Goal: Task Accomplishment & Management: Manage account settings

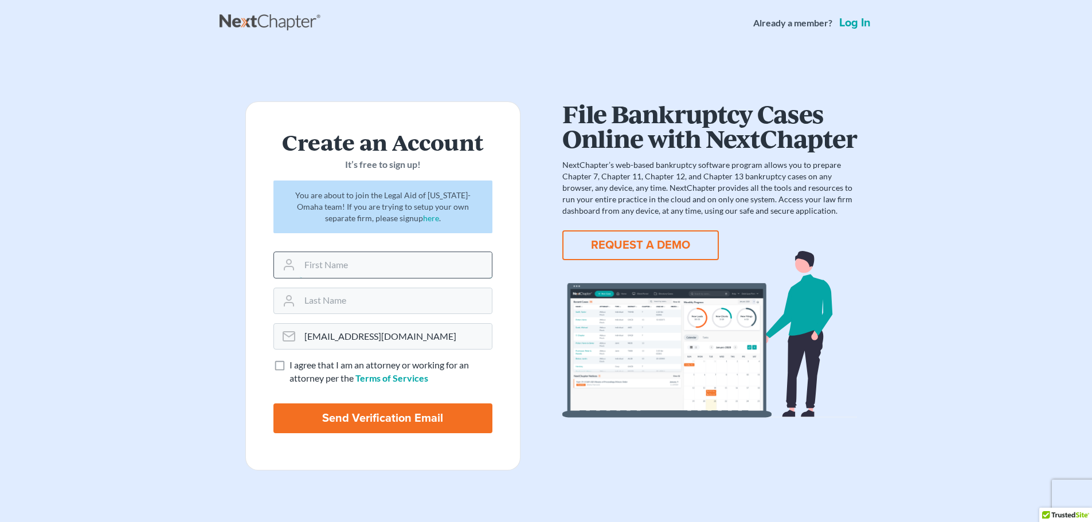
click at [316, 265] on input "text" at bounding box center [396, 264] width 192 height 25
type input "[PERSON_NAME]"
click at [289, 367] on label "I agree that I am an attorney or working for an attorney per the Terms of Servi…" at bounding box center [390, 372] width 203 height 26
click at [294, 366] on input "I agree that I am an attorney or working for an attorney per the Terms of Servi…" at bounding box center [297, 362] width 7 height 7
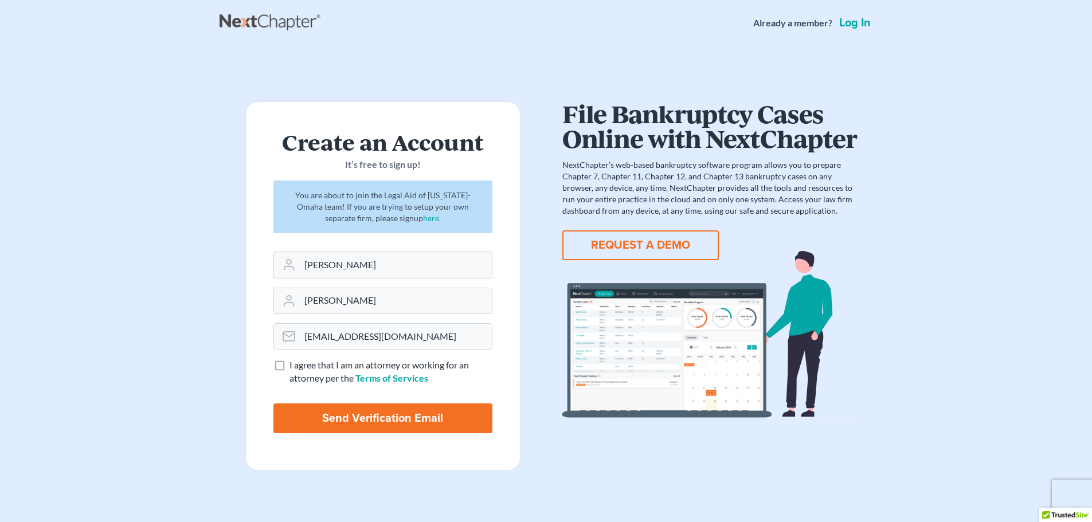
checkbox input "true"
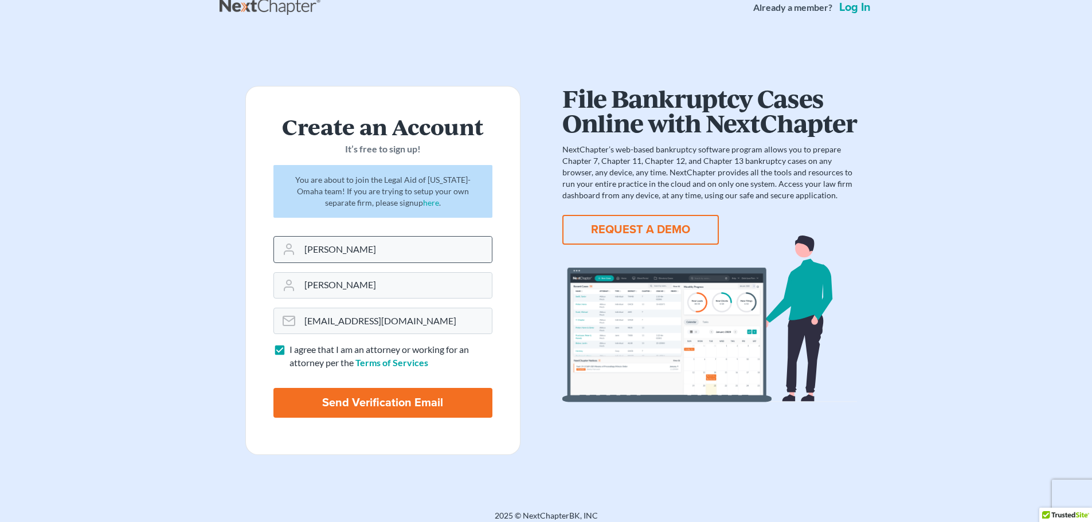
scroll to position [24, 0]
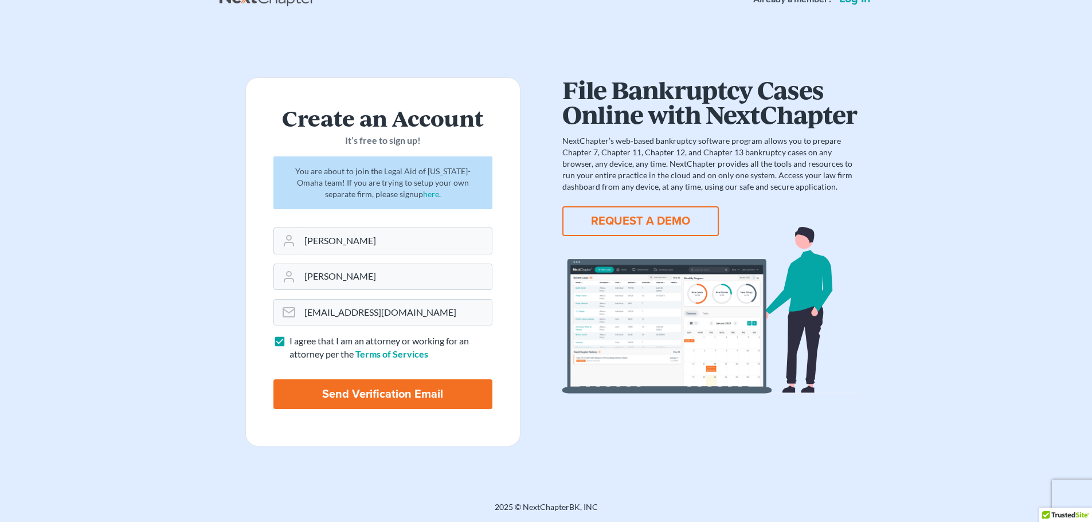
click at [409, 395] on input "Send Verification Email" at bounding box center [382, 394] width 219 height 30
type input "Thinking..."
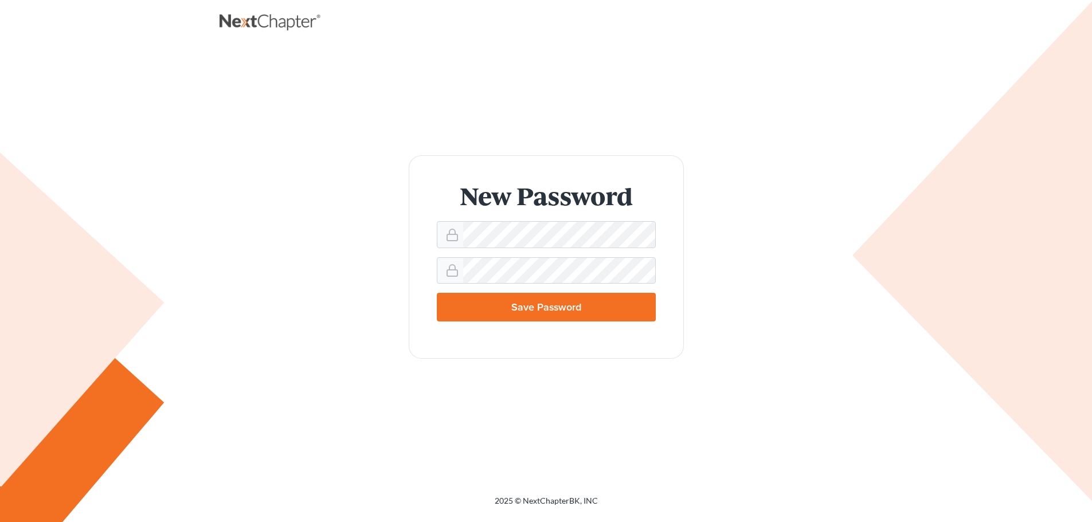
click at [803, 202] on div "New Password Save Password" at bounding box center [546, 256] width 630 height 203
click at [556, 305] on input "Save Password" at bounding box center [546, 307] width 219 height 29
type input "Thinking..."
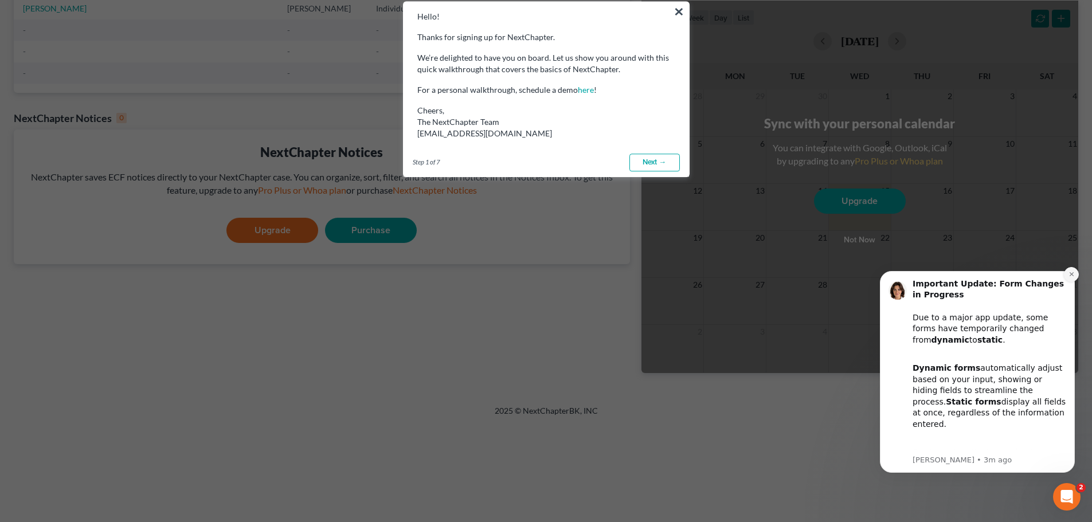
click at [1068, 276] on icon "Dismiss notification" at bounding box center [1071, 274] width 6 height 6
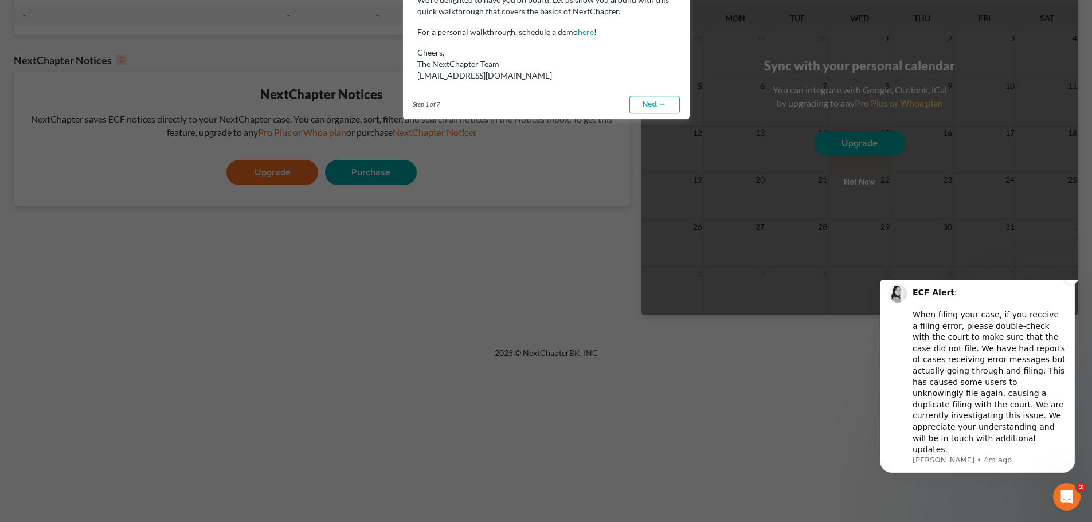
scroll to position [229, 0]
click at [1070, 280] on icon "Dismiss notification" at bounding box center [1071, 277] width 6 height 6
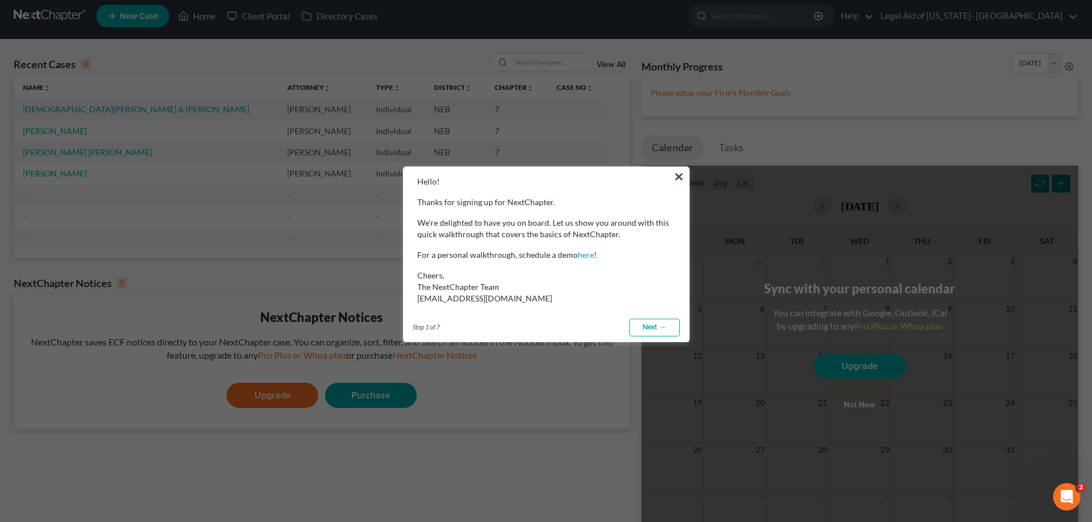
scroll to position [0, 0]
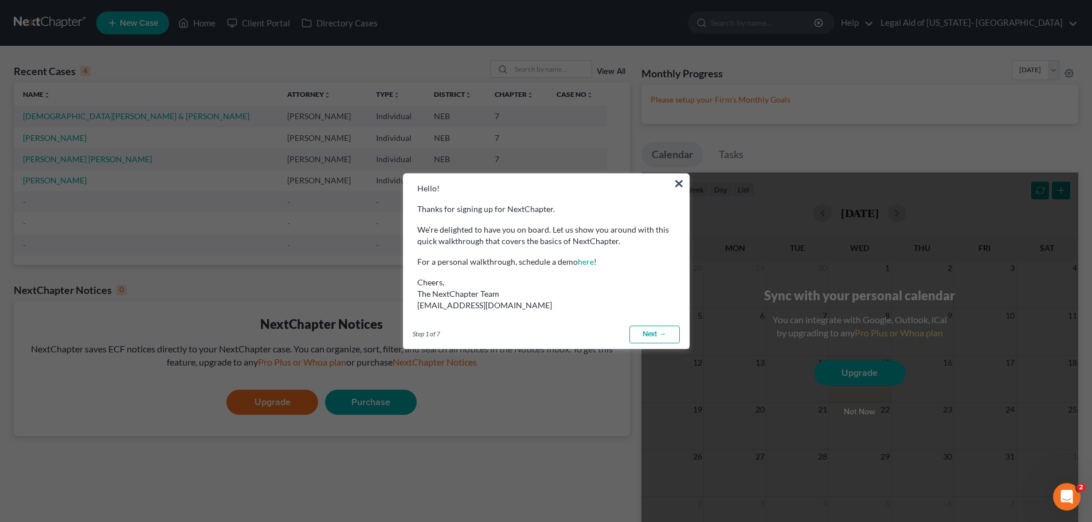
click at [648, 329] on link "Next →" at bounding box center [654, 334] width 50 height 18
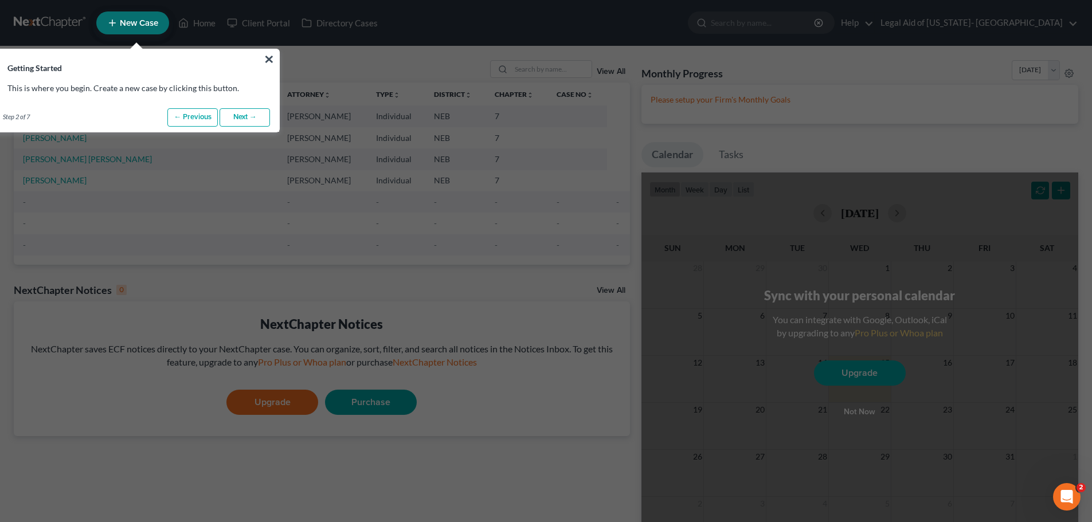
click at [246, 116] on link "Next →" at bounding box center [244, 117] width 50 height 18
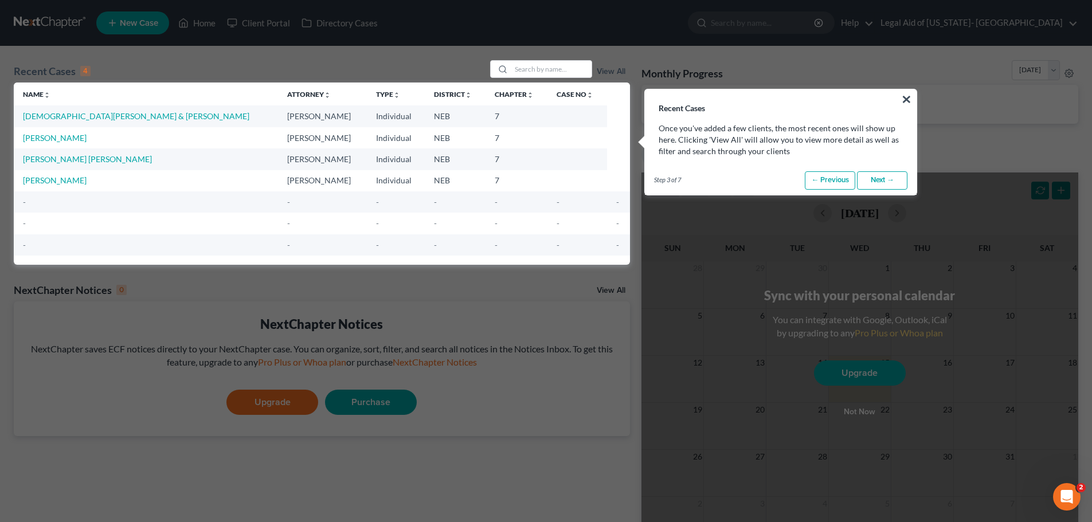
click at [886, 181] on link "Next →" at bounding box center [882, 180] width 50 height 18
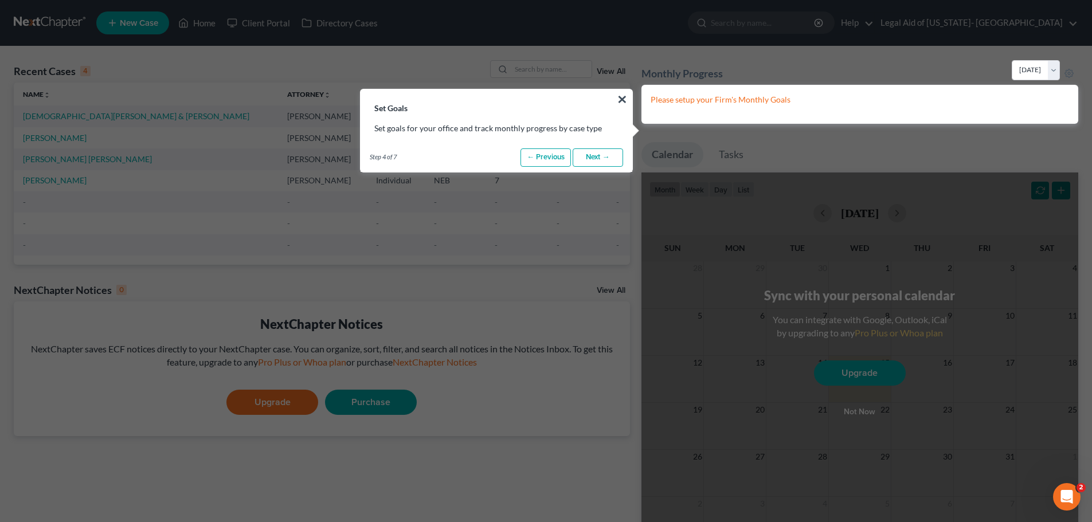
click at [598, 160] on link "Next →" at bounding box center [597, 157] width 50 height 18
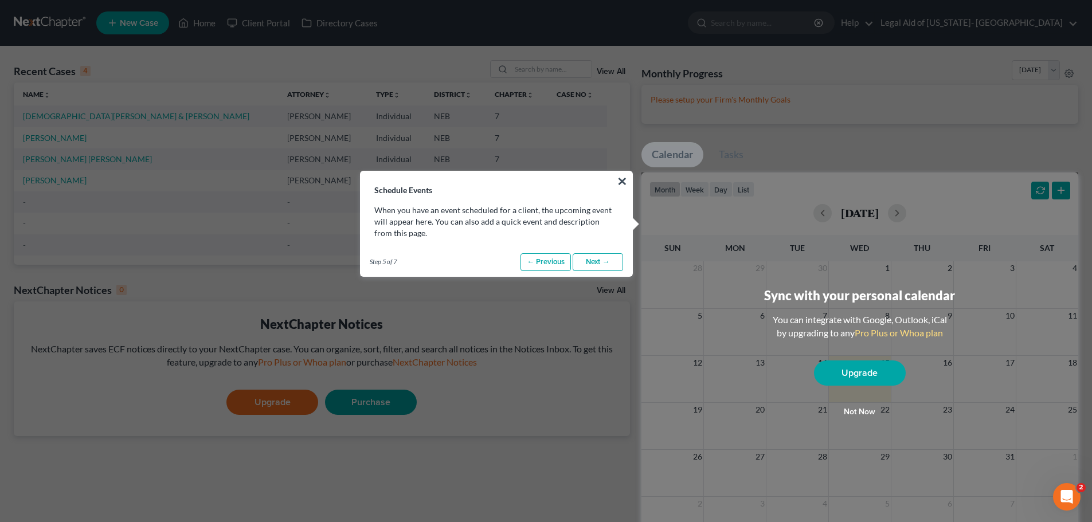
click at [864, 411] on button "Not now" at bounding box center [860, 412] width 92 height 23
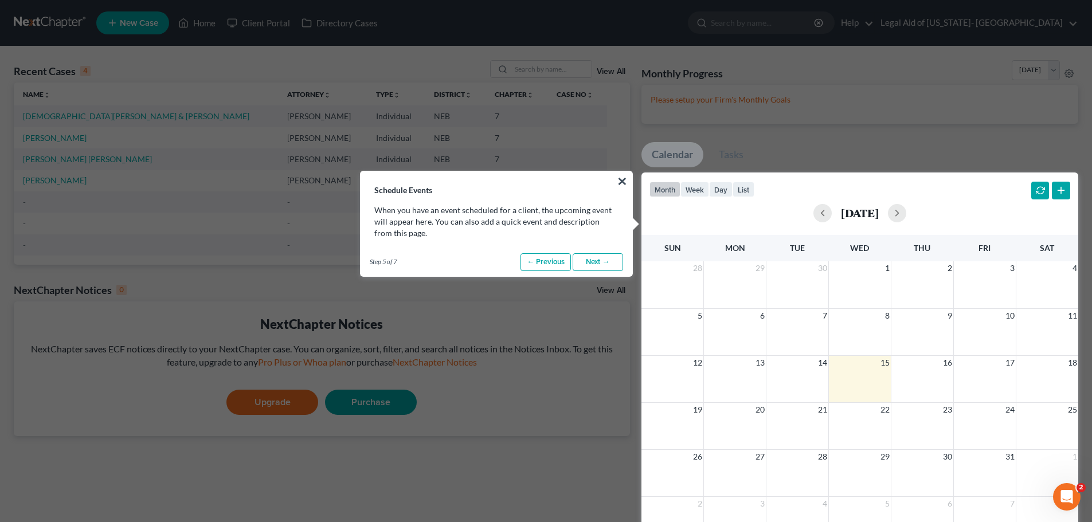
click at [596, 264] on link "Next →" at bounding box center [597, 262] width 50 height 18
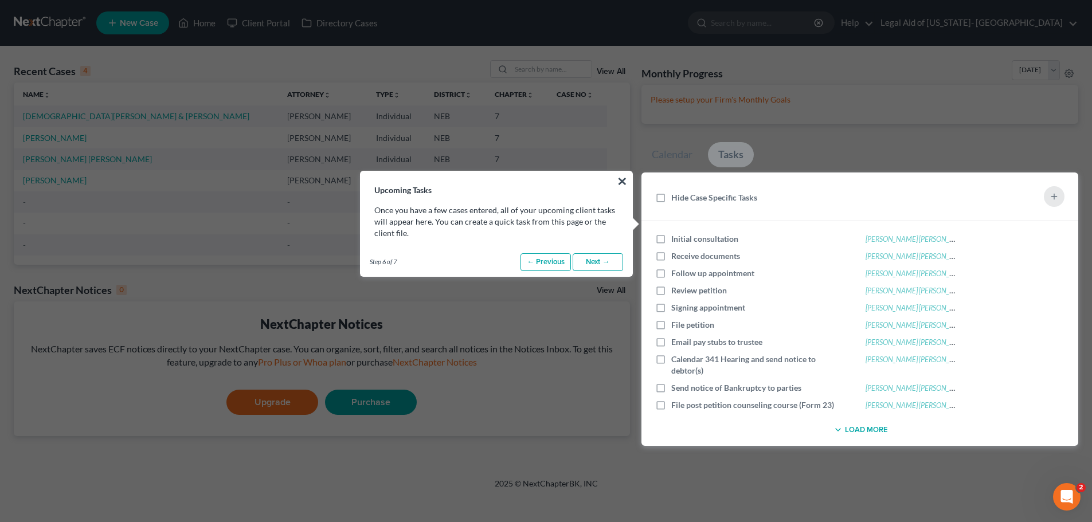
click at [856, 430] on button "Load More" at bounding box center [859, 430] width 57 height 14
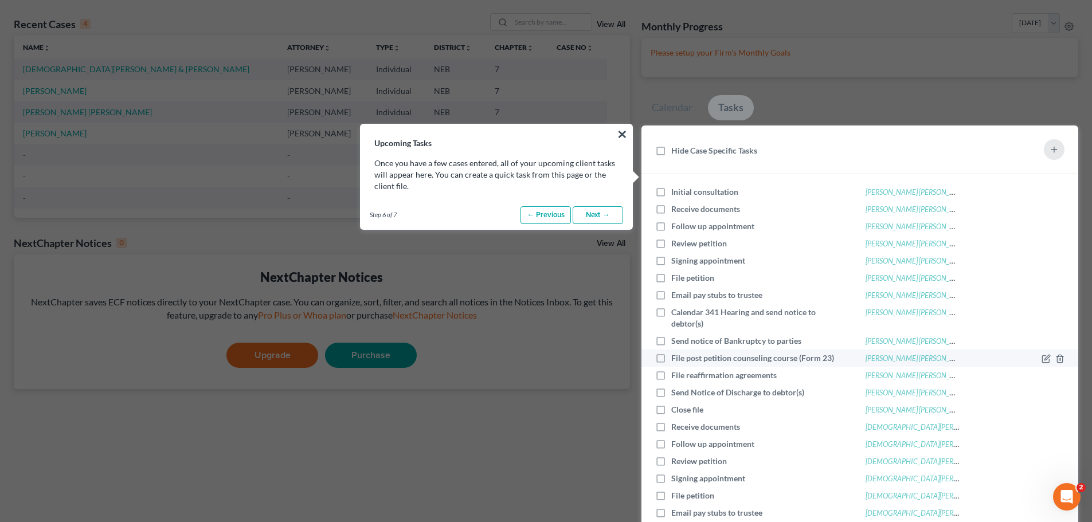
scroll to position [172, 0]
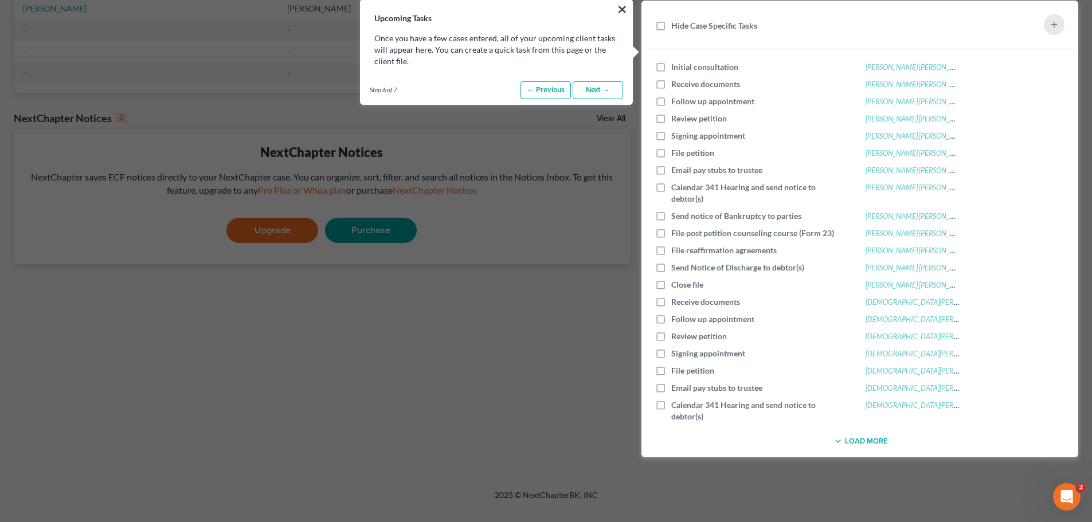
click at [867, 440] on button "Load More" at bounding box center [859, 441] width 57 height 14
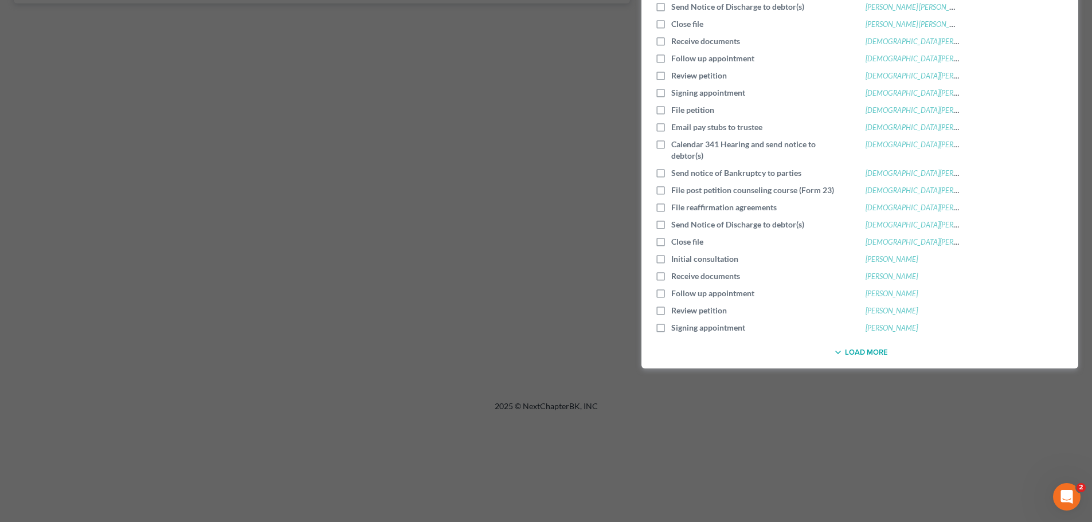
scroll to position [458, 0]
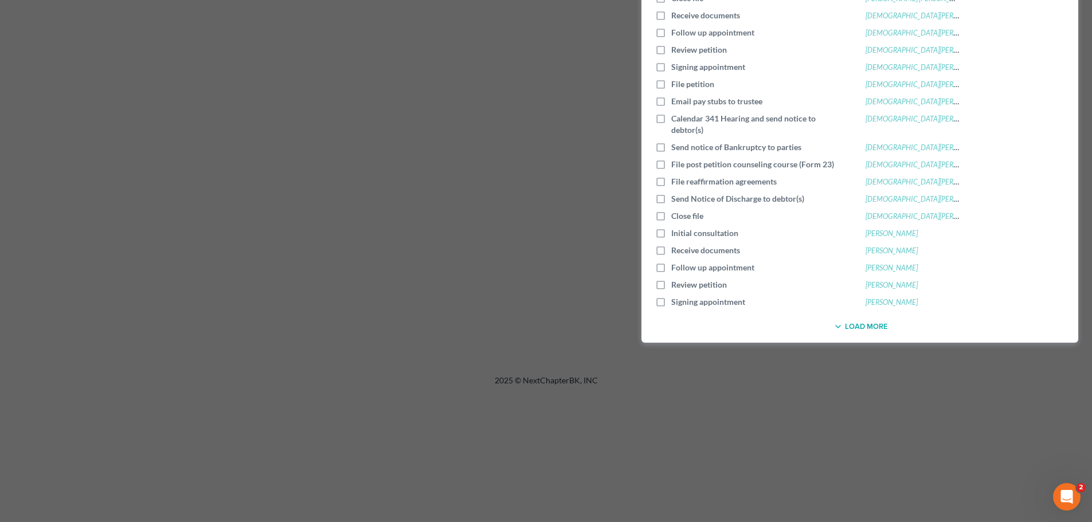
click at [862, 330] on button "Load More" at bounding box center [859, 327] width 57 height 14
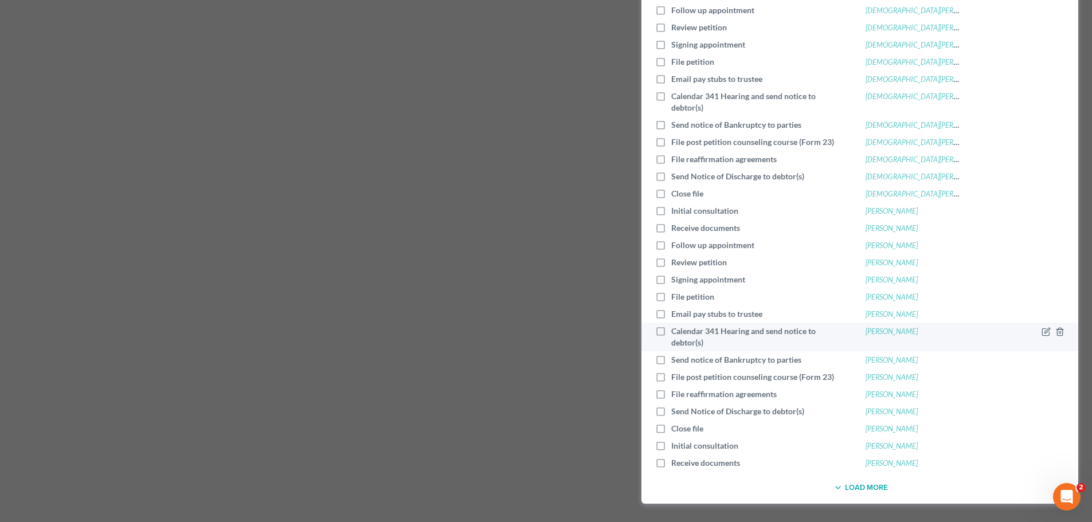
scroll to position [516, 0]
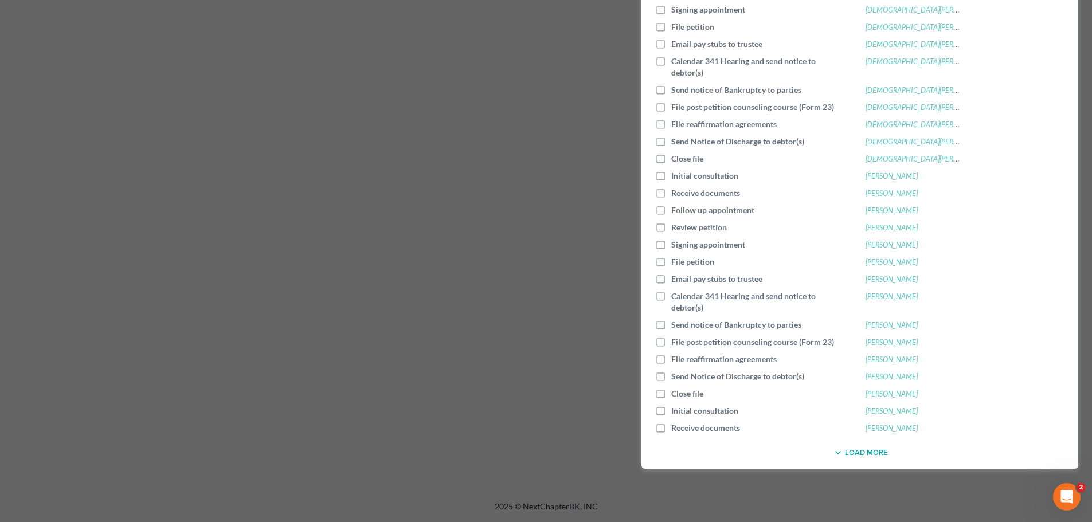
click at [867, 456] on button "Load More" at bounding box center [859, 453] width 57 height 14
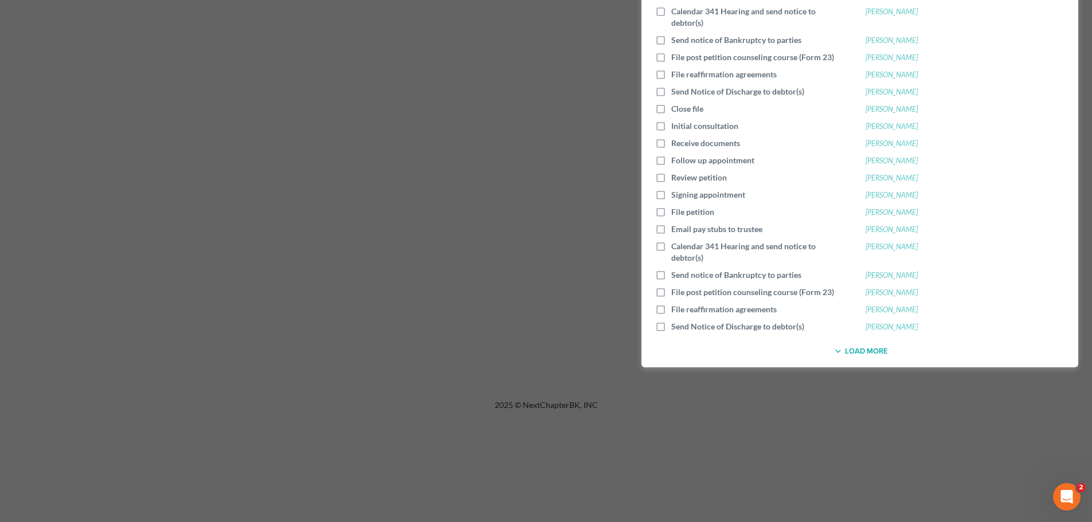
scroll to position [802, 0]
click at [862, 346] on button "Load More" at bounding box center [859, 350] width 57 height 14
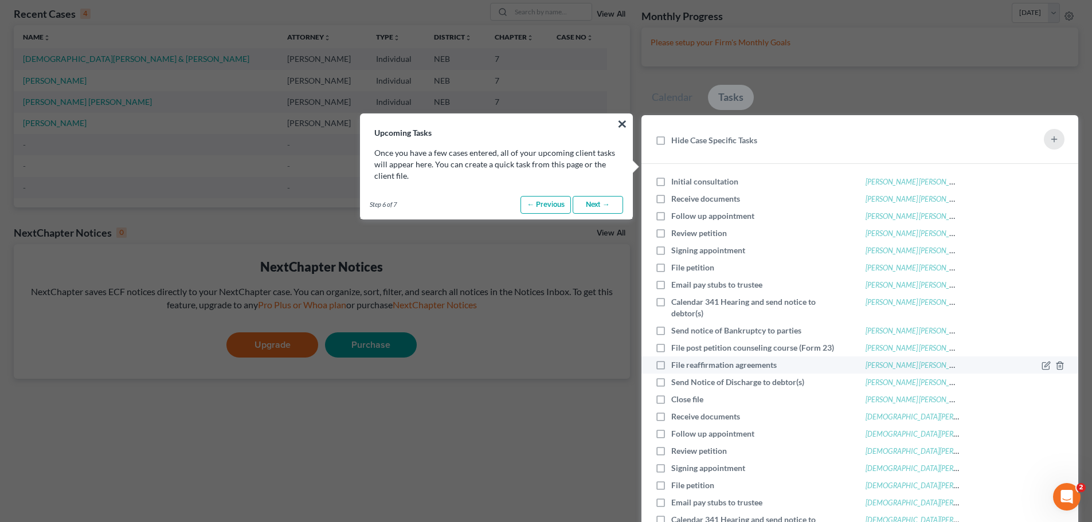
scroll to position [0, 0]
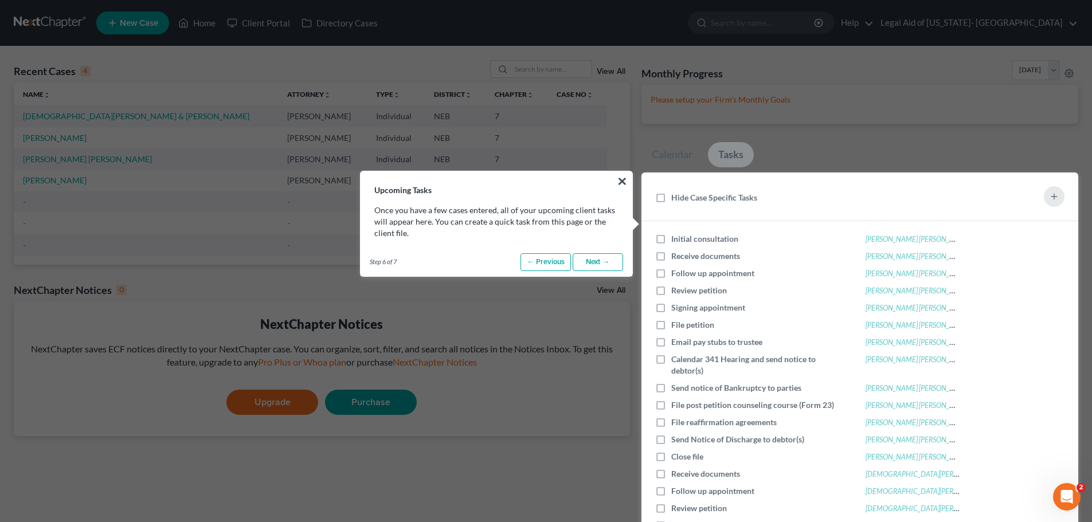
click at [604, 254] on link "Next →" at bounding box center [597, 262] width 50 height 18
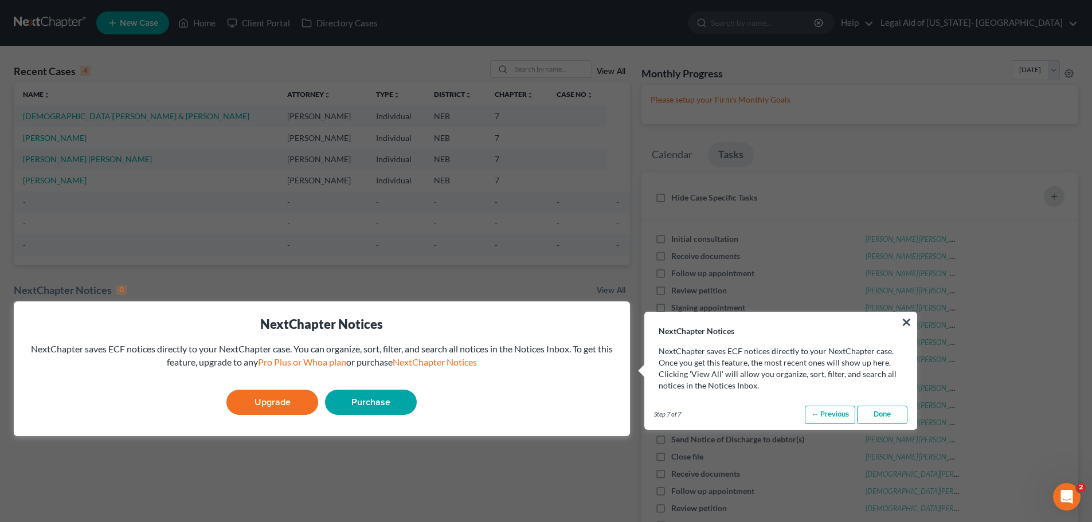
click at [886, 411] on link "Done" at bounding box center [882, 415] width 50 height 18
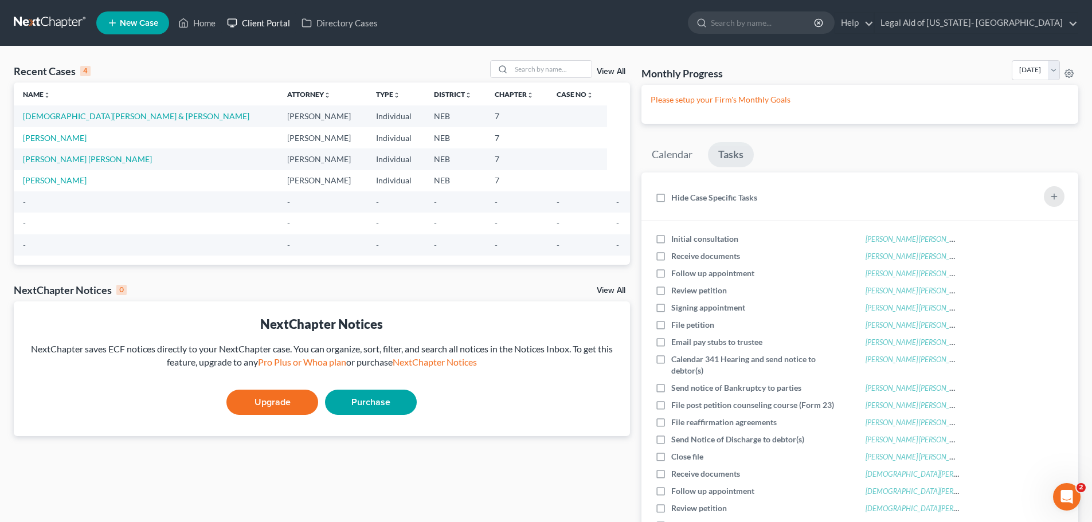
click at [273, 17] on link "Client Portal" at bounding box center [258, 23] width 74 height 21
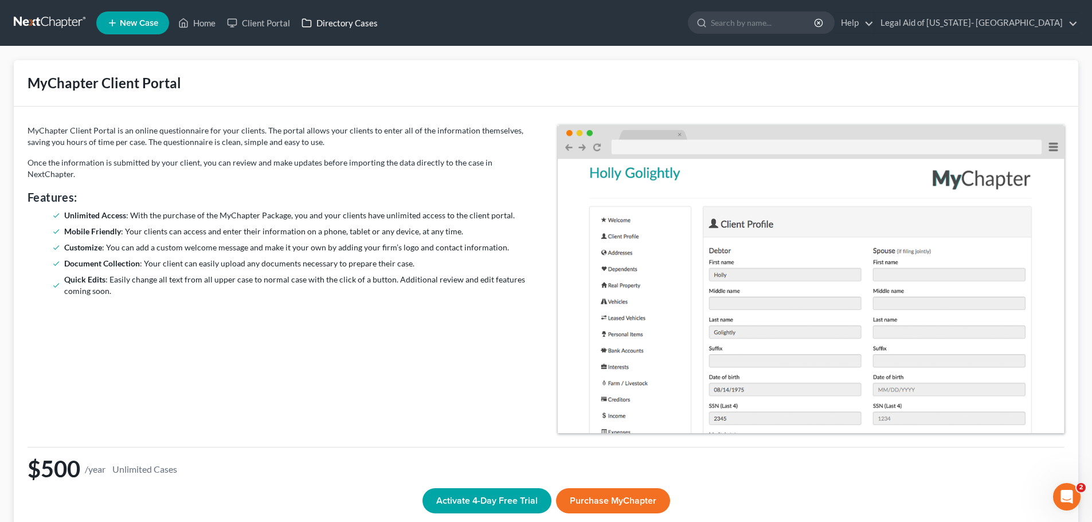
click at [343, 23] on link "Directory Cases" at bounding box center [340, 23] width 88 height 21
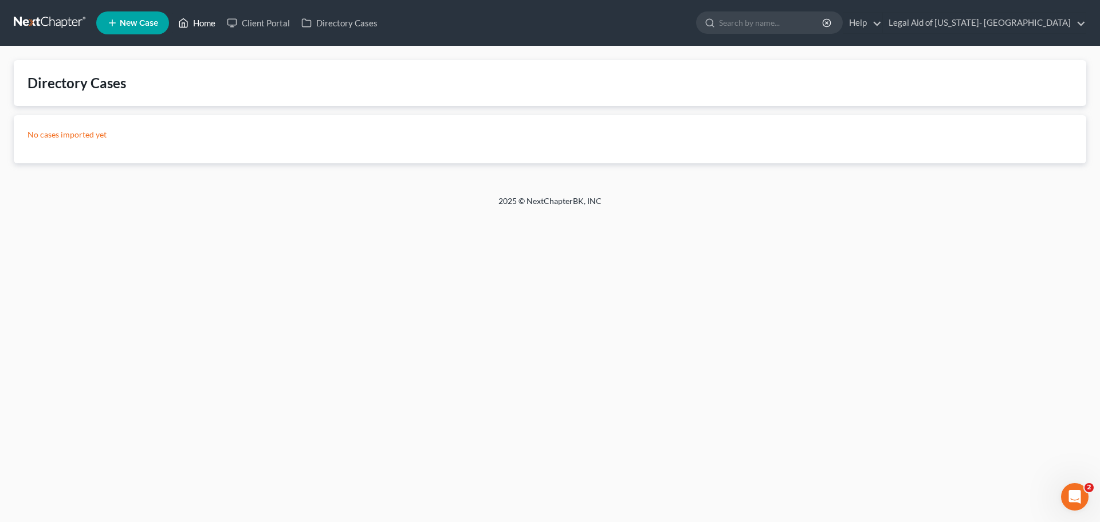
click at [203, 20] on link "Home" at bounding box center [196, 23] width 49 height 21
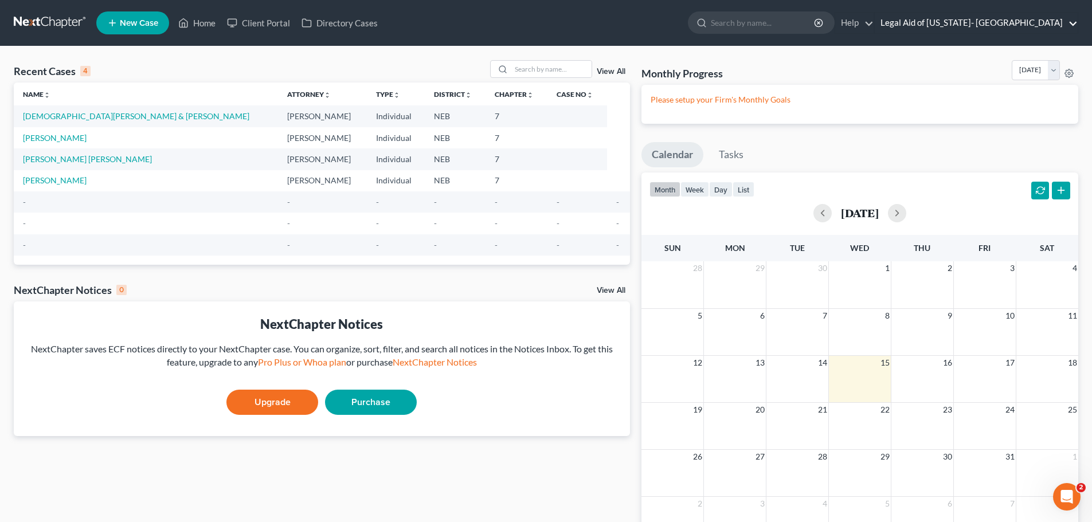
click at [1074, 23] on link "Legal Aid of [US_STATE]- [GEOGRAPHIC_DATA]" at bounding box center [975, 23] width 203 height 21
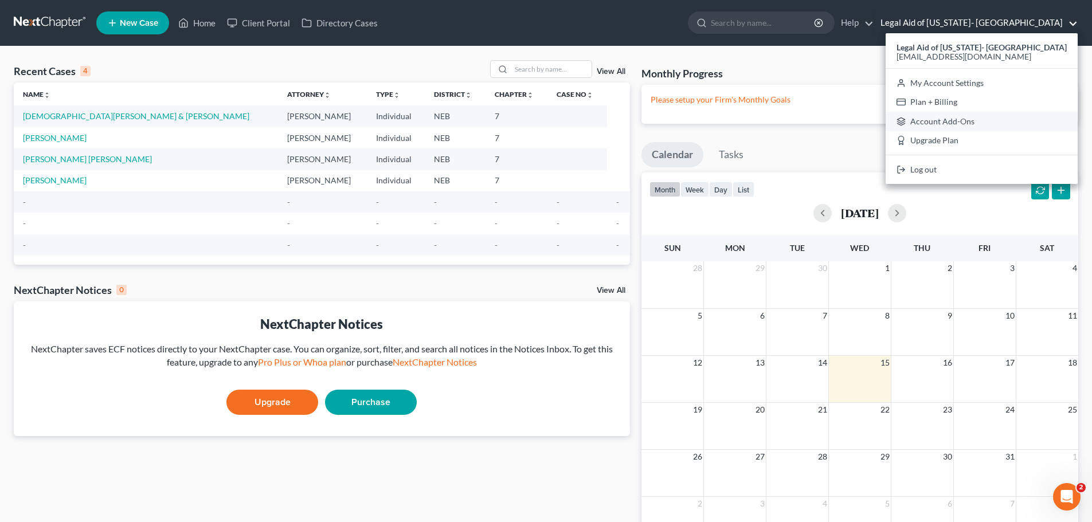
click at [996, 117] on link "Account Add-Ons" at bounding box center [981, 121] width 192 height 19
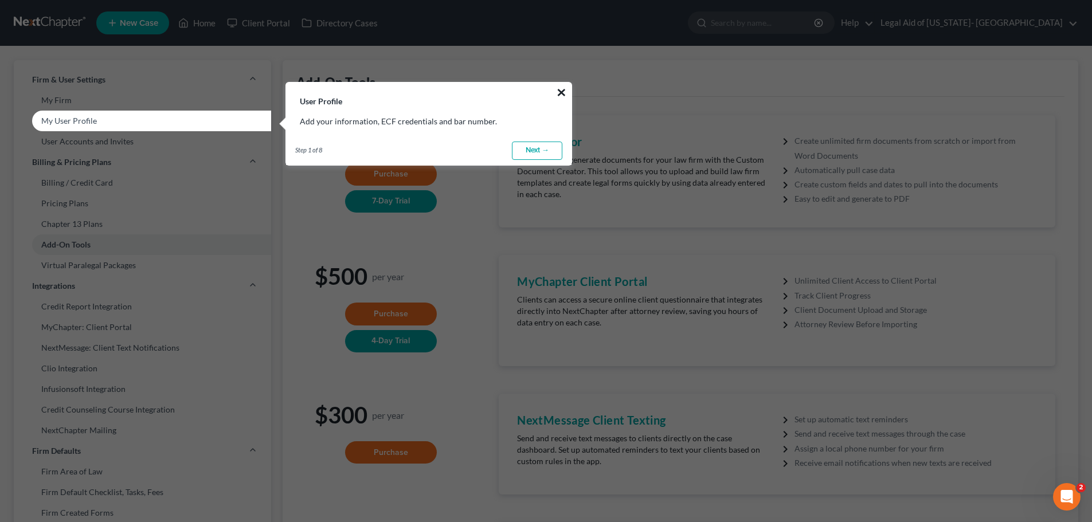
click at [559, 90] on button "×" at bounding box center [561, 92] width 11 height 18
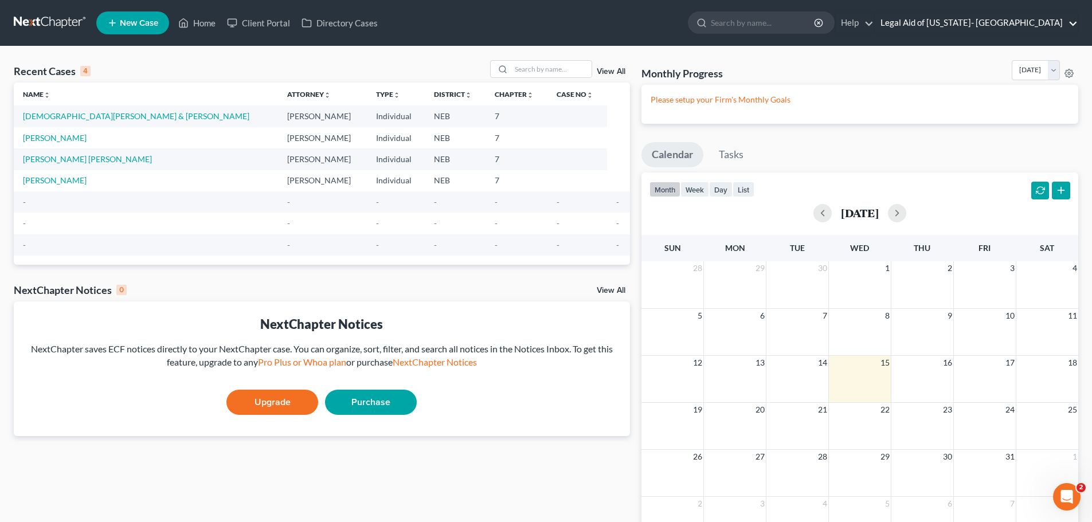
click at [1068, 20] on link "Legal Aid of [US_STATE]- [GEOGRAPHIC_DATA]" at bounding box center [975, 23] width 203 height 21
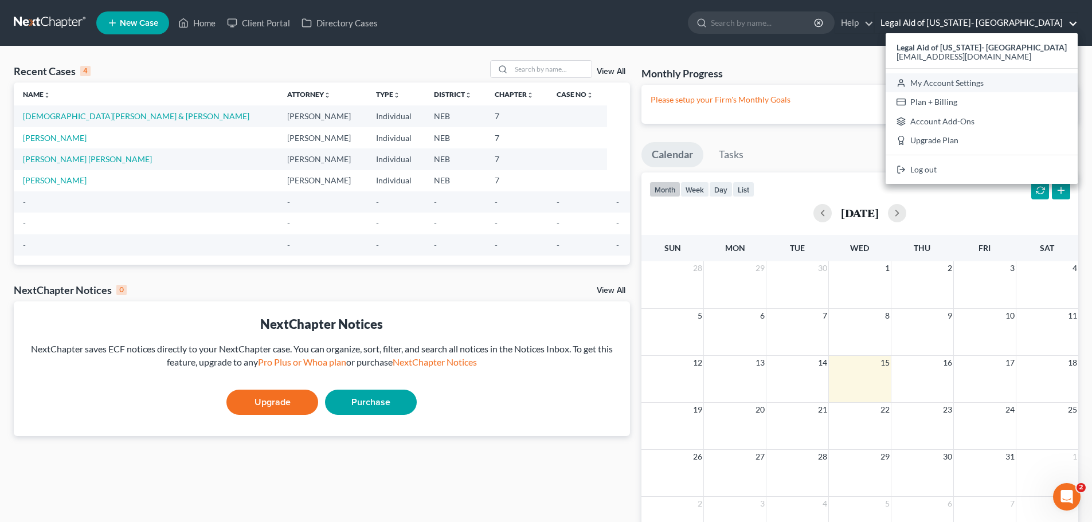
click at [1004, 81] on link "My Account Settings" at bounding box center [981, 82] width 192 height 19
select select "23"
select select "30"
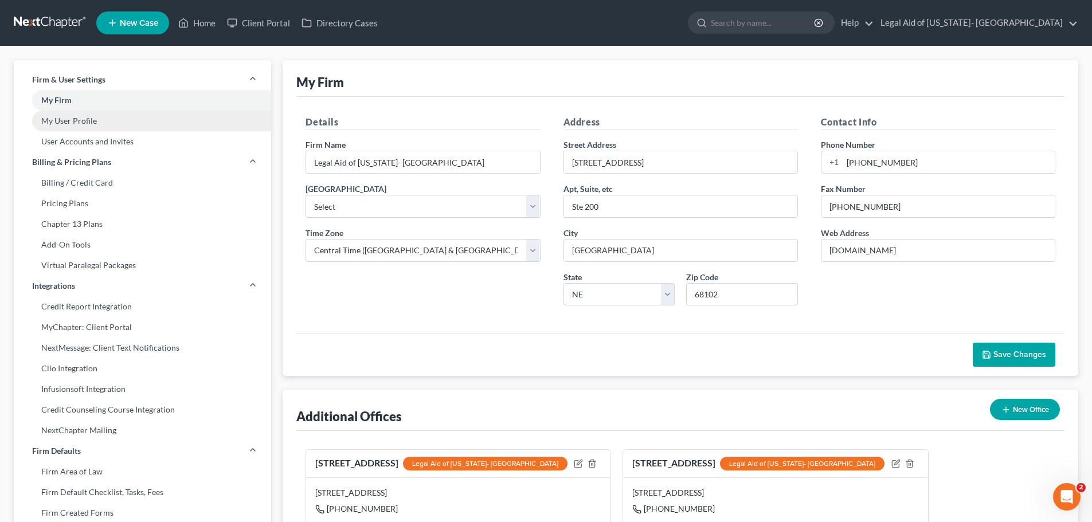
click at [79, 117] on link "My User Profile" at bounding box center [142, 121] width 257 height 21
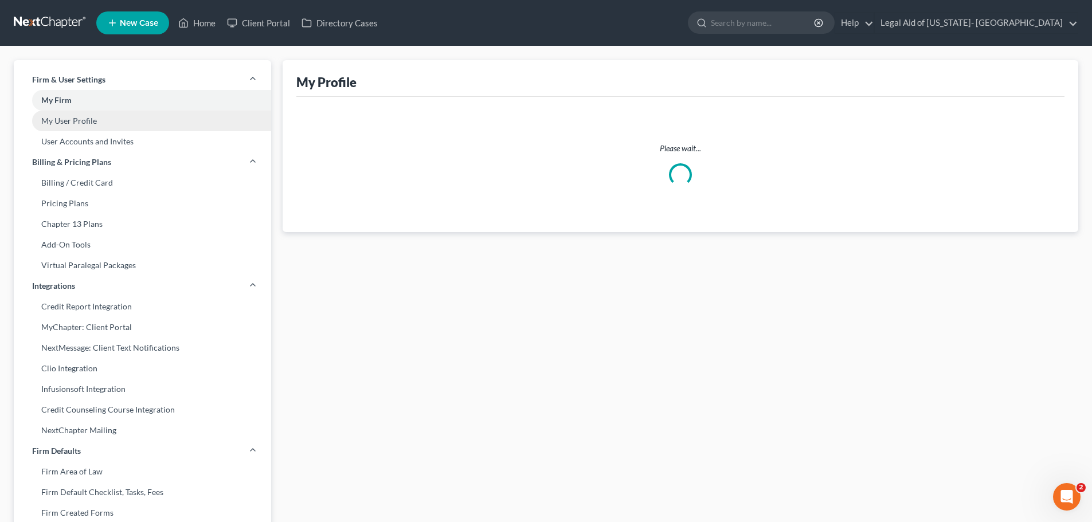
select select "30"
select select "paralegal"
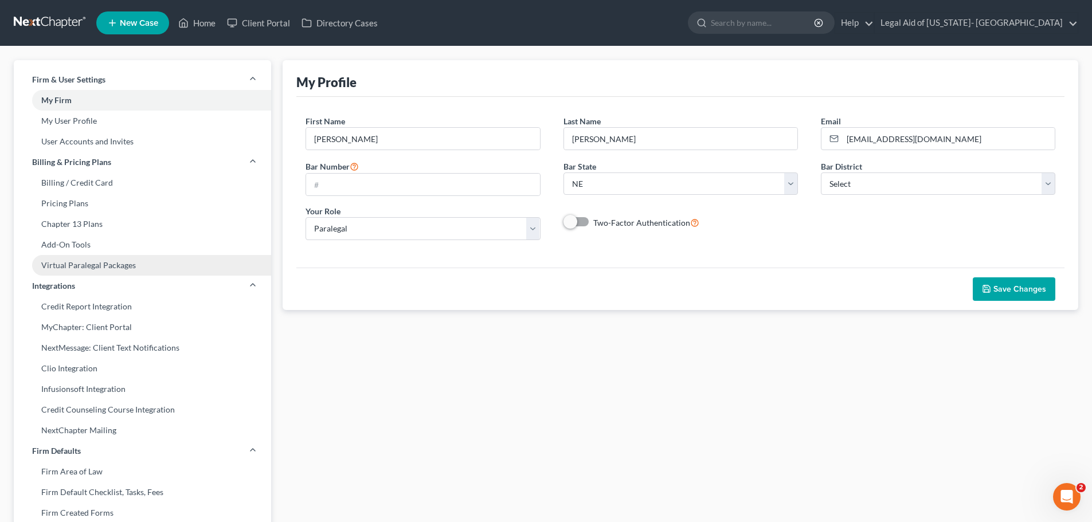
click at [113, 262] on link "Virtual Paralegal Packages" at bounding box center [142, 265] width 257 height 21
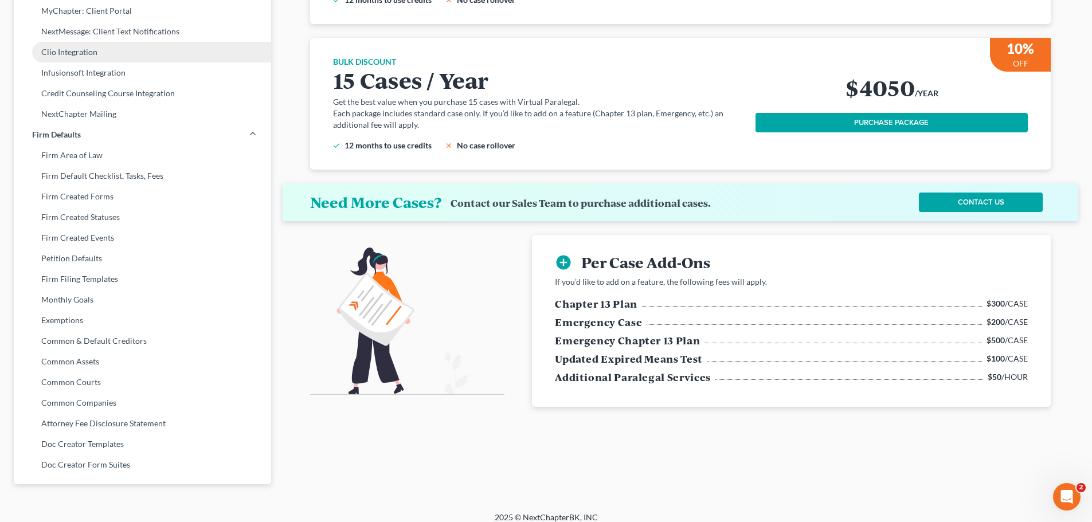
scroll to position [327, 0]
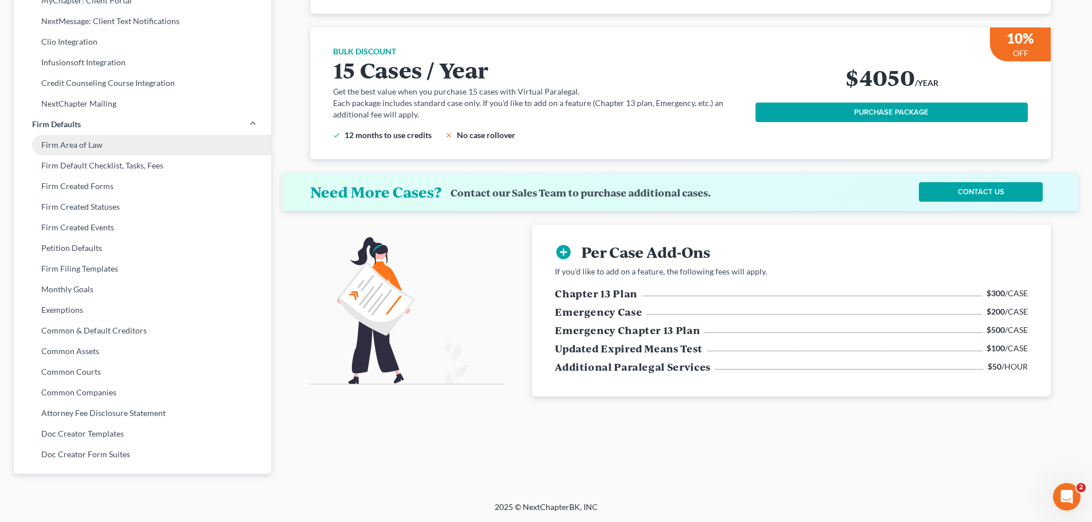
click at [50, 140] on link "Firm Area of Law" at bounding box center [142, 145] width 257 height 21
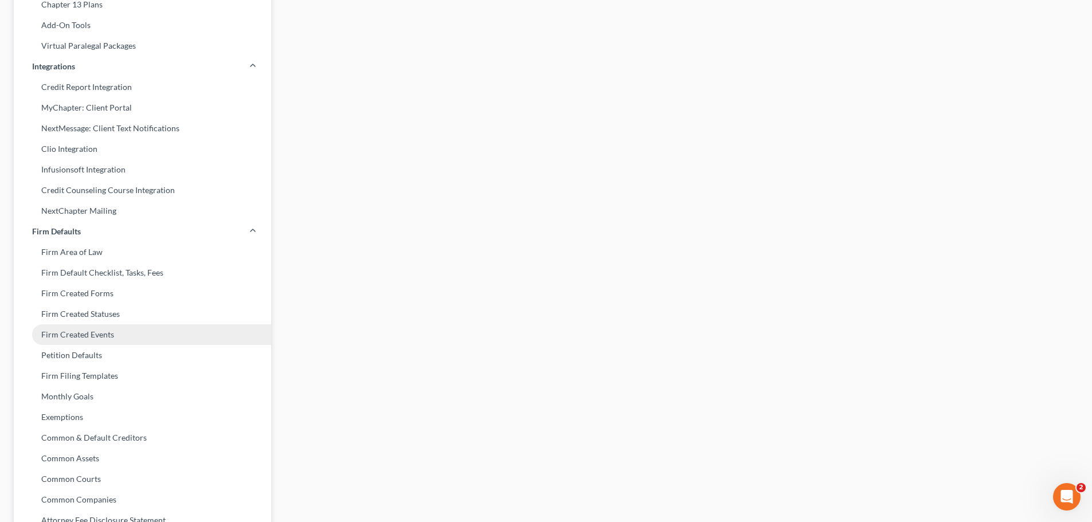
scroll to position [229, 0]
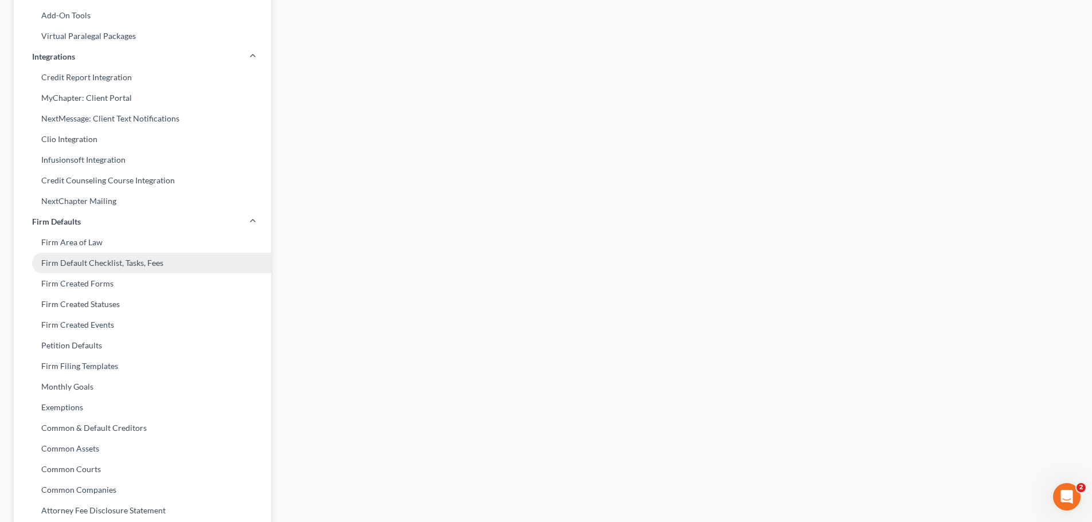
click at [94, 262] on link "Firm Default Checklist, Tasks, Fees" at bounding box center [142, 263] width 257 height 21
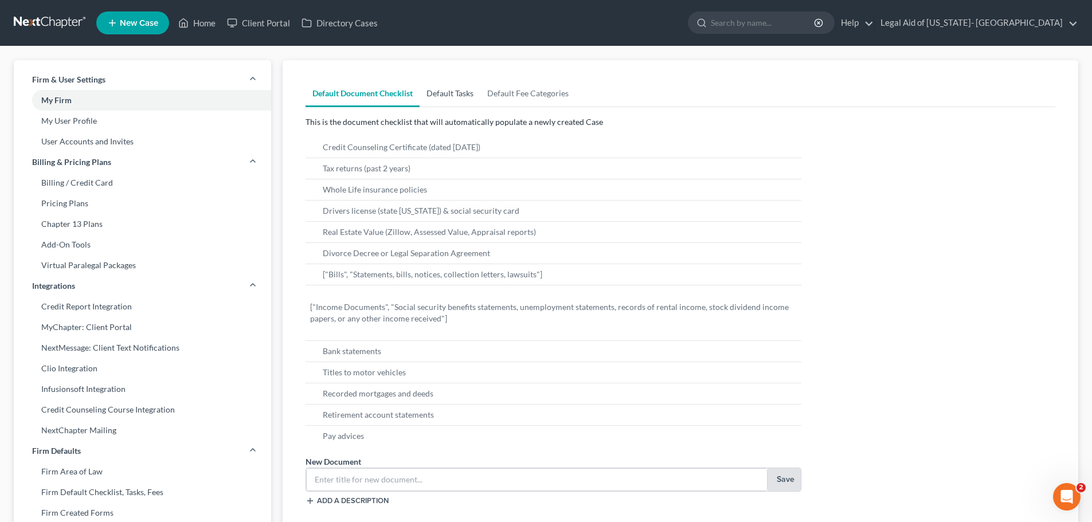
click at [452, 97] on link "Default Tasks" at bounding box center [449, 94] width 61 height 28
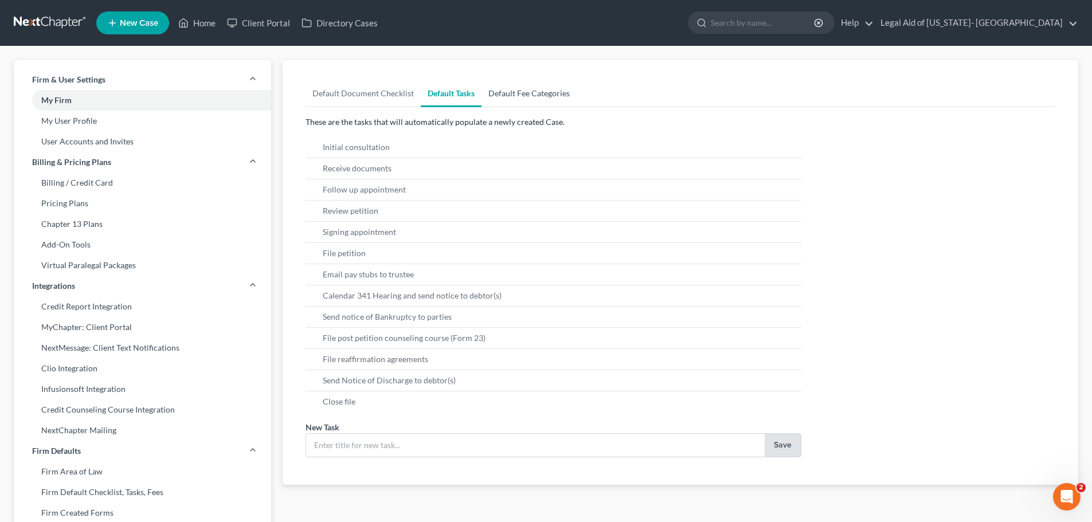
click at [534, 90] on link "Default Fee Categories" at bounding box center [528, 94] width 95 height 28
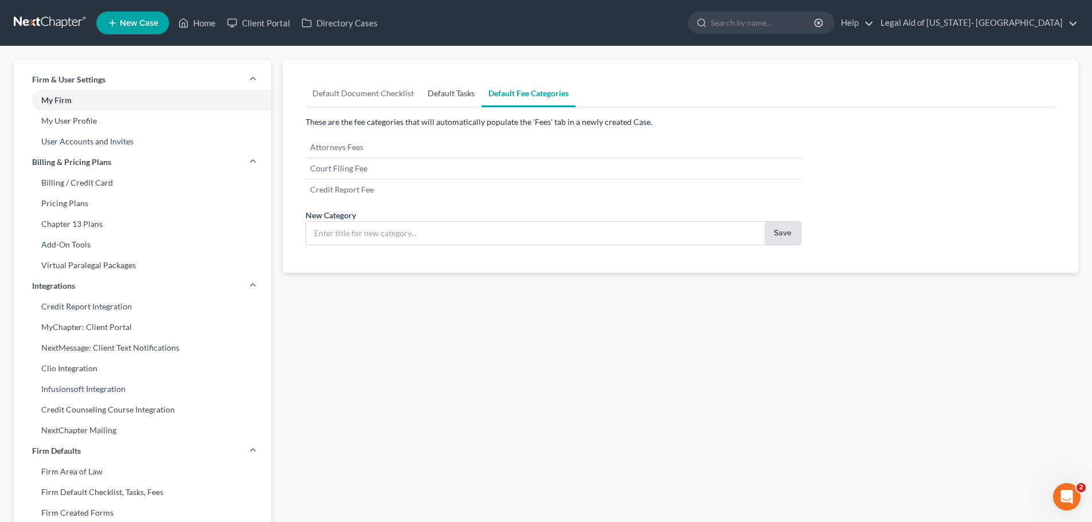
click at [457, 93] on link "Default Tasks" at bounding box center [451, 94] width 61 height 28
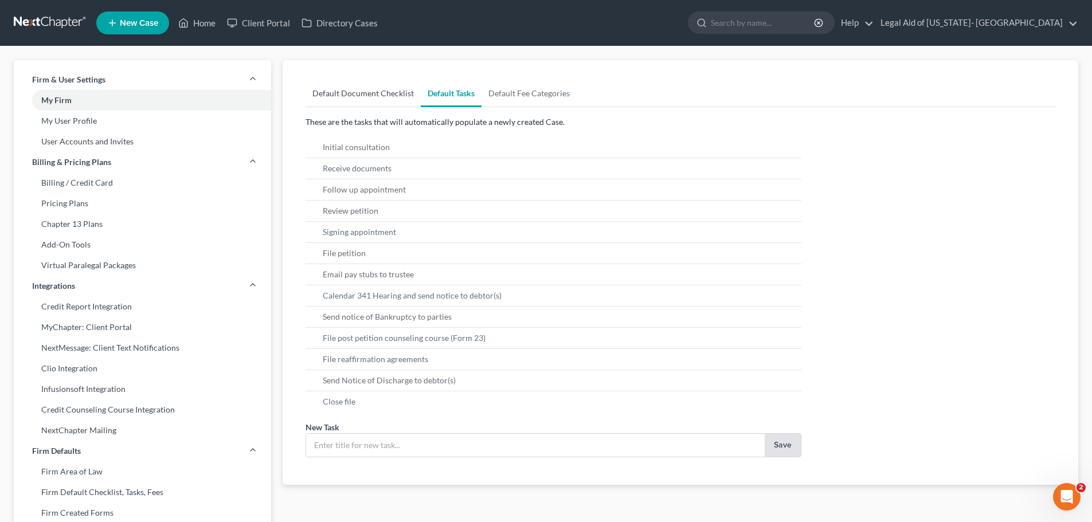
click at [356, 89] on link "Default Document Checklist" at bounding box center [362, 94] width 115 height 28
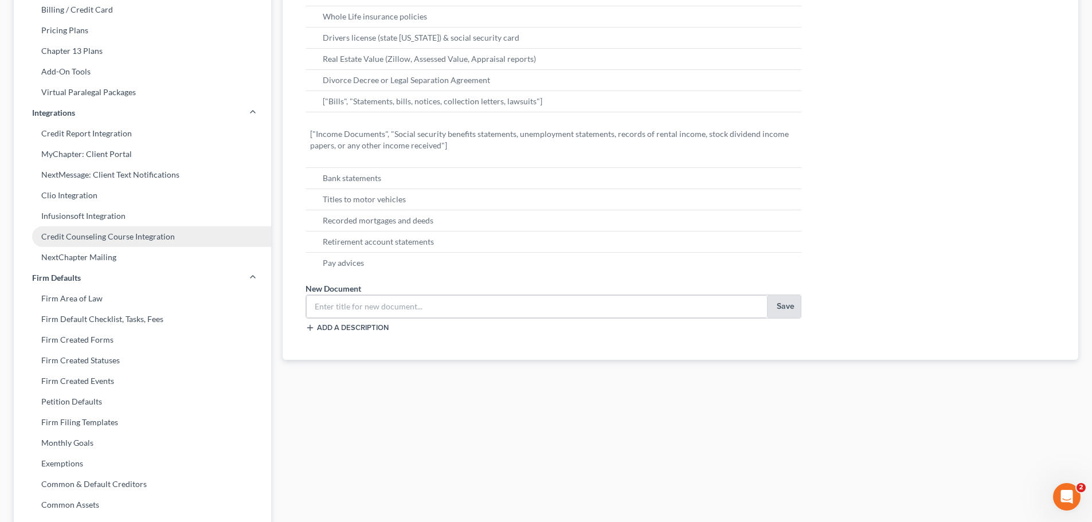
scroll to position [229, 0]
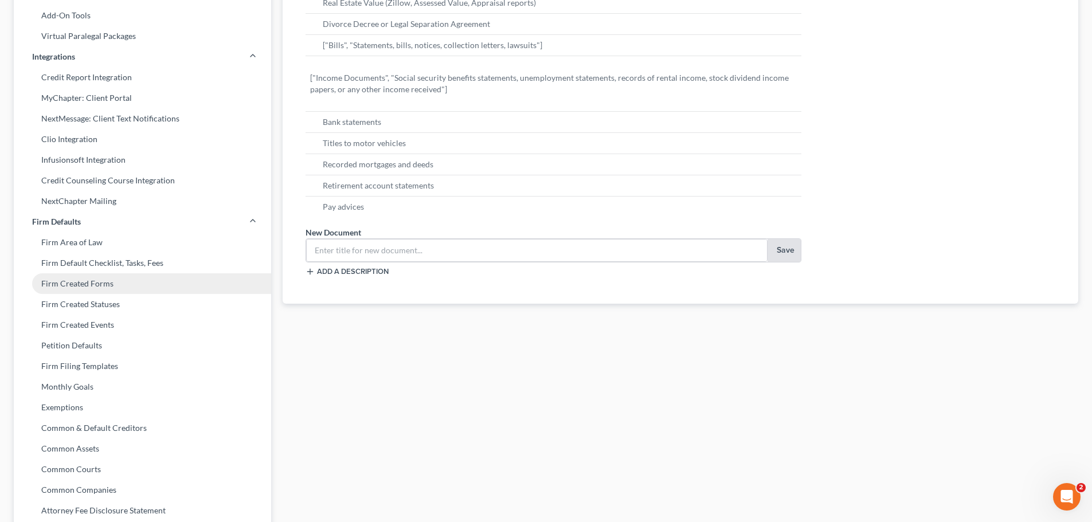
click at [80, 282] on link "Firm Created Forms" at bounding box center [142, 283] width 257 height 21
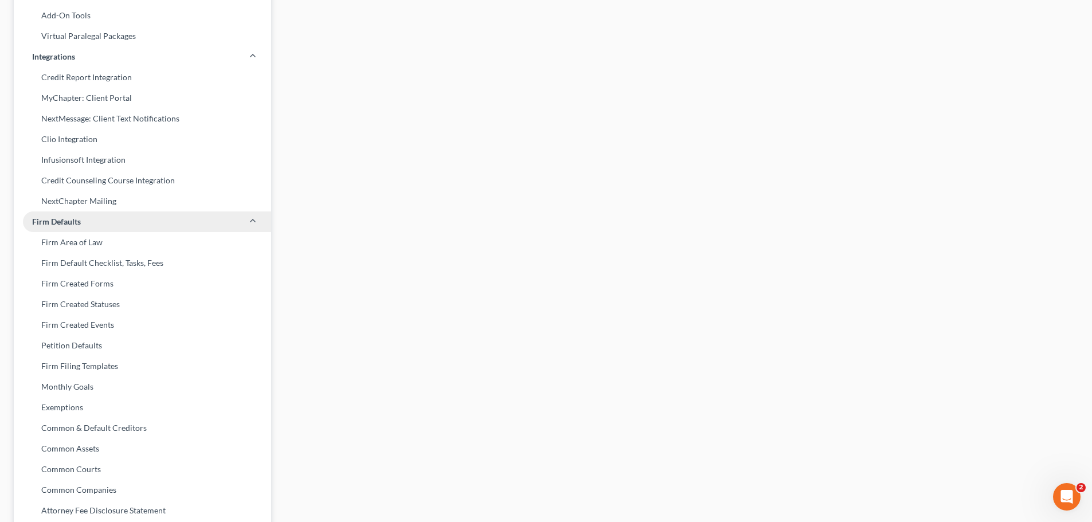
scroll to position [287, 0]
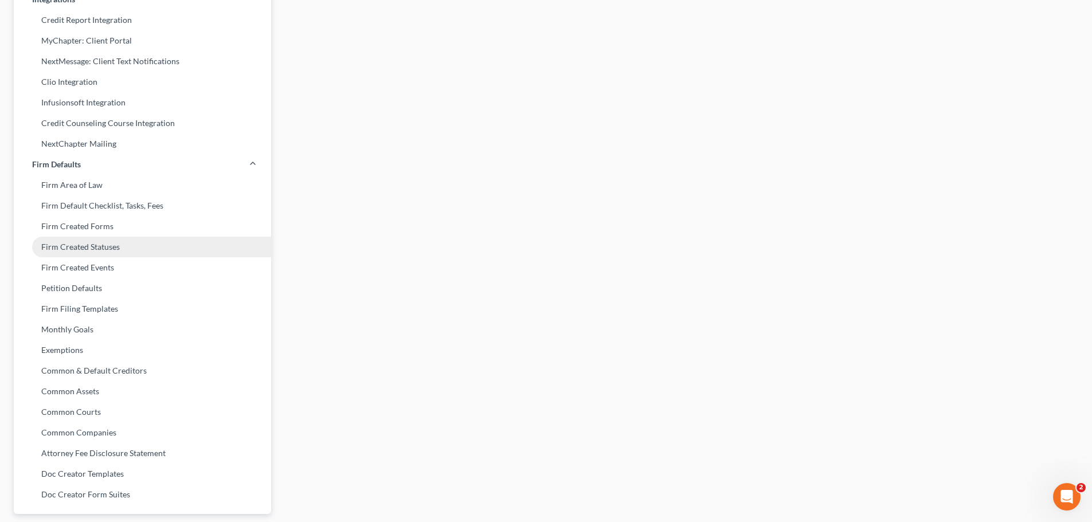
click at [107, 247] on link "Firm Created Statuses" at bounding box center [142, 247] width 257 height 21
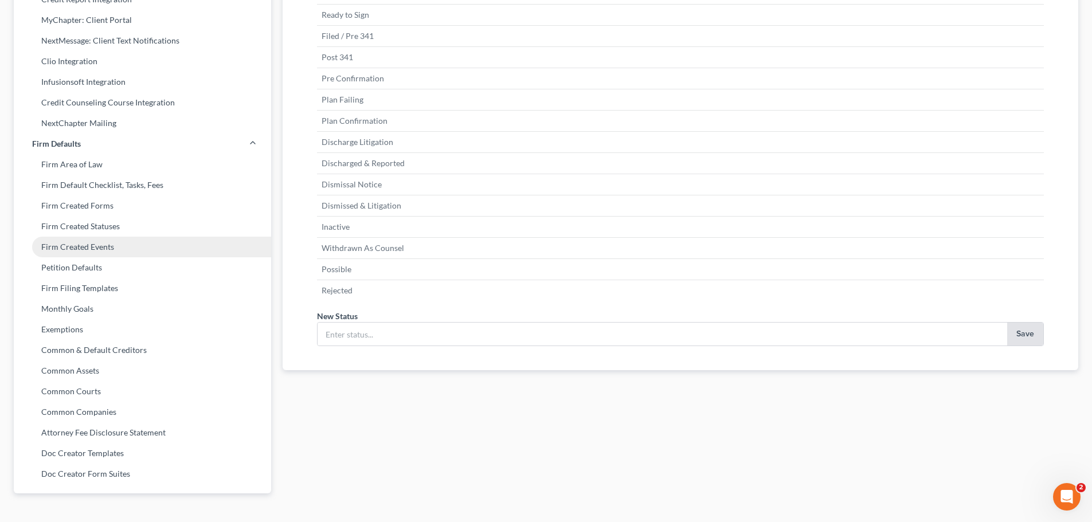
scroll to position [327, 0]
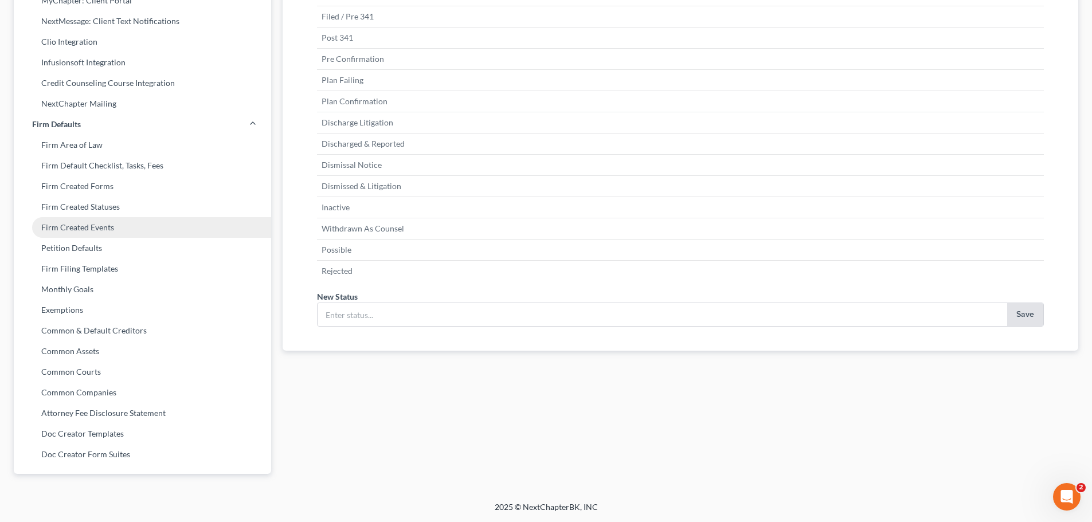
click at [87, 223] on link "Firm Created Events" at bounding box center [142, 227] width 257 height 21
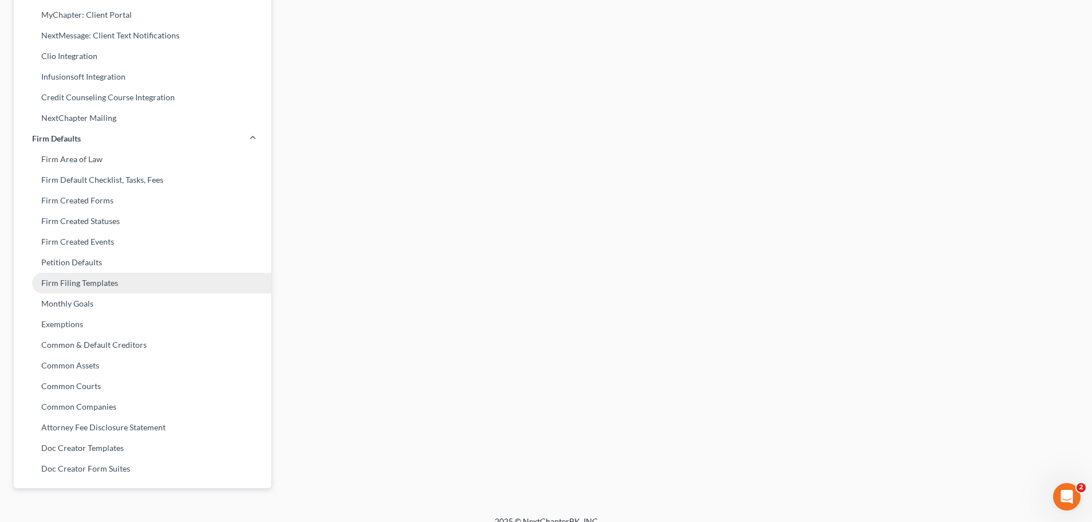
scroll to position [327, 0]
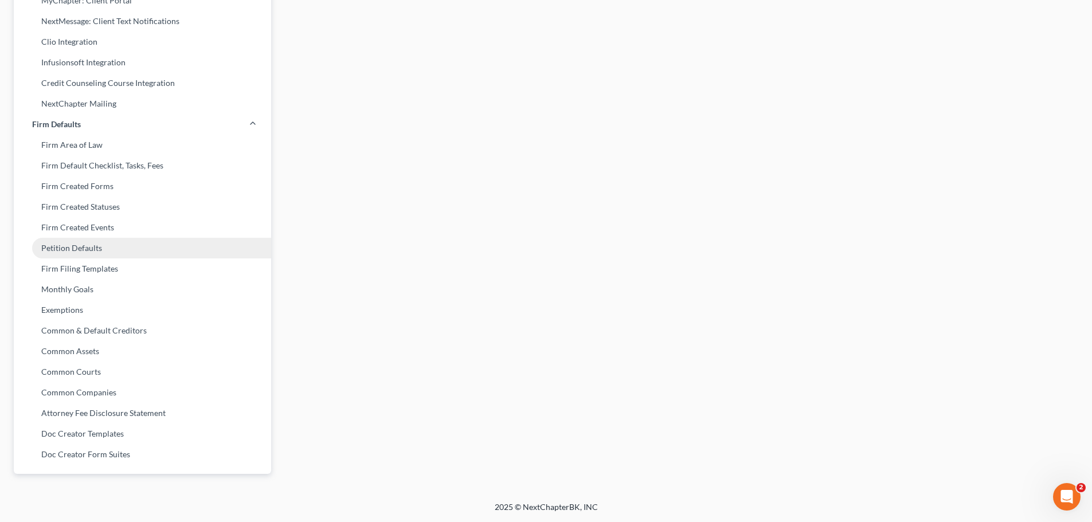
click at [96, 244] on link "Petition Defaults" at bounding box center [142, 248] width 257 height 21
select select "30"
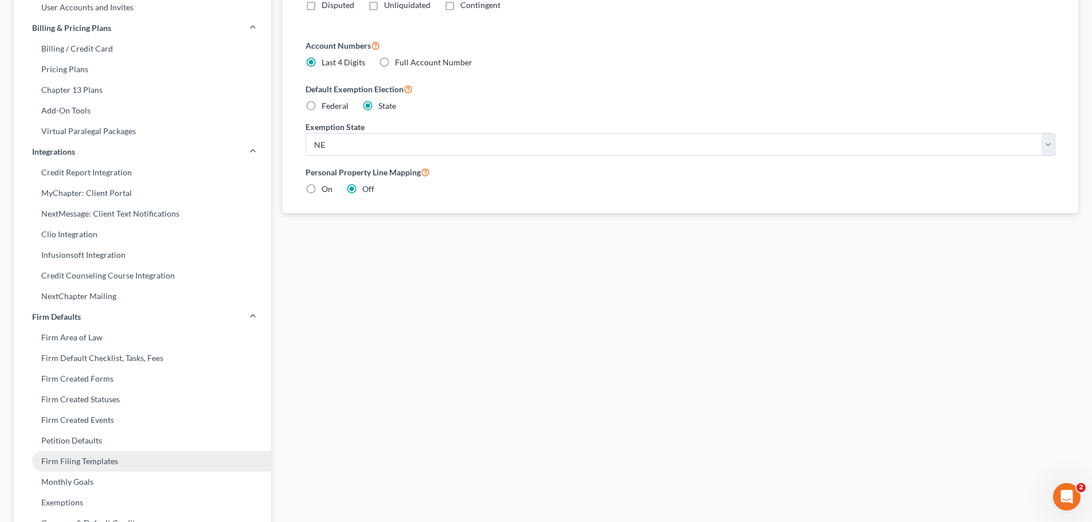
scroll to position [229, 0]
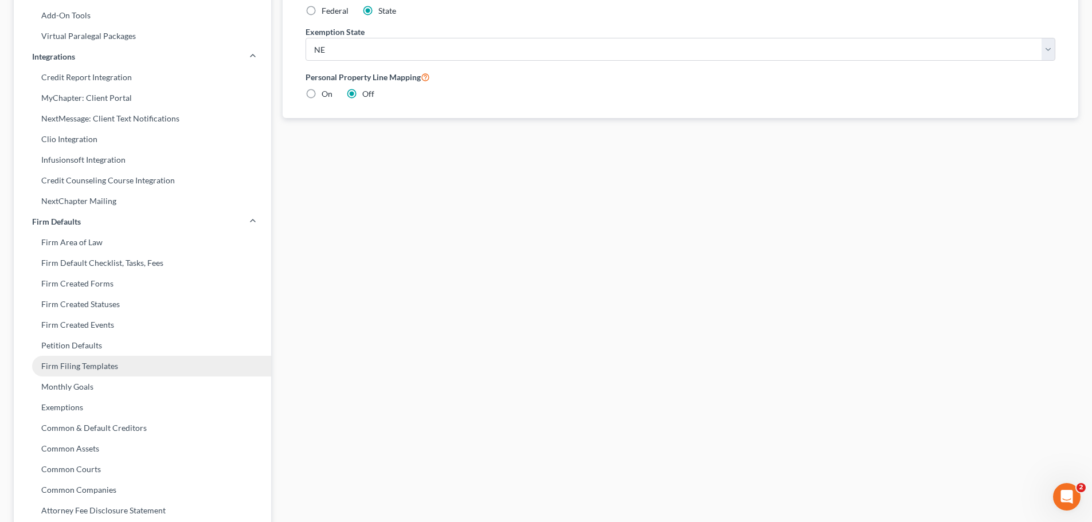
click at [98, 368] on link "Firm Filing Templates" at bounding box center [142, 366] width 257 height 21
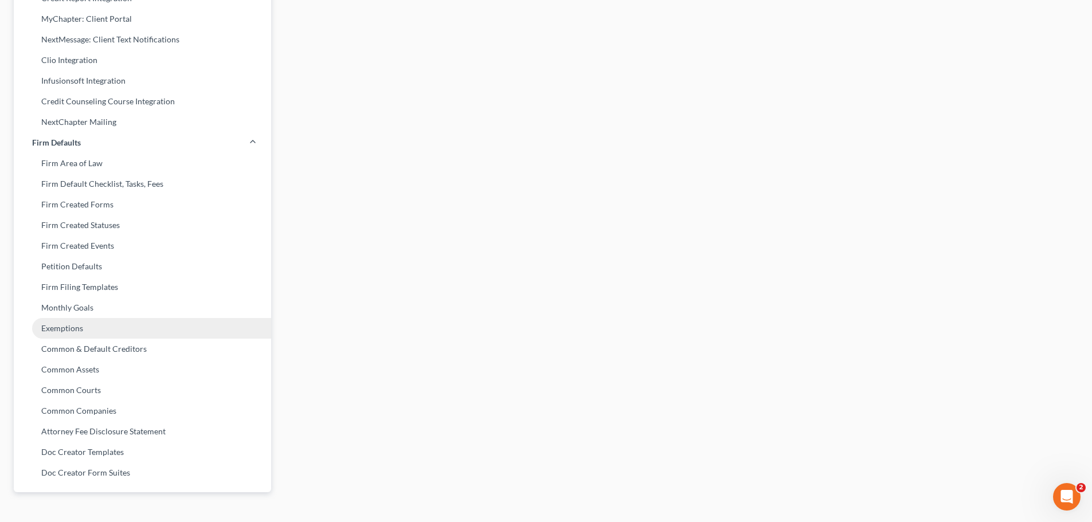
scroll to position [327, 0]
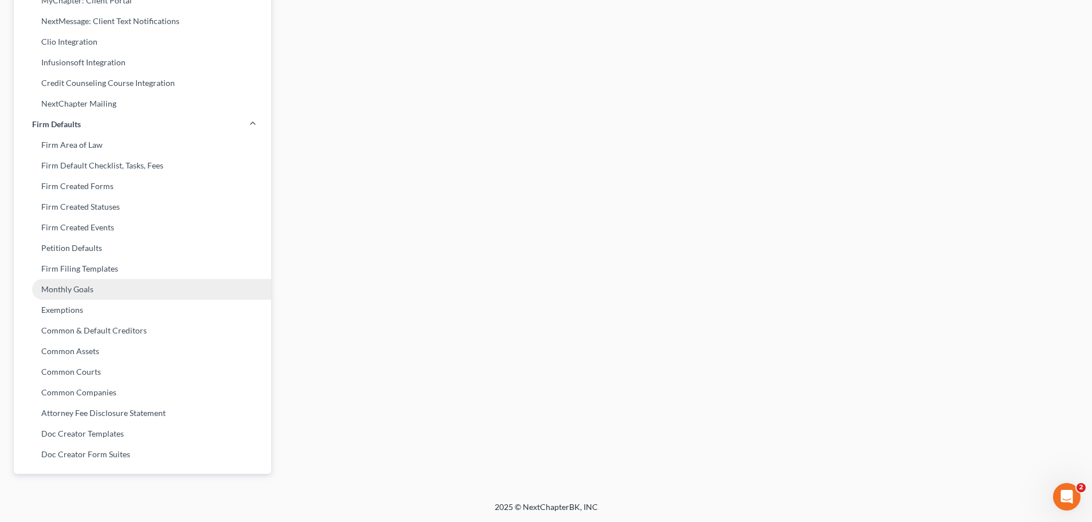
click at [70, 292] on link "Monthly Goals" at bounding box center [142, 289] width 257 height 21
click at [90, 313] on link "Exemptions" at bounding box center [142, 310] width 257 height 21
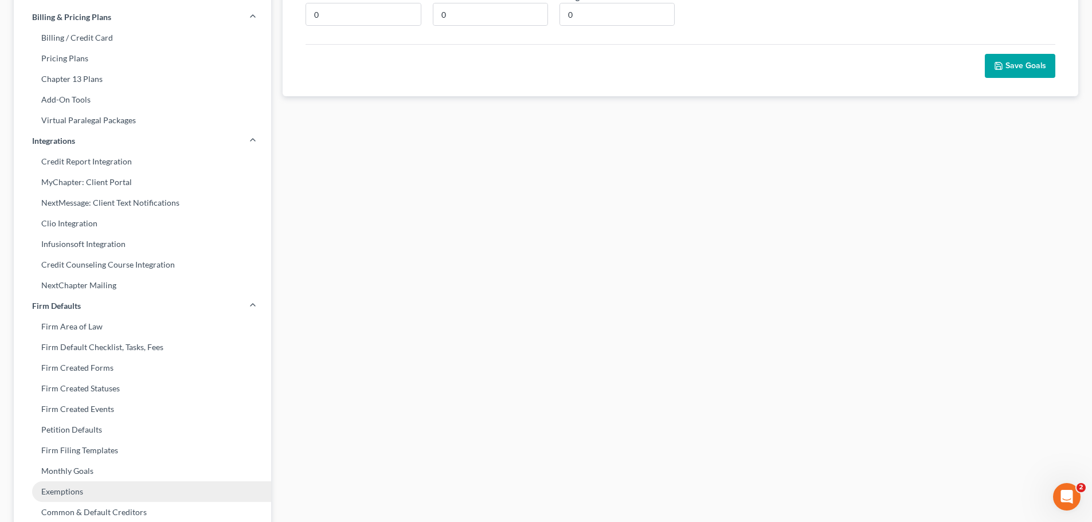
select select "0"
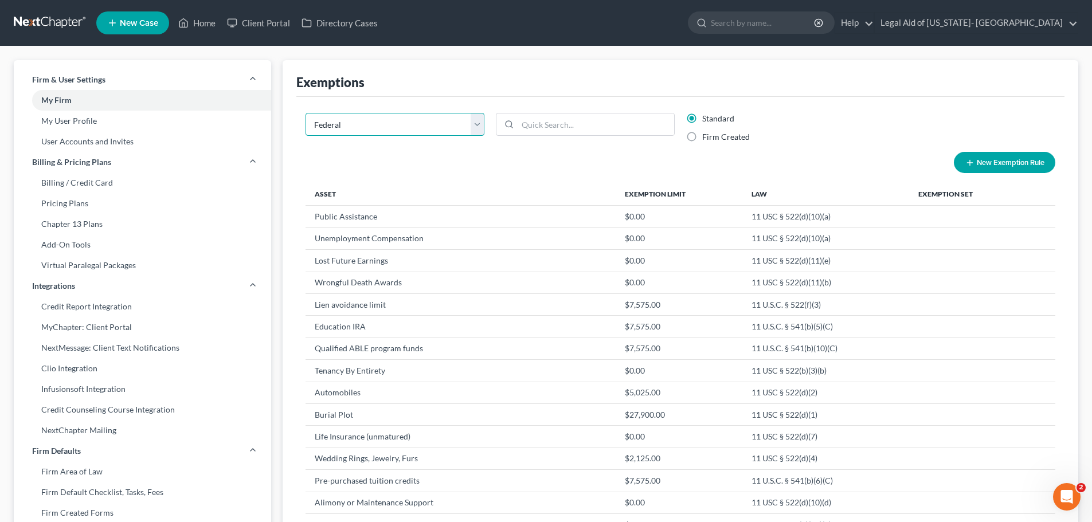
click at [478, 122] on select "State Federal AL AK AR AZ CA CO CT DE DC [GEOGRAPHIC_DATA] [GEOGRAPHIC_DATA] GU…" at bounding box center [394, 124] width 179 height 23
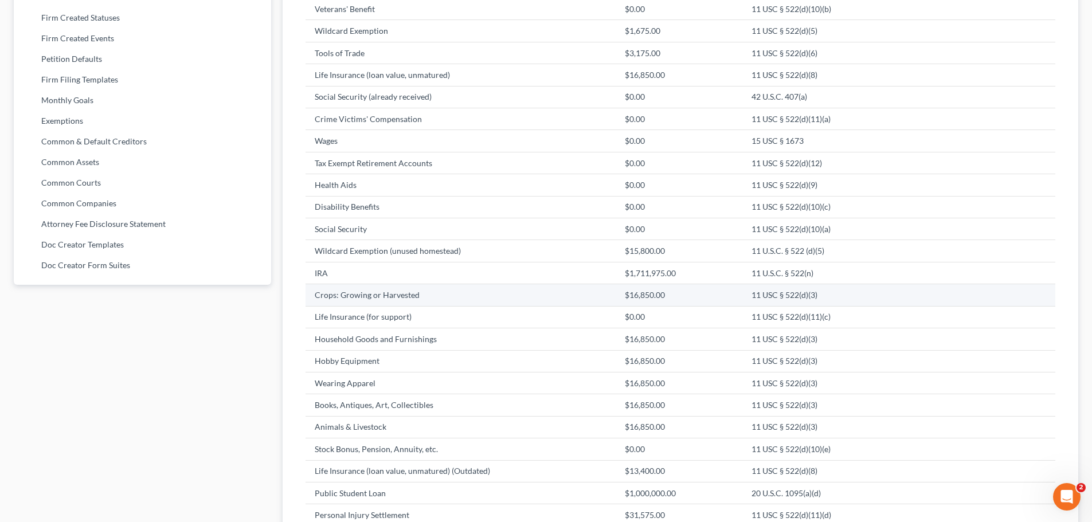
scroll to position [401, 0]
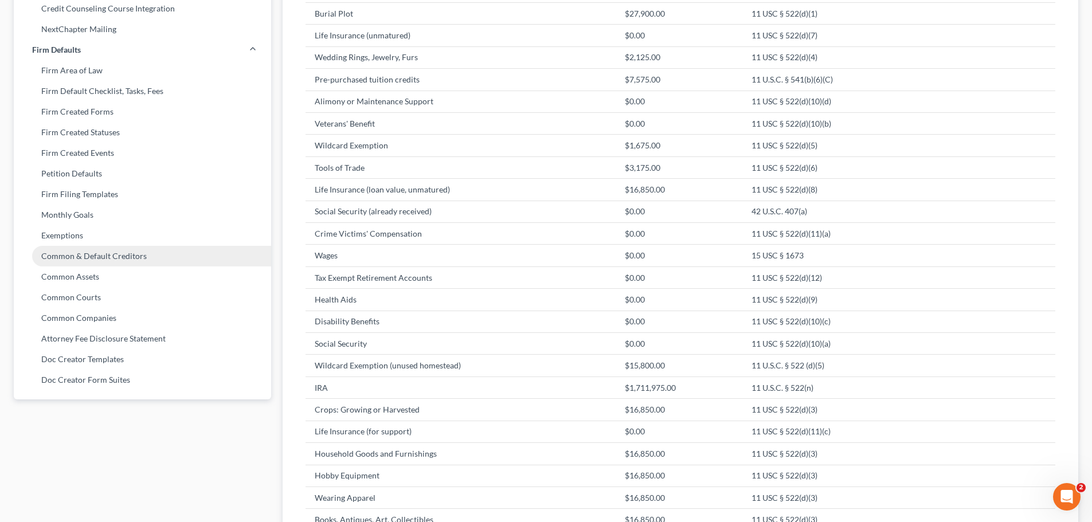
click at [115, 253] on link "Common & Default Creditors" at bounding box center [142, 256] width 257 height 21
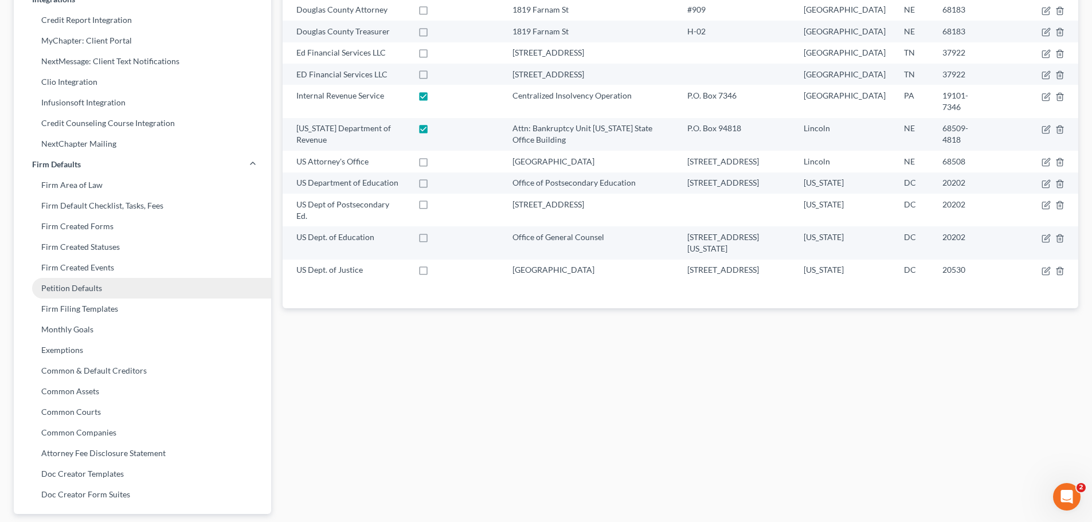
scroll to position [327, 0]
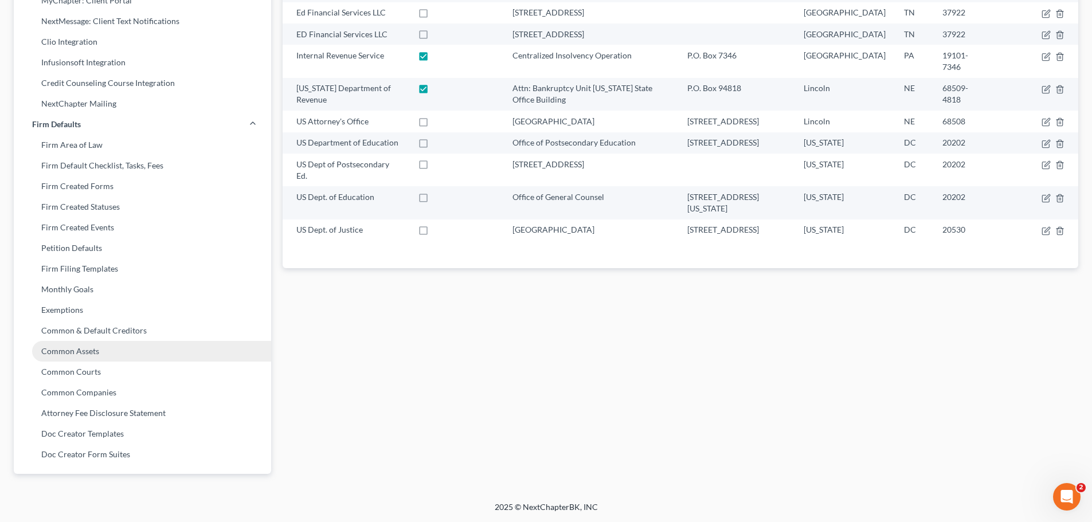
click at [82, 354] on link "Common Assets" at bounding box center [142, 351] width 257 height 21
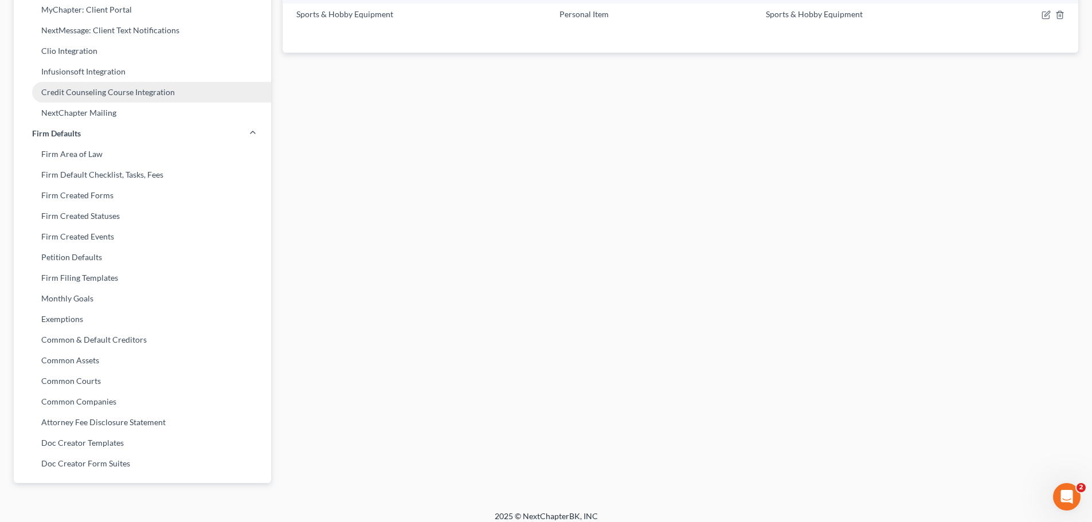
scroll to position [327, 0]
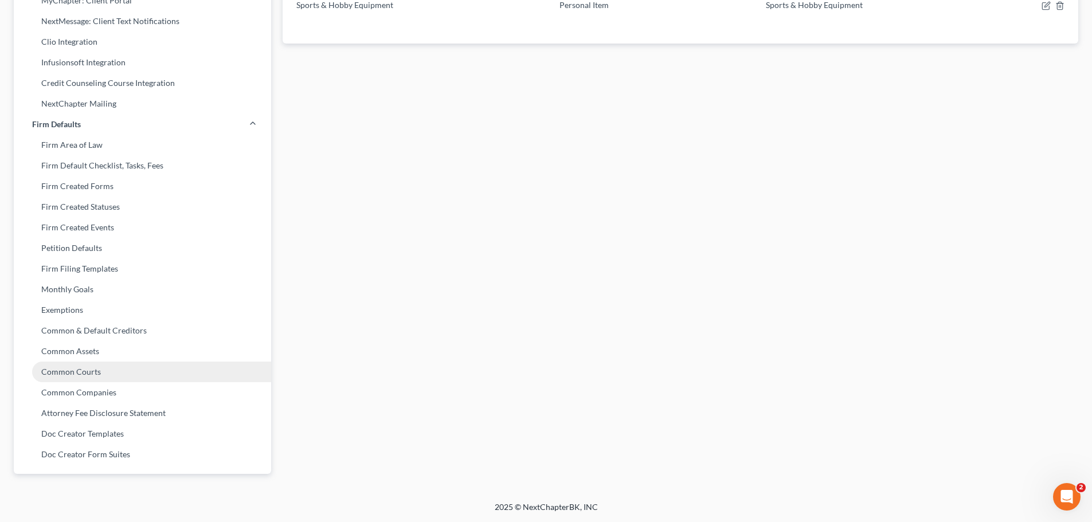
click at [88, 374] on link "Common Courts" at bounding box center [142, 372] width 257 height 21
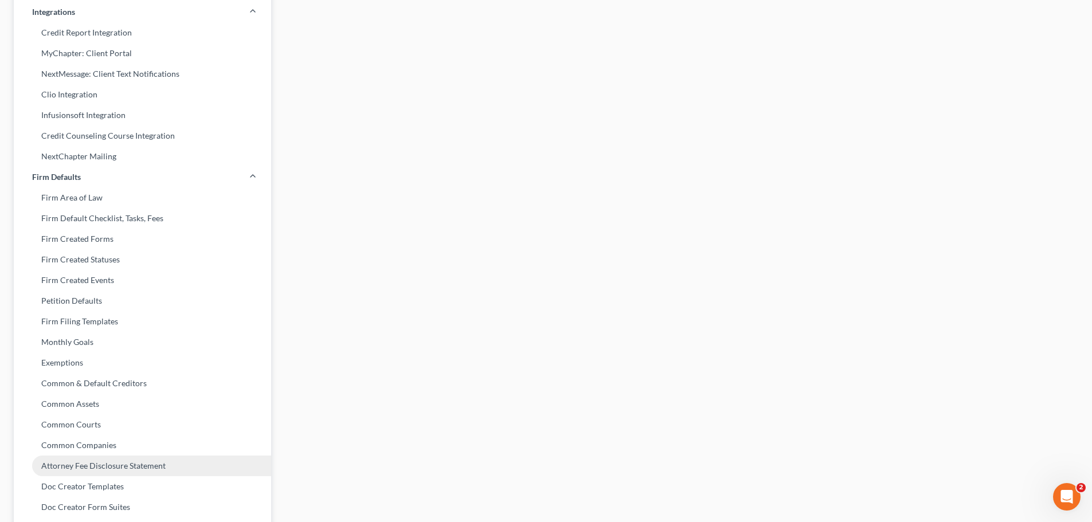
scroll to position [327, 0]
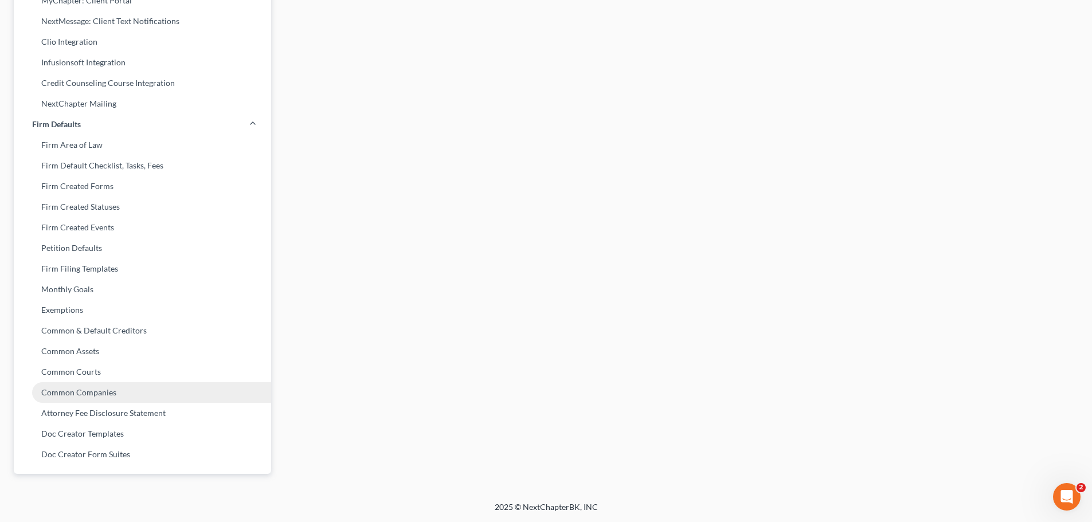
click at [88, 395] on link "Common Companies" at bounding box center [142, 392] width 257 height 21
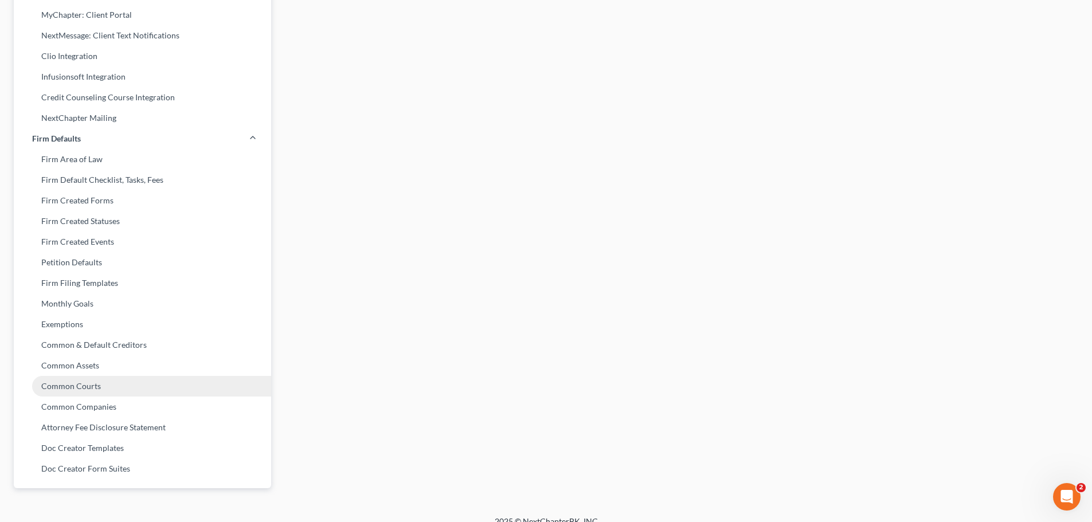
scroll to position [327, 0]
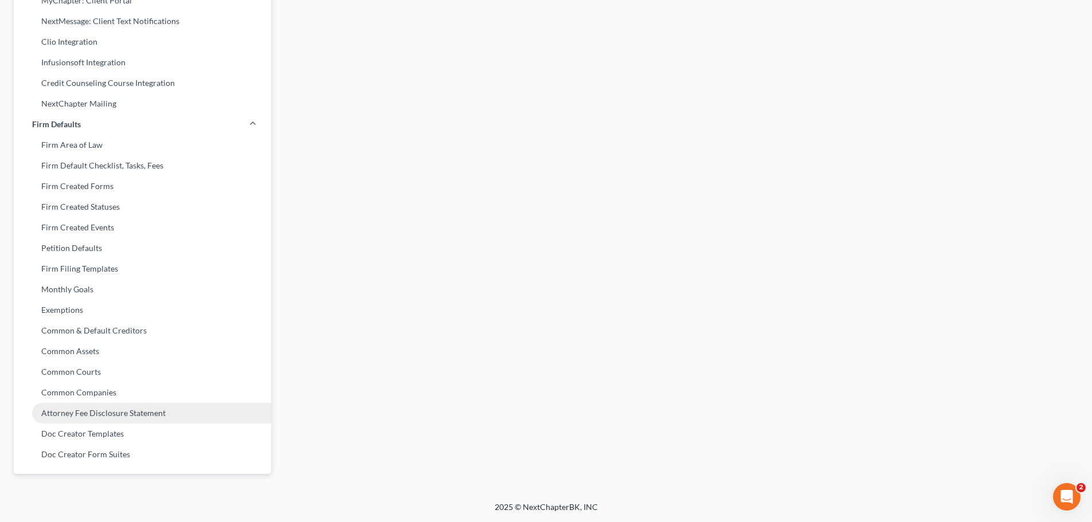
click at [90, 413] on link "Attorney Fee Disclosure Statement" at bounding box center [142, 413] width 257 height 21
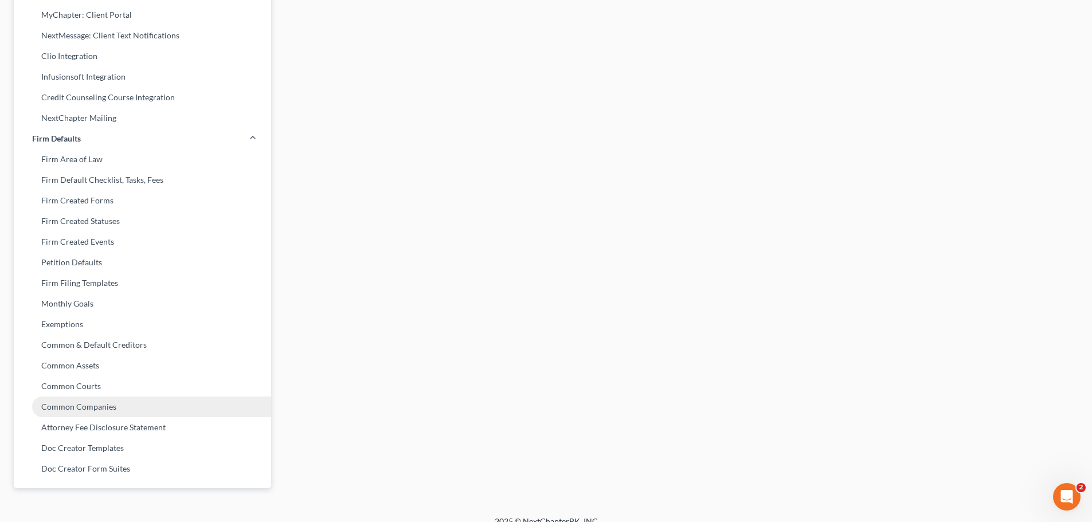
scroll to position [327, 0]
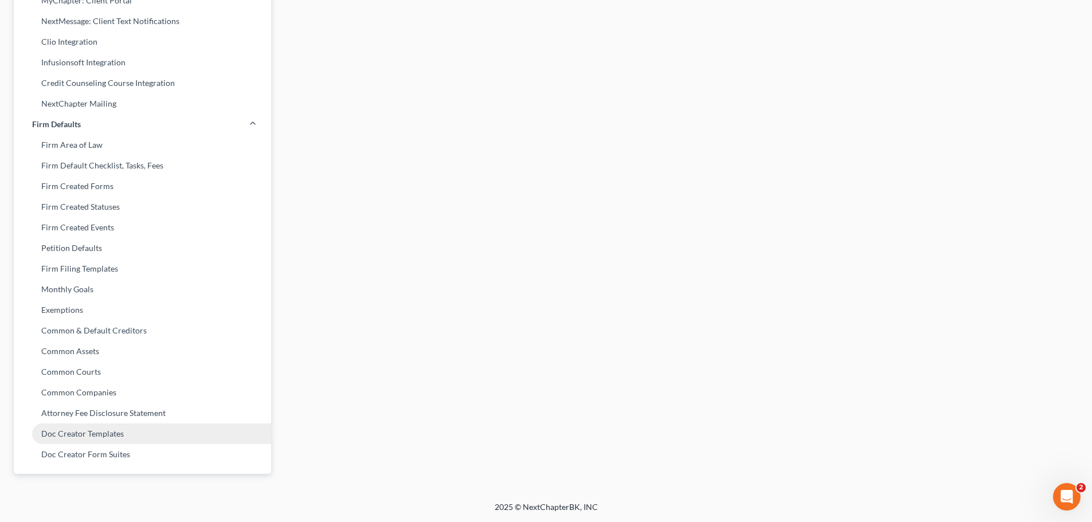
click at [105, 437] on link "Doc Creator Templates" at bounding box center [142, 433] width 257 height 21
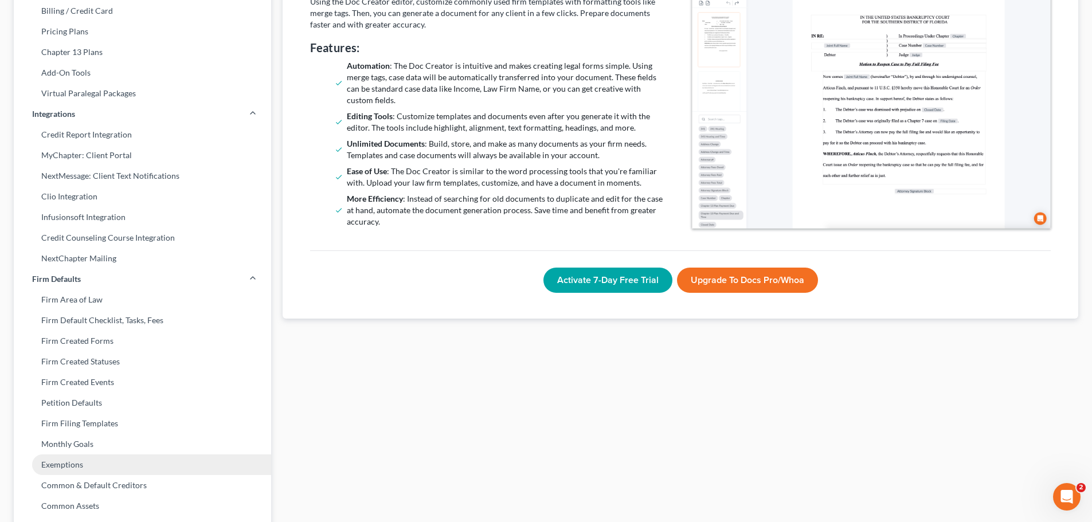
scroll to position [327, 0]
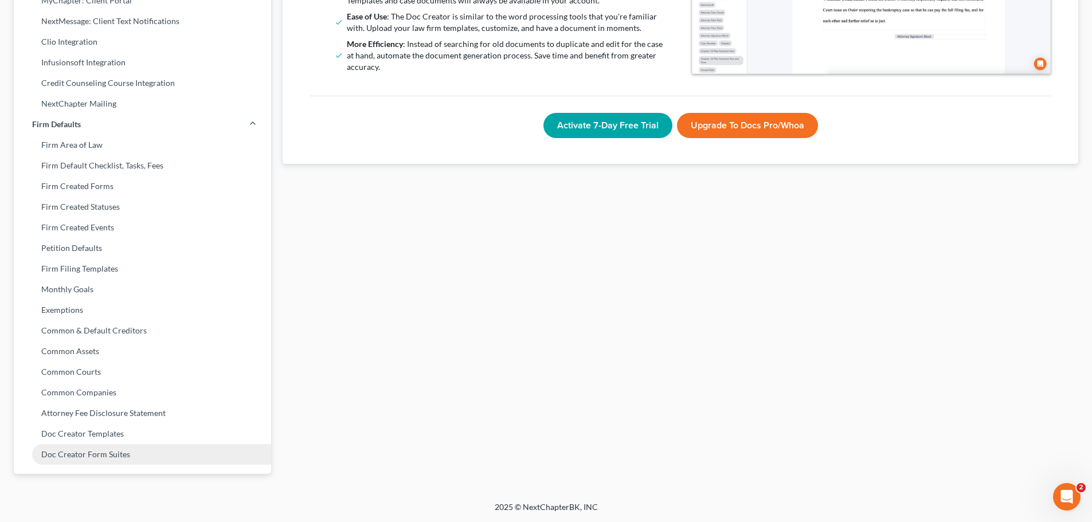
click at [98, 453] on link "Doc Creator Form Suites" at bounding box center [142, 454] width 257 height 21
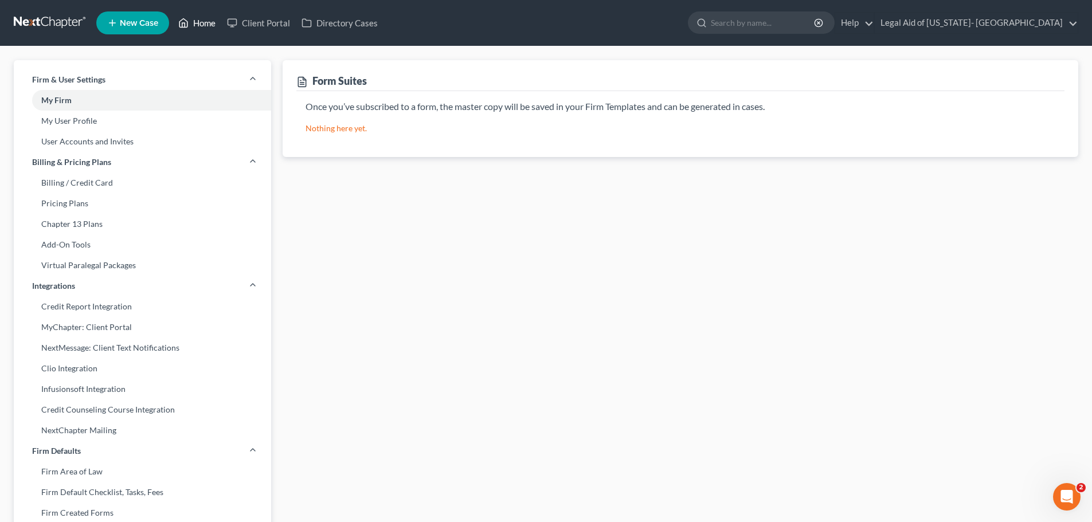
click at [191, 18] on link "Home" at bounding box center [196, 23] width 49 height 21
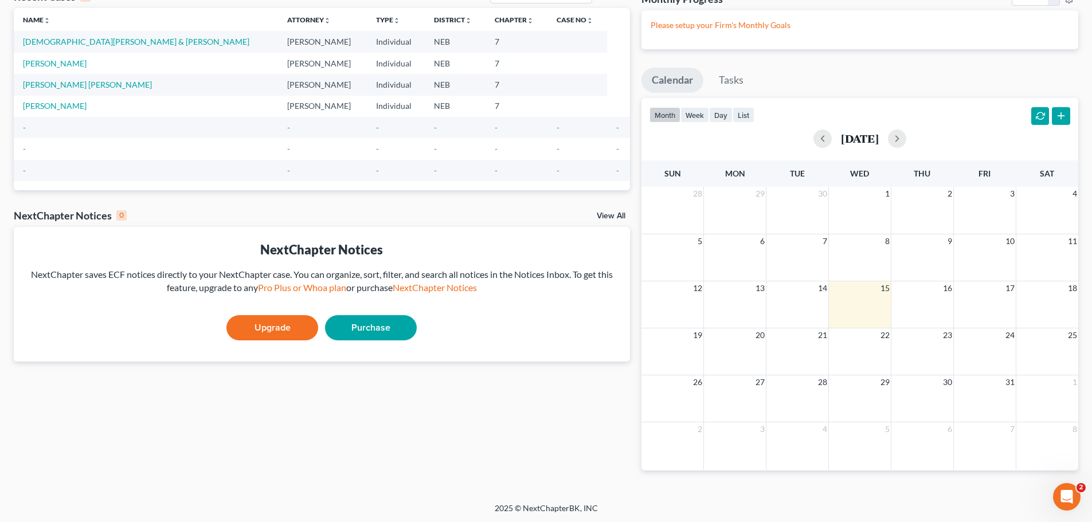
scroll to position [76, 0]
click at [906, 135] on button "button" at bounding box center [897, 137] width 18 height 18
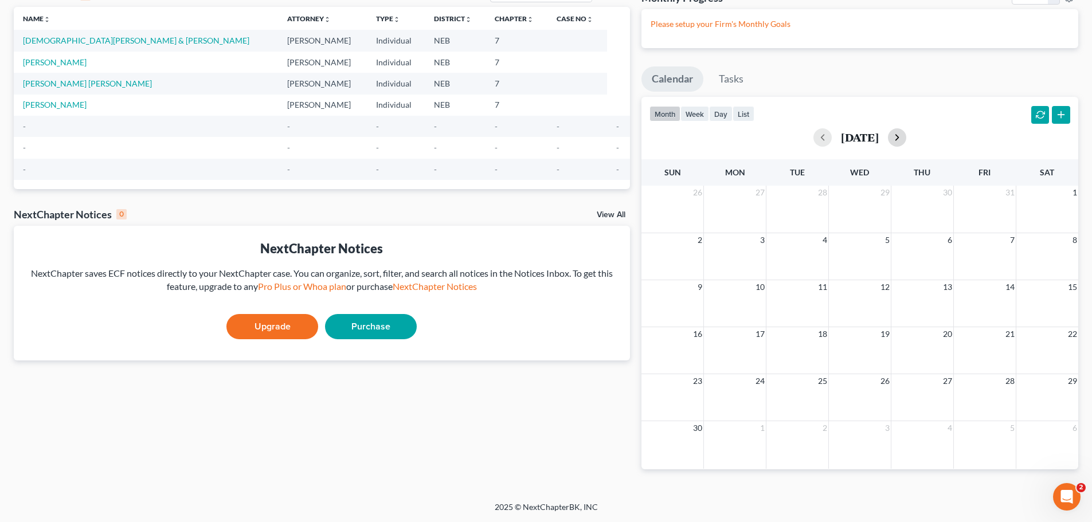
click at [906, 135] on button "button" at bounding box center [897, 137] width 18 height 18
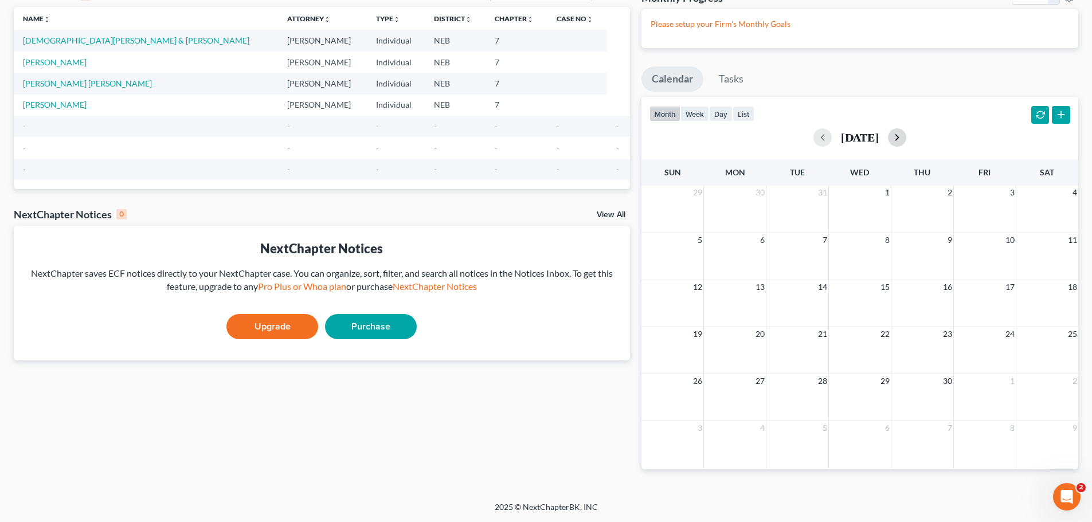
click at [906, 135] on button "button" at bounding box center [897, 137] width 18 height 18
click at [915, 135] on div "[DATE]" at bounding box center [859, 137] width 421 height 18
click at [818, 134] on button "button" at bounding box center [822, 137] width 18 height 18
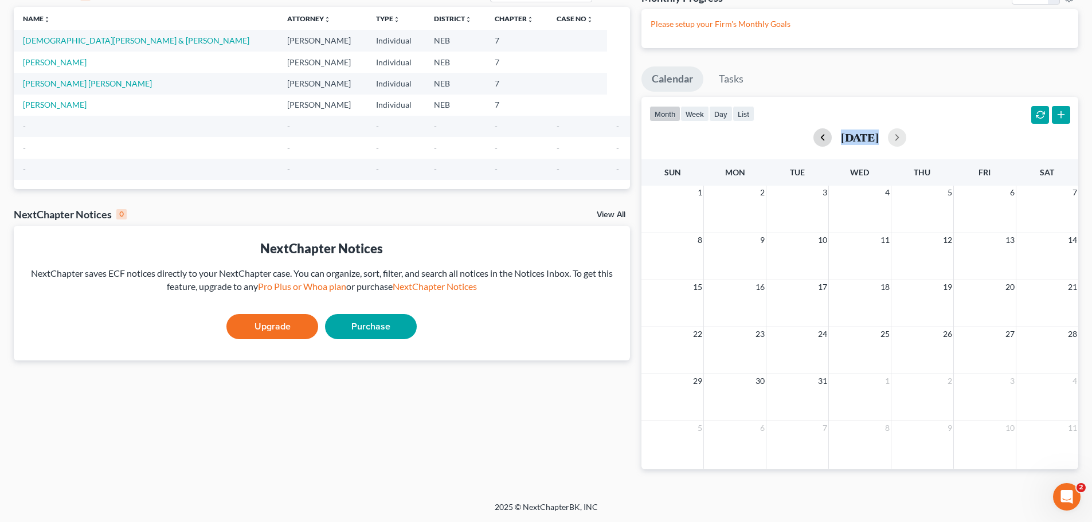
click at [818, 134] on div "[DATE]" at bounding box center [859, 137] width 421 height 18
click at [813, 137] on button "button" at bounding box center [822, 137] width 18 height 18
click at [813, 136] on button "button" at bounding box center [822, 137] width 18 height 18
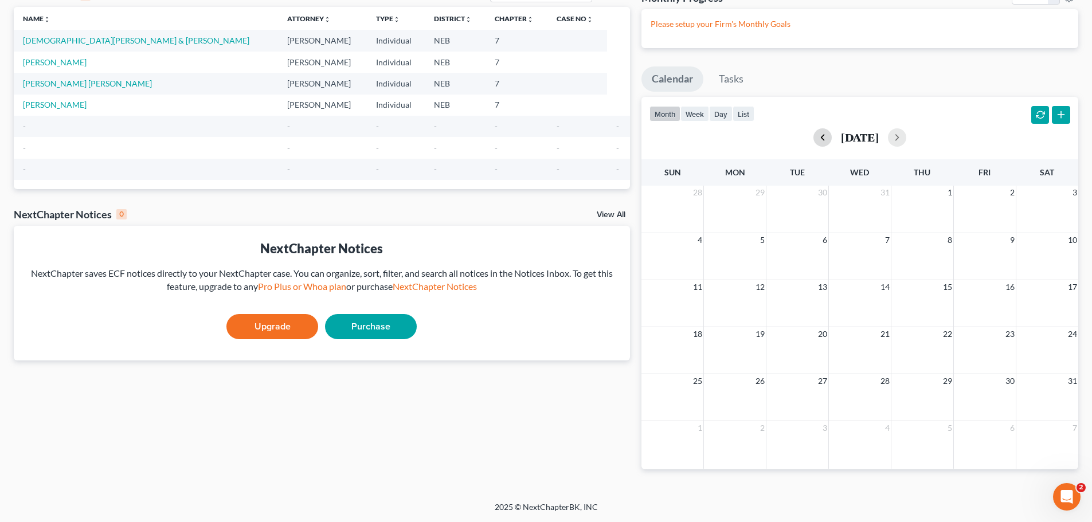
click at [813, 136] on button "button" at bounding box center [822, 137] width 18 height 18
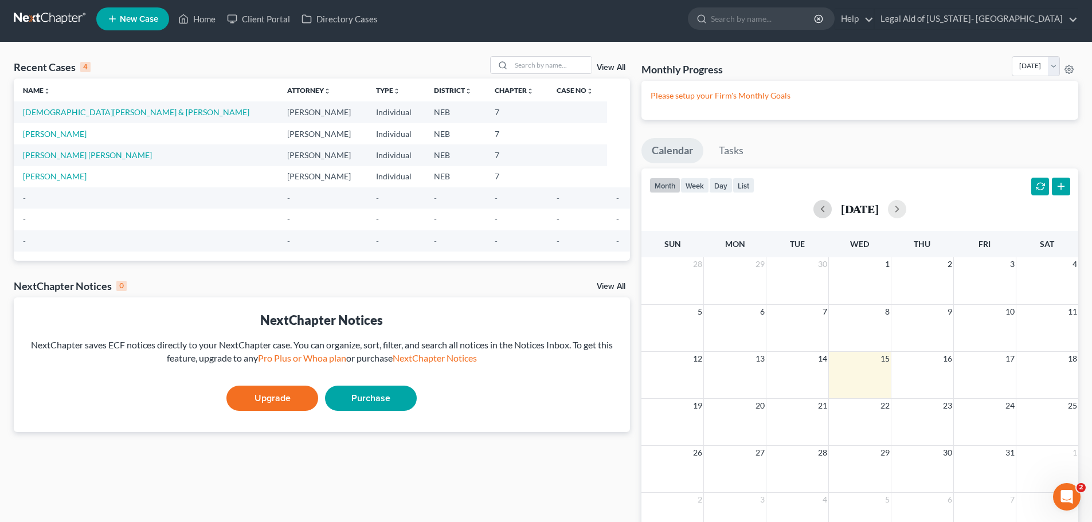
scroll to position [0, 0]
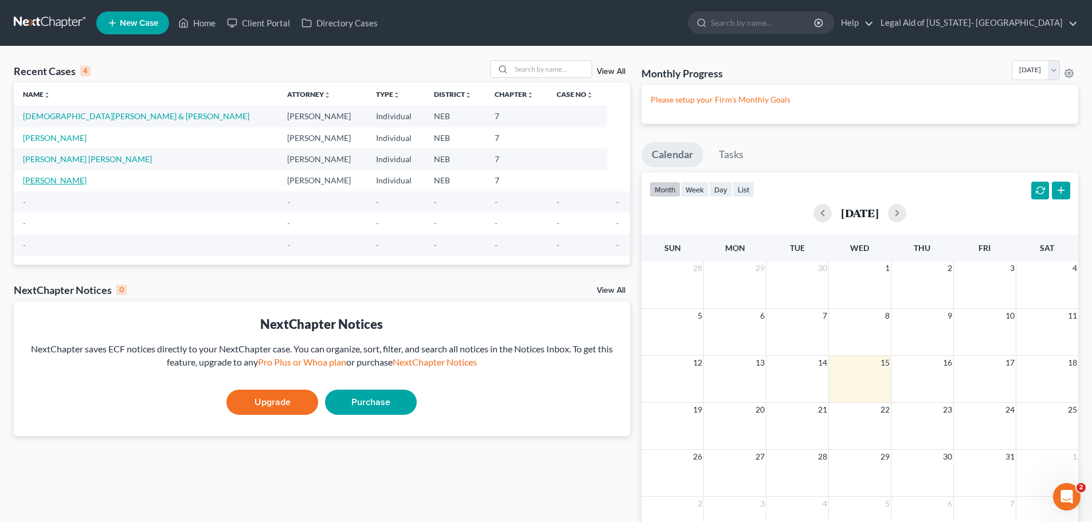
click at [53, 181] on link "[PERSON_NAME]" at bounding box center [55, 180] width 64 height 10
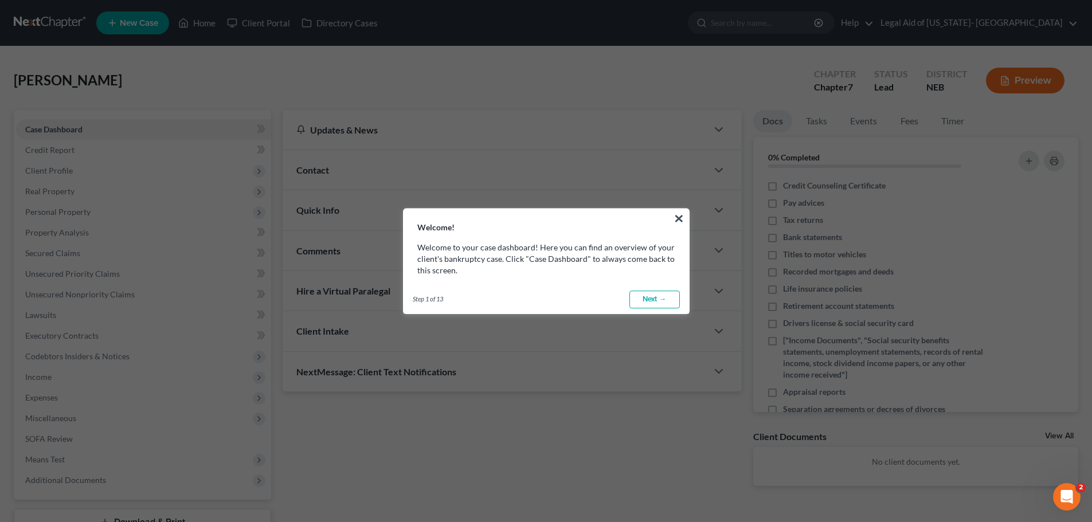
click at [641, 297] on link "Next →" at bounding box center [654, 300] width 50 height 18
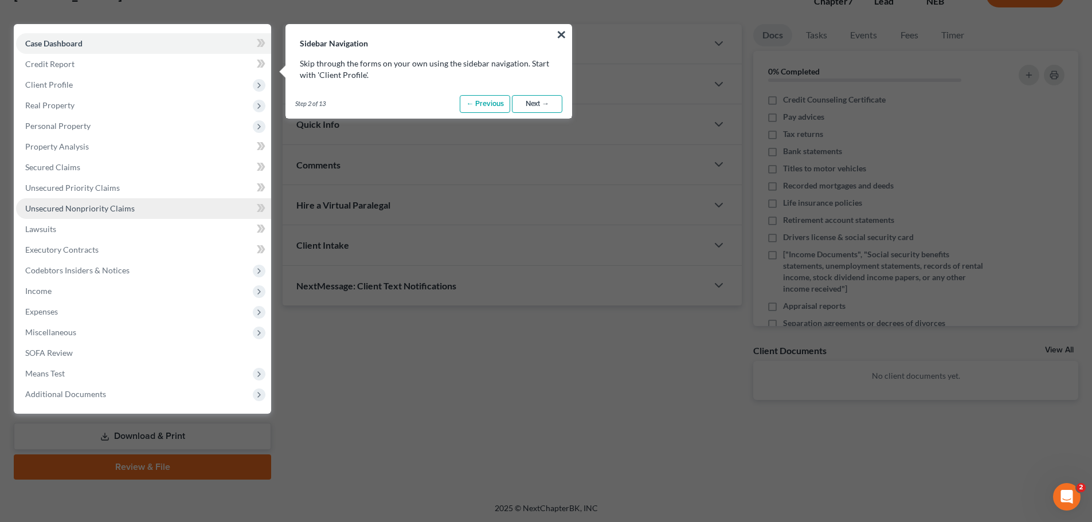
scroll to position [52, 0]
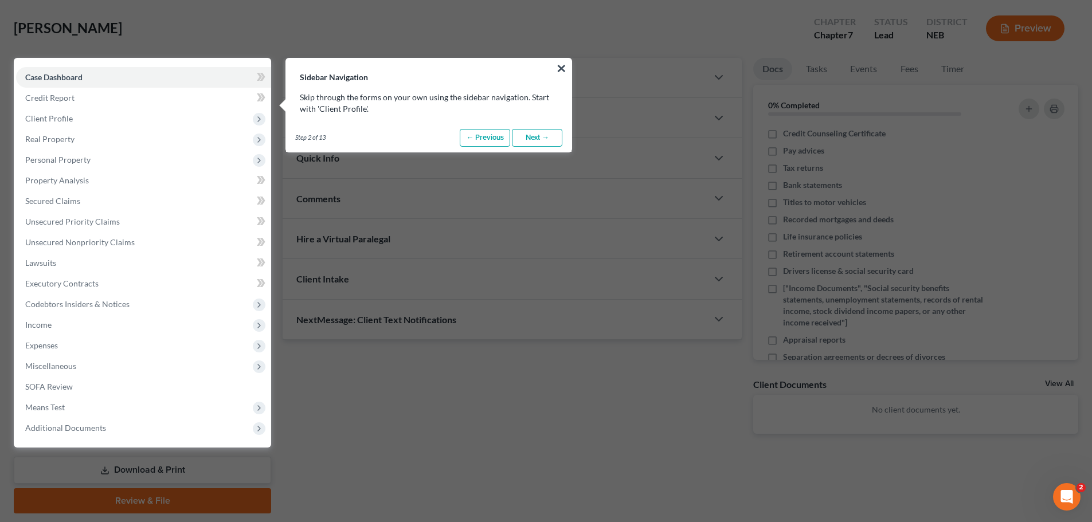
click at [540, 134] on link "Next →" at bounding box center [537, 138] width 50 height 18
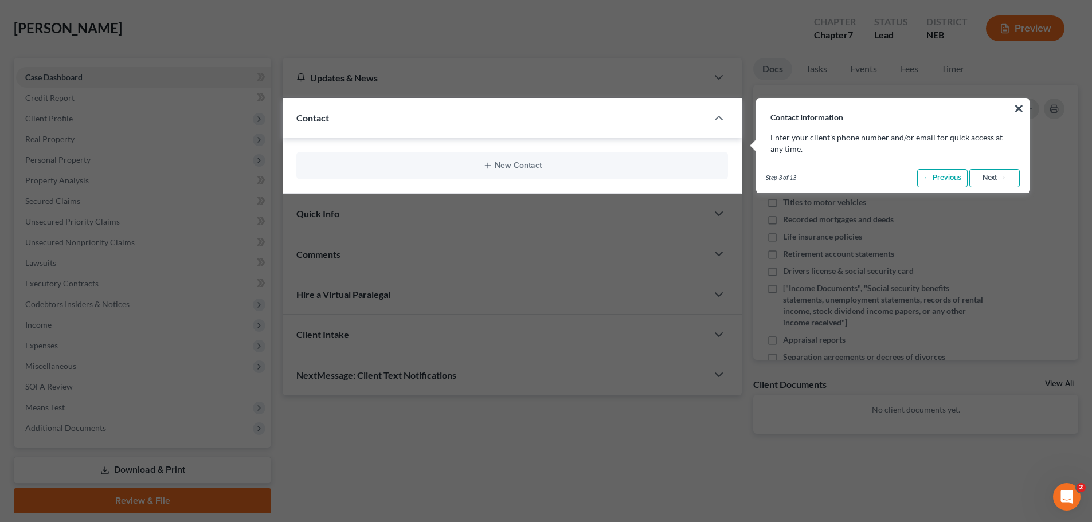
scroll to position [93, 0]
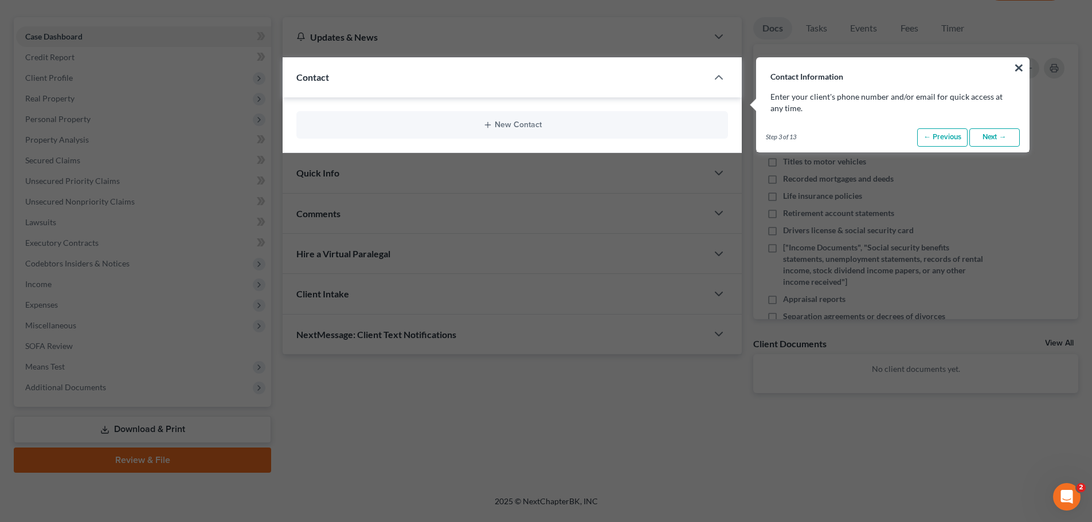
click at [1000, 136] on link "Next →" at bounding box center [994, 137] width 50 height 18
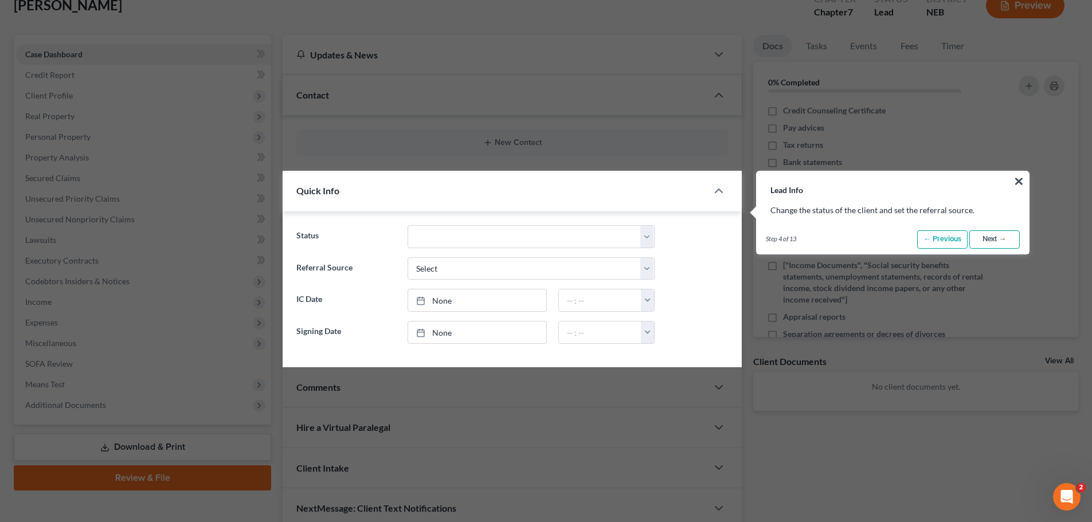
scroll to position [74, 0]
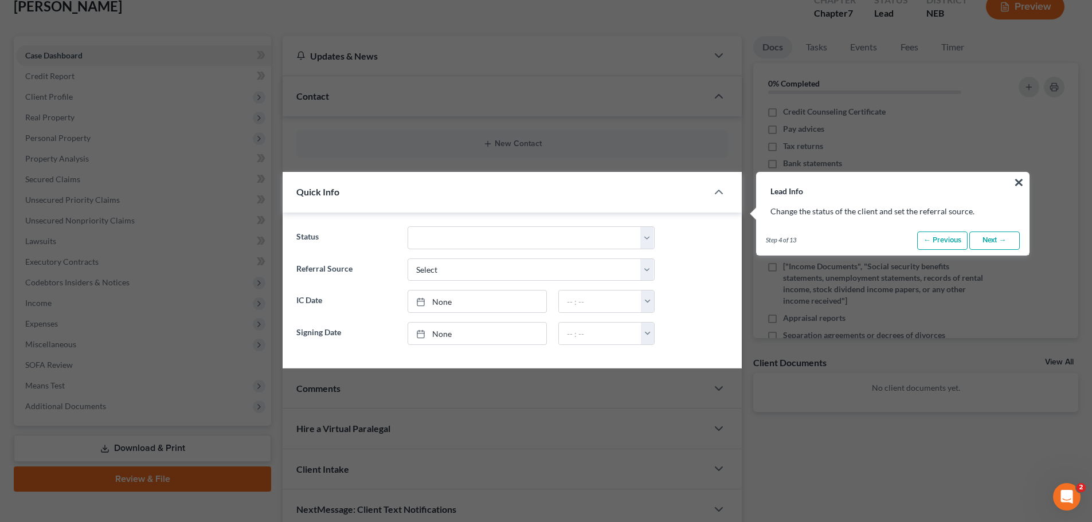
click at [995, 238] on link "Next →" at bounding box center [994, 240] width 50 height 18
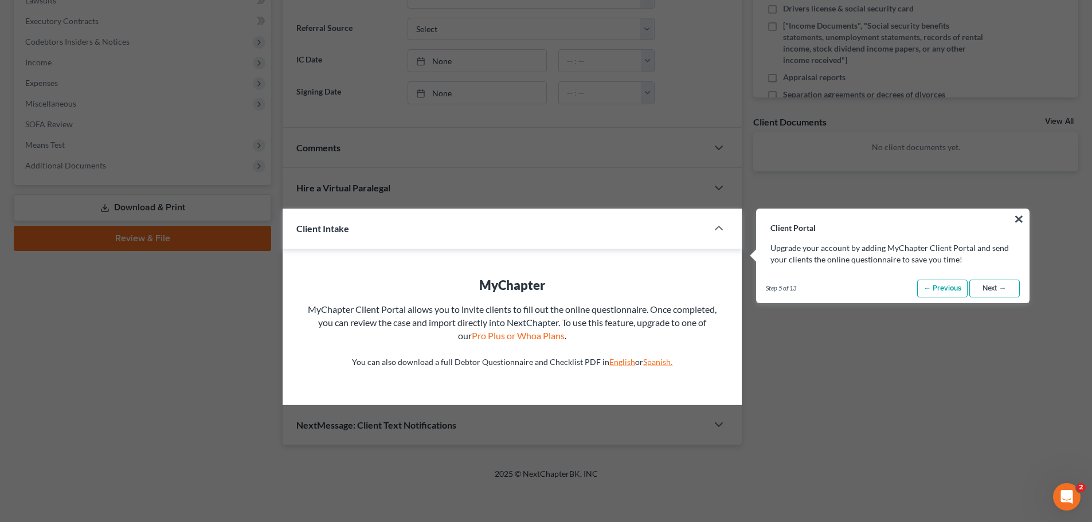
scroll to position [344, 0]
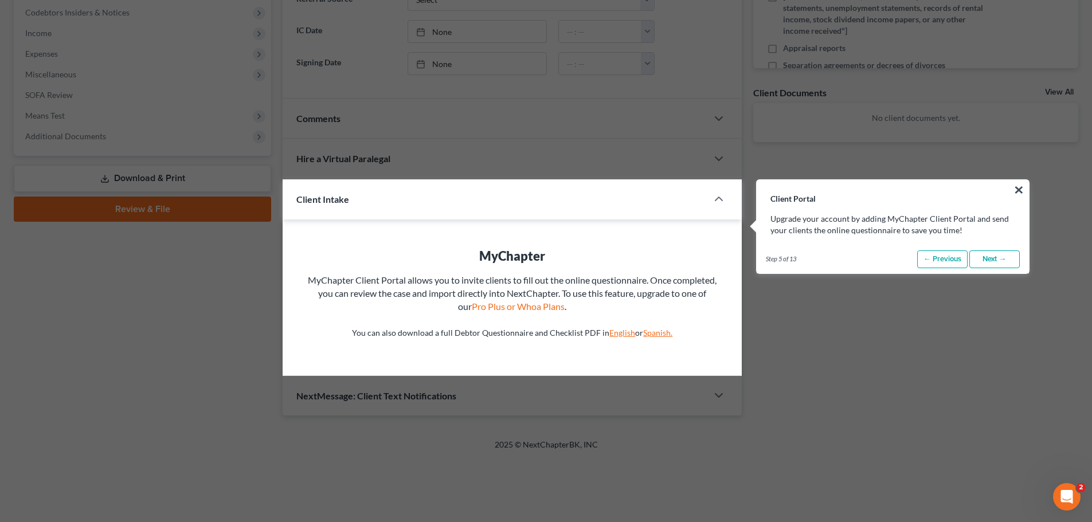
click at [998, 257] on link "Next →" at bounding box center [994, 259] width 50 height 18
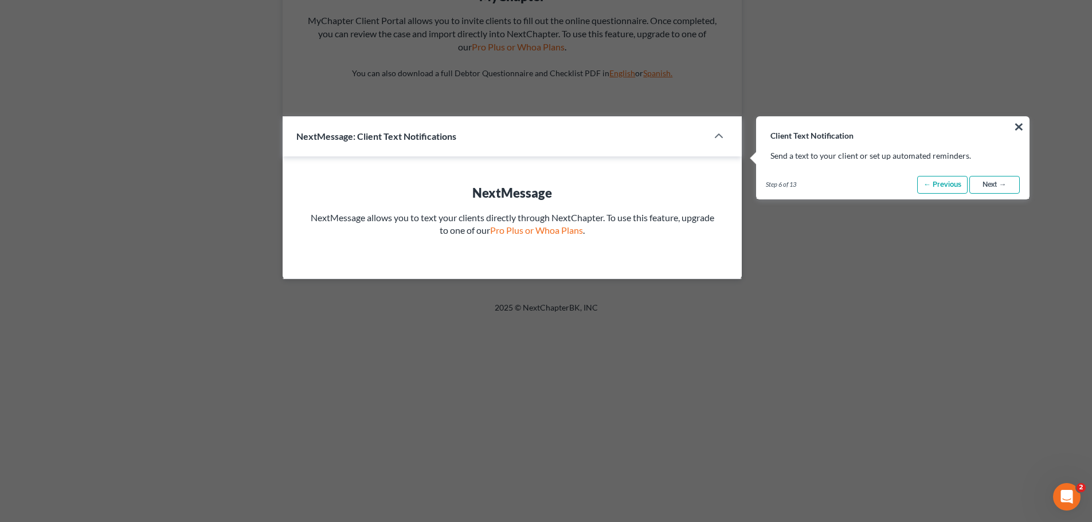
scroll to position [547, 0]
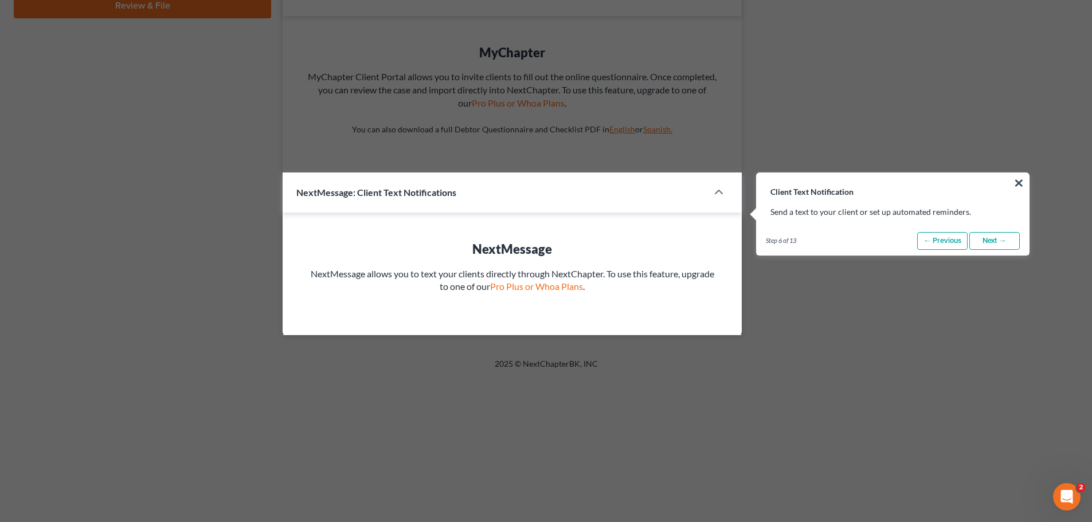
click at [989, 244] on link "Next →" at bounding box center [994, 241] width 50 height 18
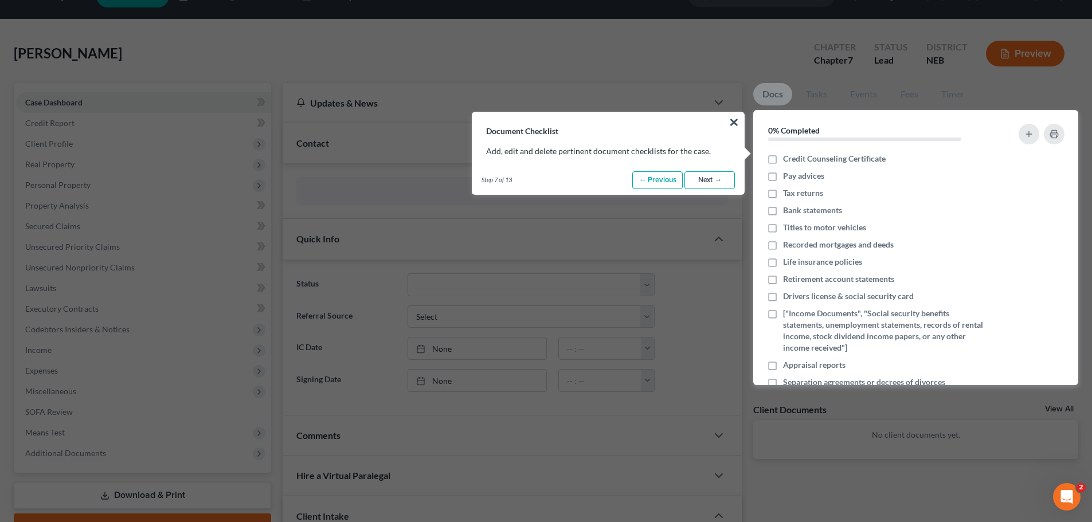
scroll to position [0, 0]
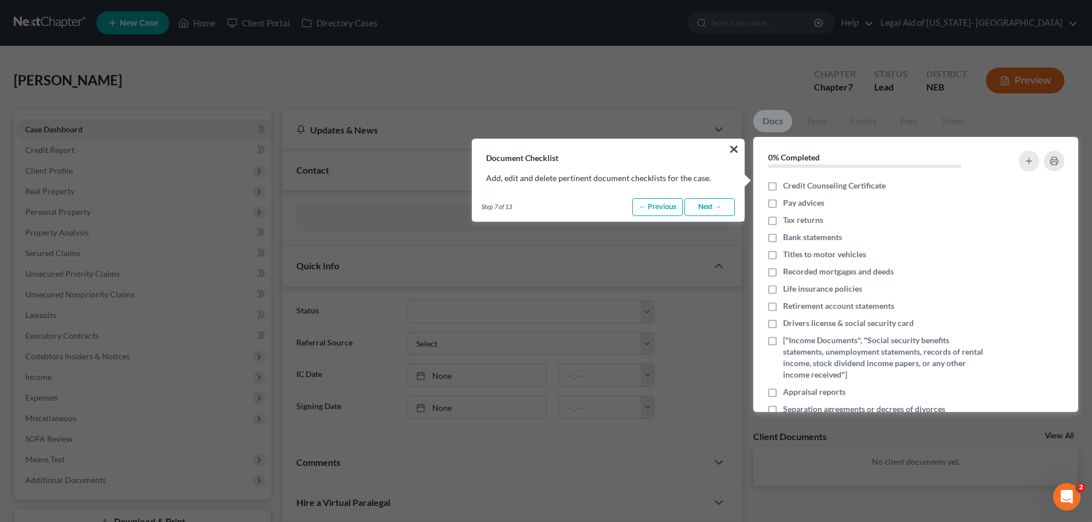
click at [716, 210] on link "Next →" at bounding box center [709, 207] width 50 height 18
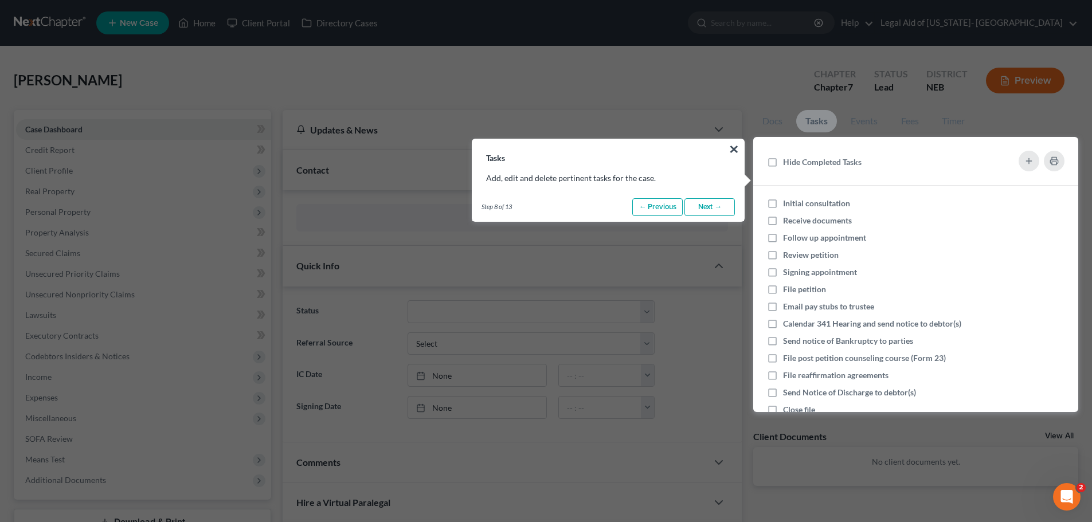
scroll to position [81, 0]
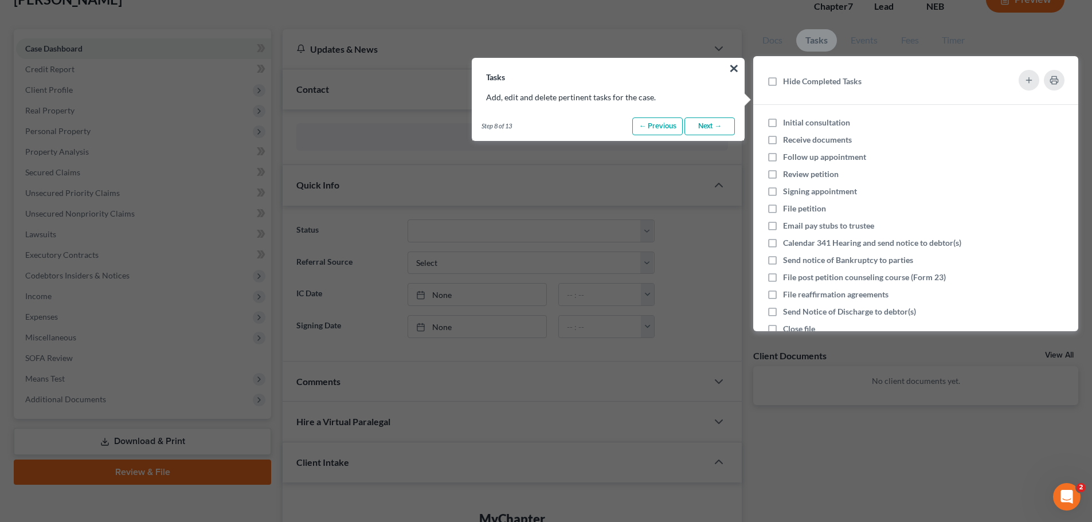
click at [707, 131] on link "Next →" at bounding box center [709, 126] width 50 height 18
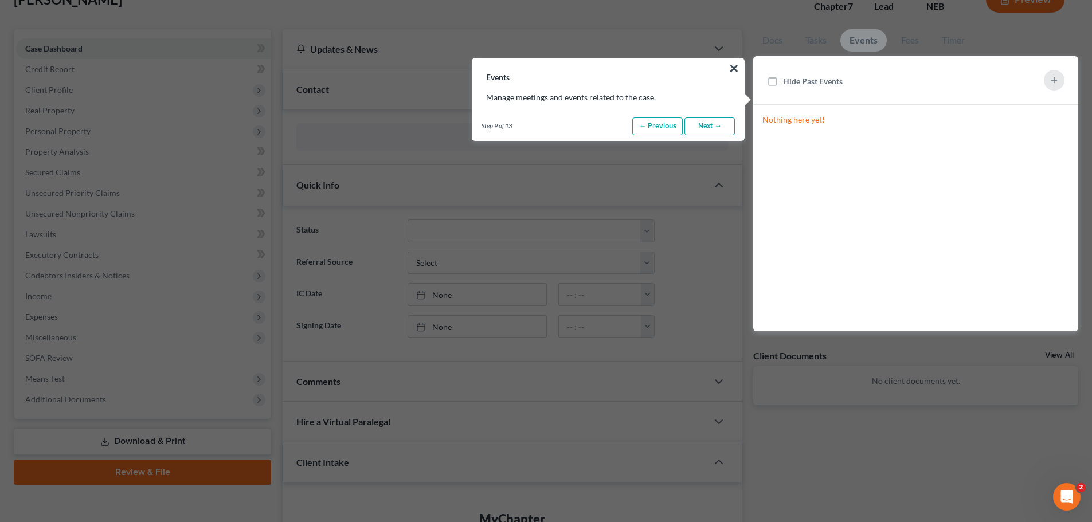
click at [713, 127] on link "Next →" at bounding box center [709, 126] width 50 height 18
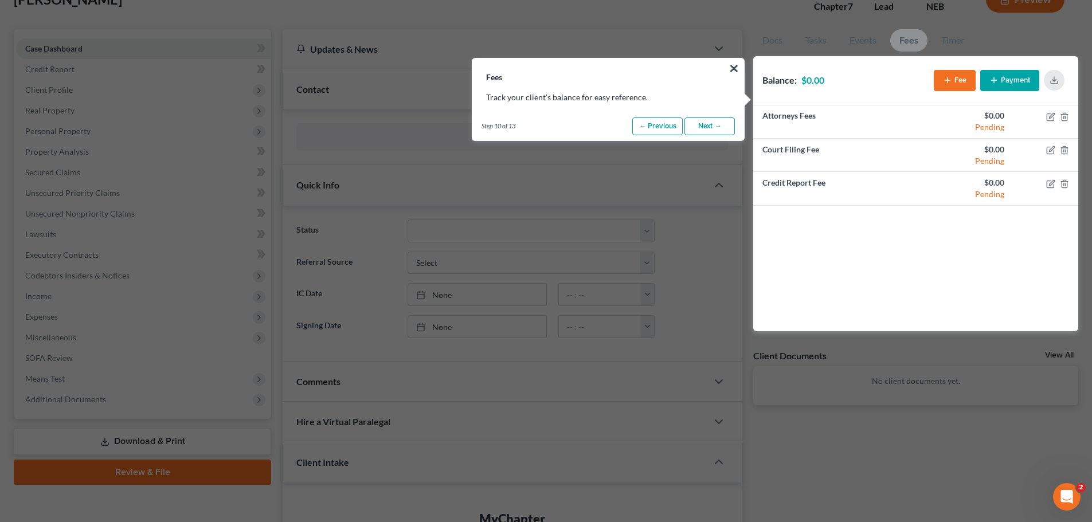
click at [705, 127] on link "Next →" at bounding box center [709, 126] width 50 height 18
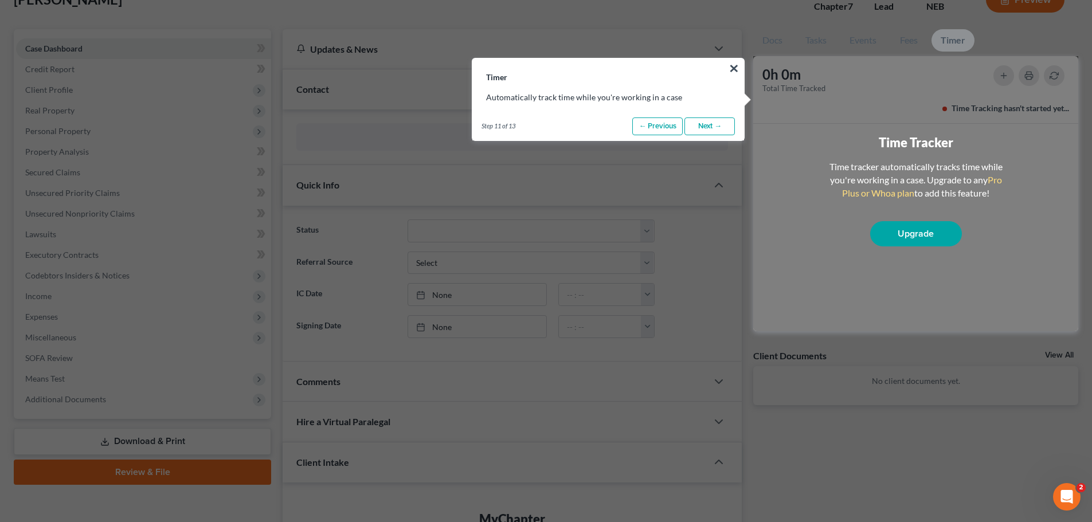
click at [714, 125] on link "Next →" at bounding box center [709, 126] width 50 height 18
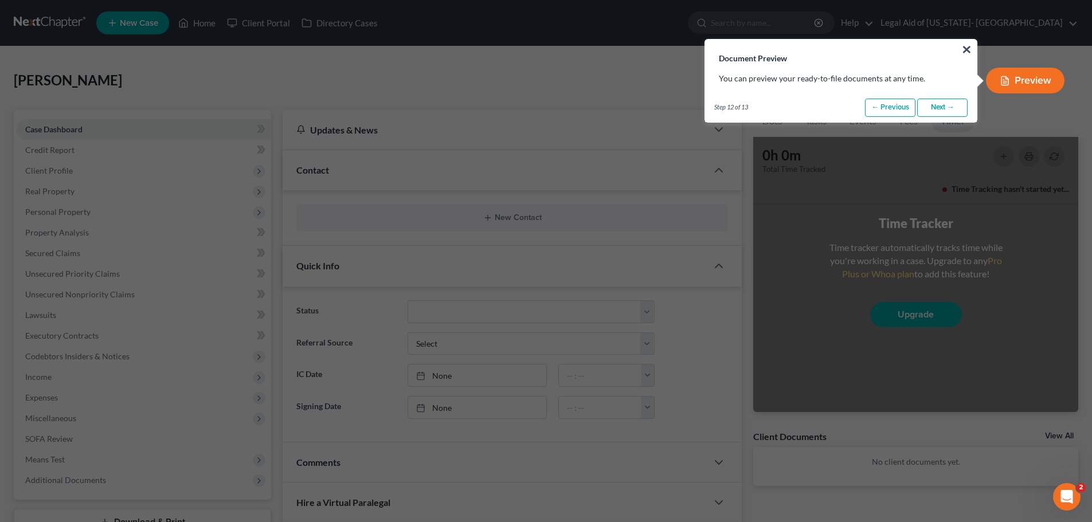
click at [939, 108] on link "Next →" at bounding box center [942, 108] width 50 height 18
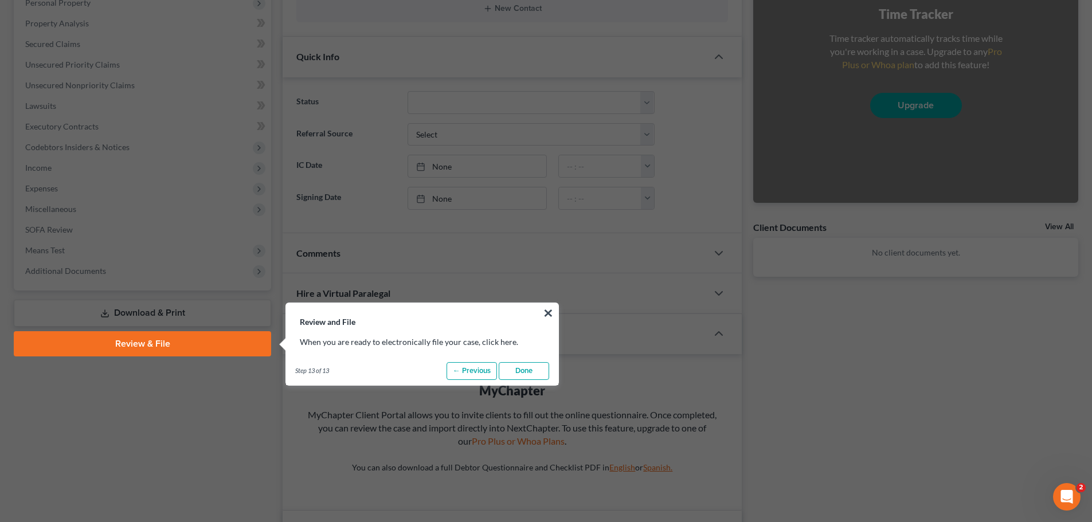
scroll to position [229, 0]
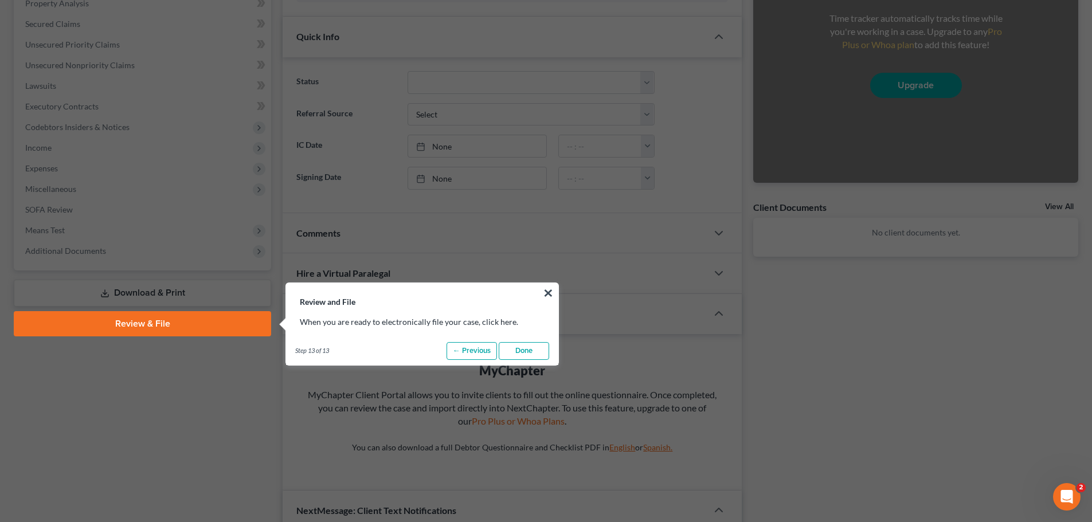
click at [514, 353] on link "Done" at bounding box center [524, 351] width 50 height 18
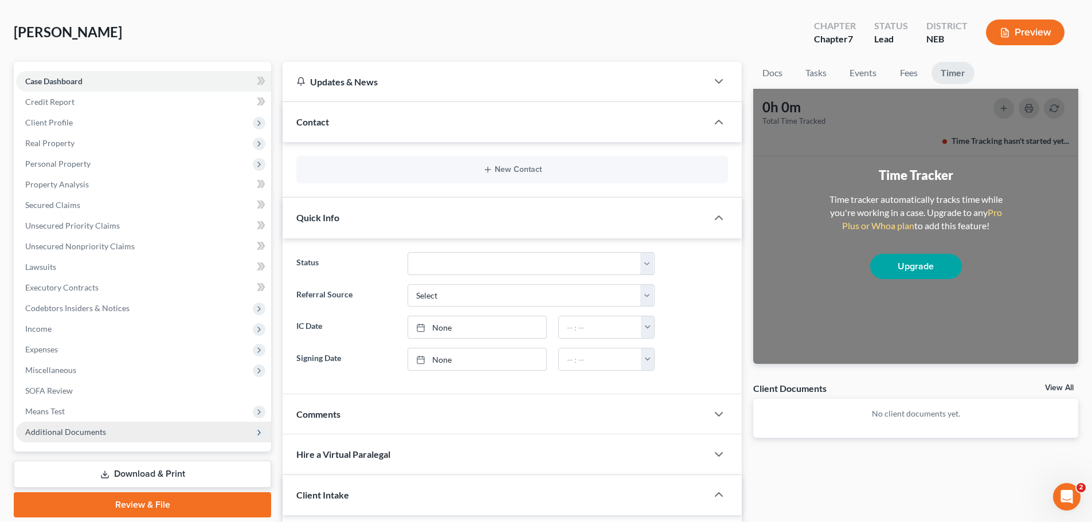
scroll to position [0, 0]
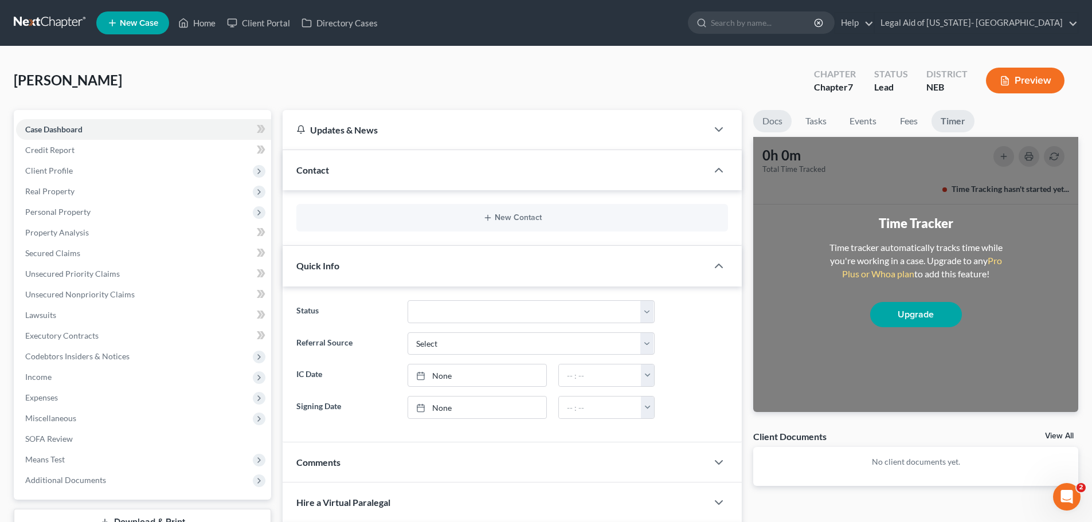
click at [780, 121] on link "Docs" at bounding box center [772, 121] width 38 height 22
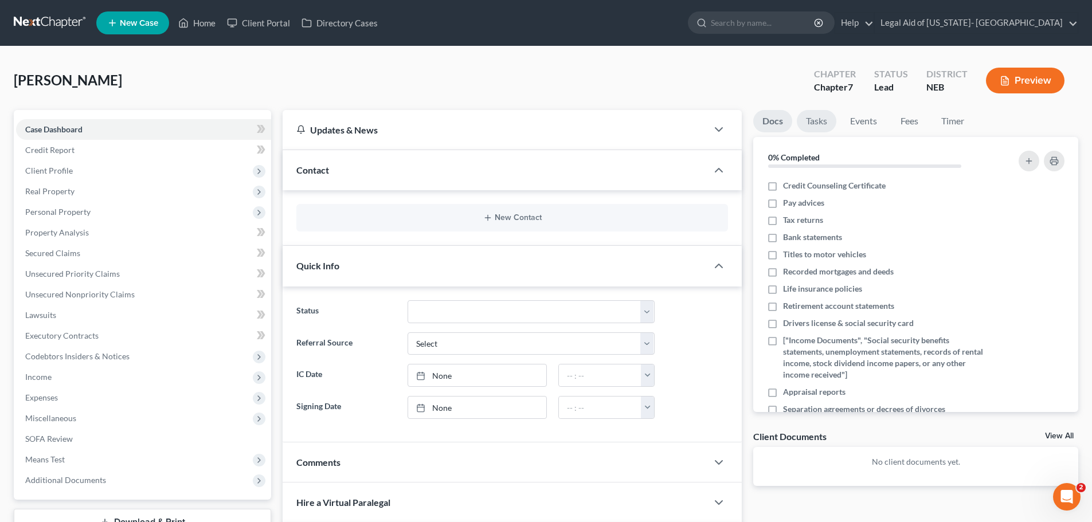
click at [829, 121] on link "Tasks" at bounding box center [816, 121] width 40 height 22
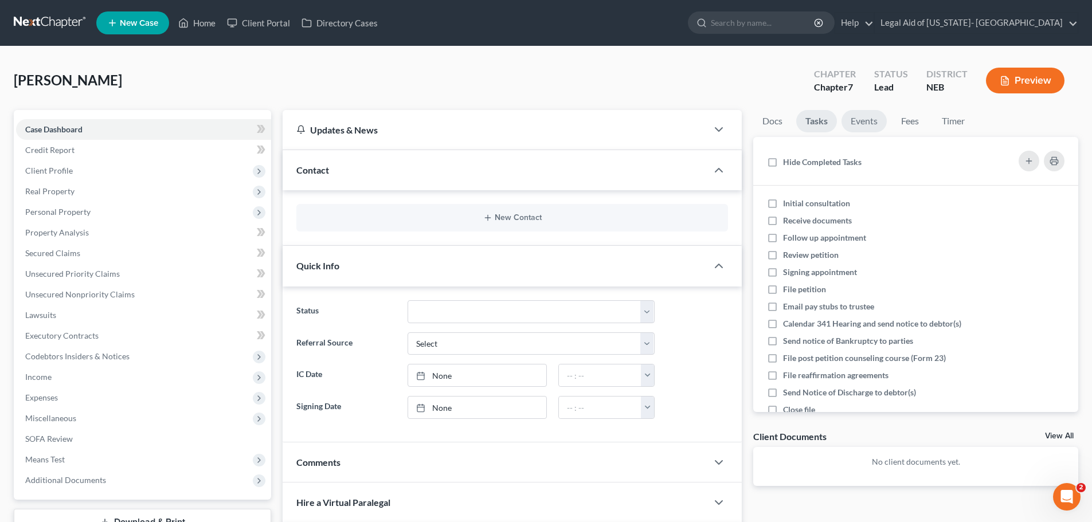
click at [856, 120] on link "Events" at bounding box center [863, 121] width 45 height 22
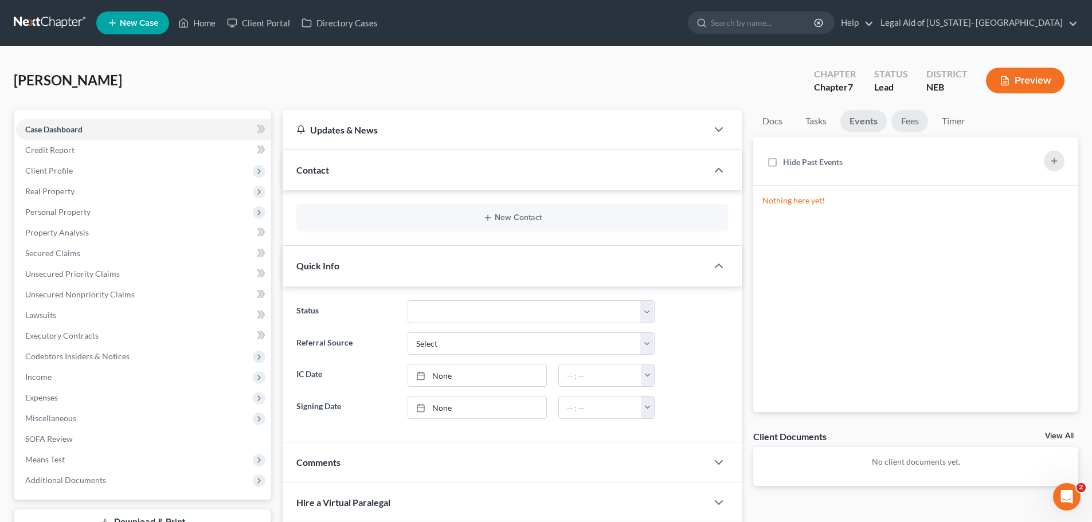
click at [916, 121] on link "Fees" at bounding box center [909, 121] width 37 height 22
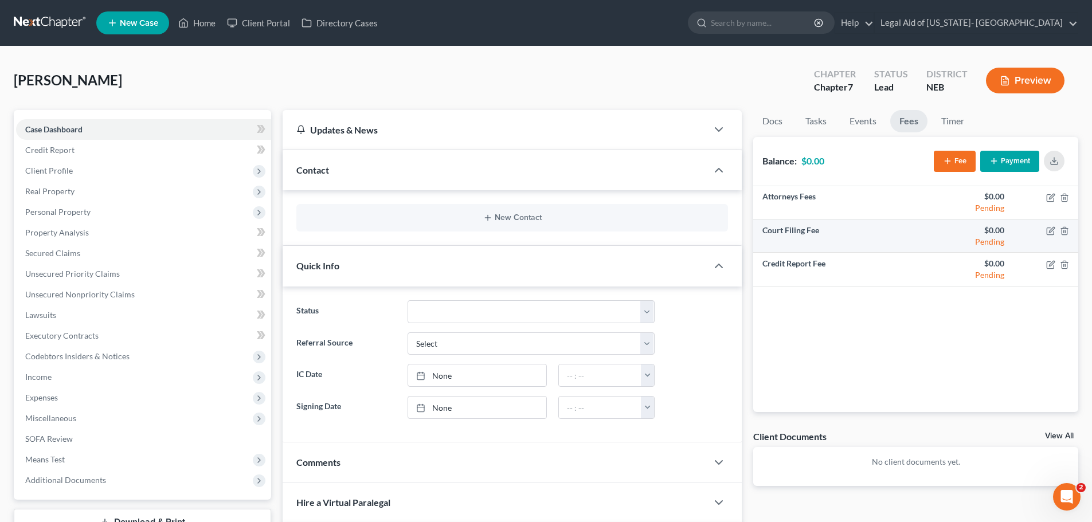
click at [1045, 232] on td at bounding box center [1045, 235] width 65 height 33
click at [1050, 230] on icon "button" at bounding box center [1051, 229] width 5 height 5
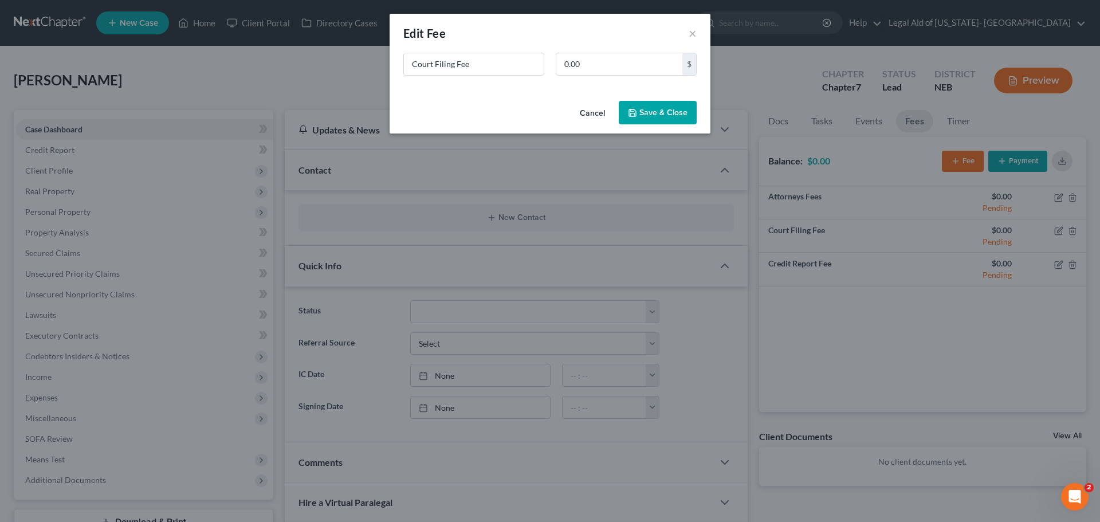
click at [600, 112] on button "Cancel" at bounding box center [593, 113] width 44 height 23
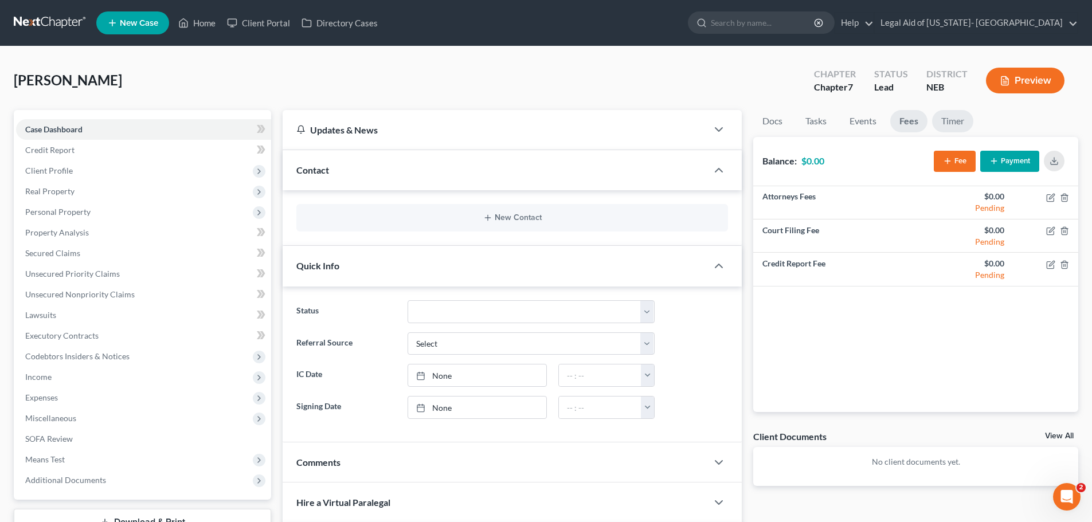
click at [964, 121] on link "Timer" at bounding box center [952, 121] width 41 height 22
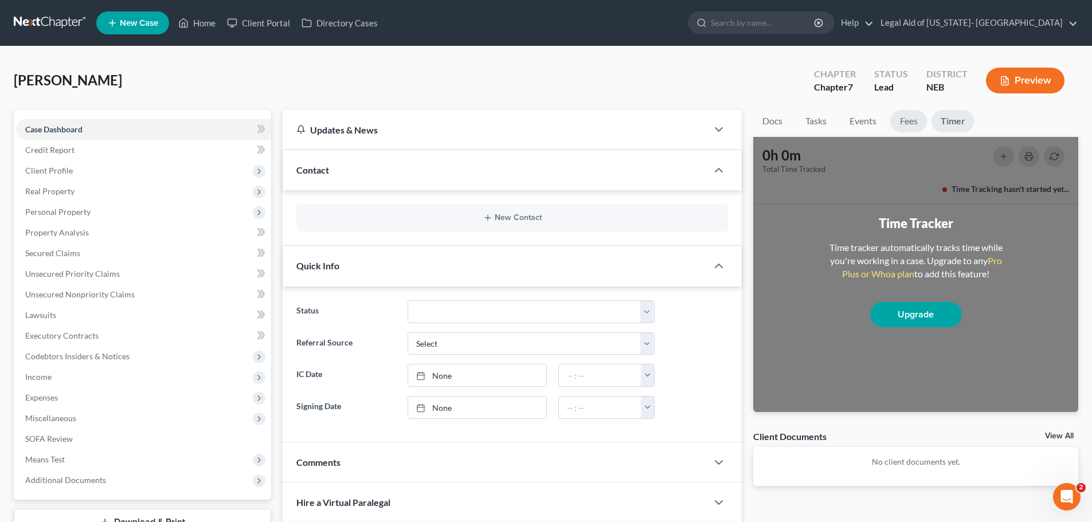
click at [910, 119] on link "Fees" at bounding box center [908, 121] width 37 height 22
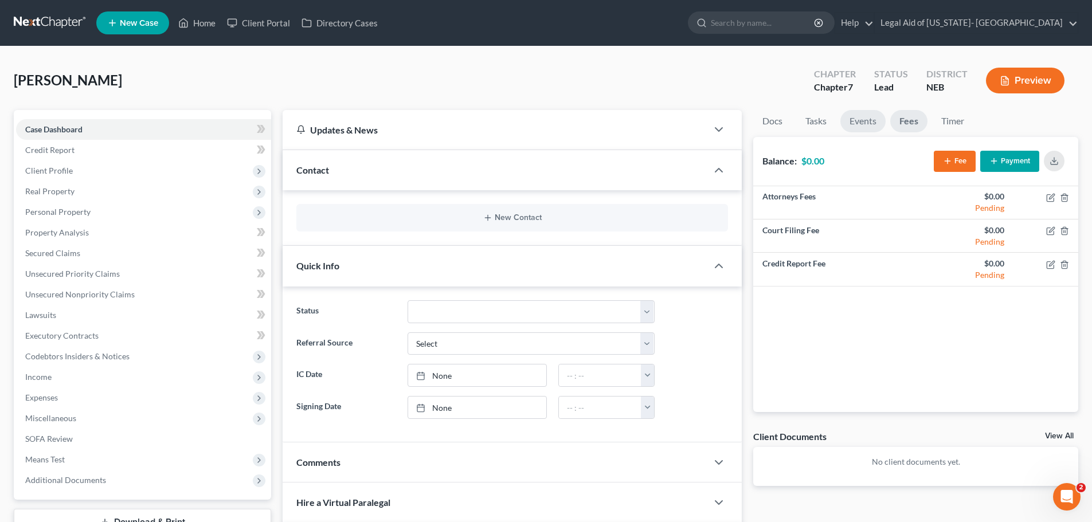
click at [856, 116] on link "Events" at bounding box center [862, 121] width 45 height 22
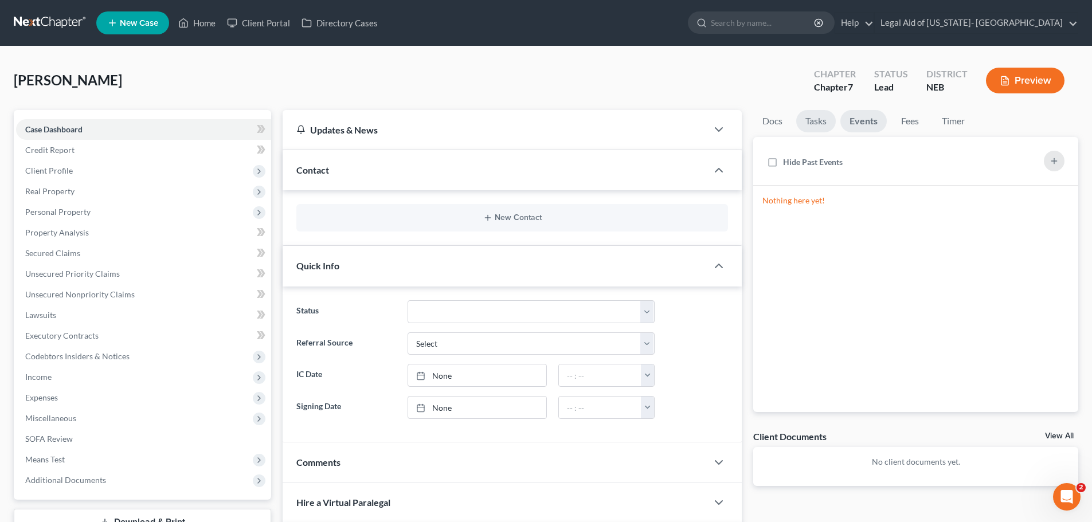
click at [811, 119] on link "Tasks" at bounding box center [816, 121] width 40 height 22
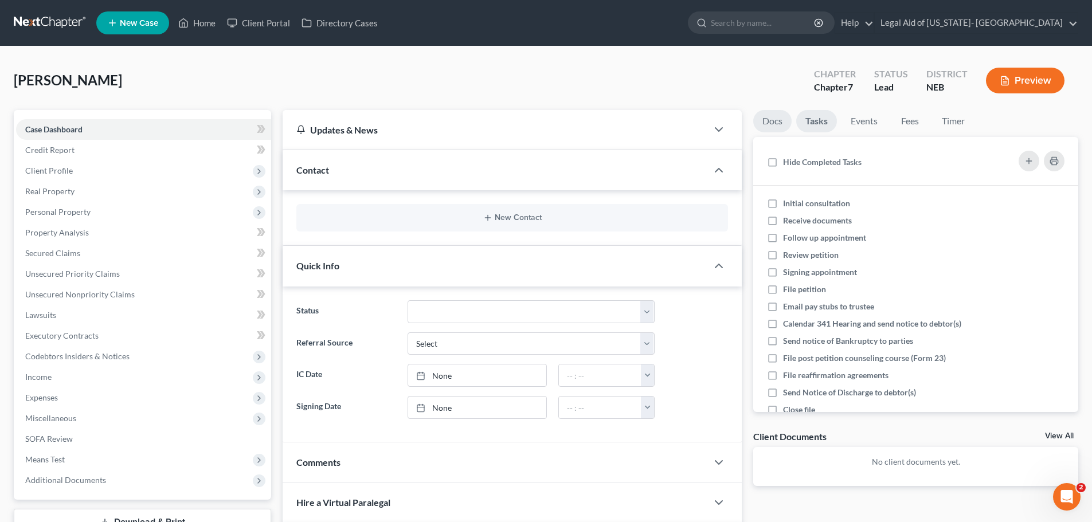
click at [764, 119] on link "Docs" at bounding box center [772, 121] width 38 height 22
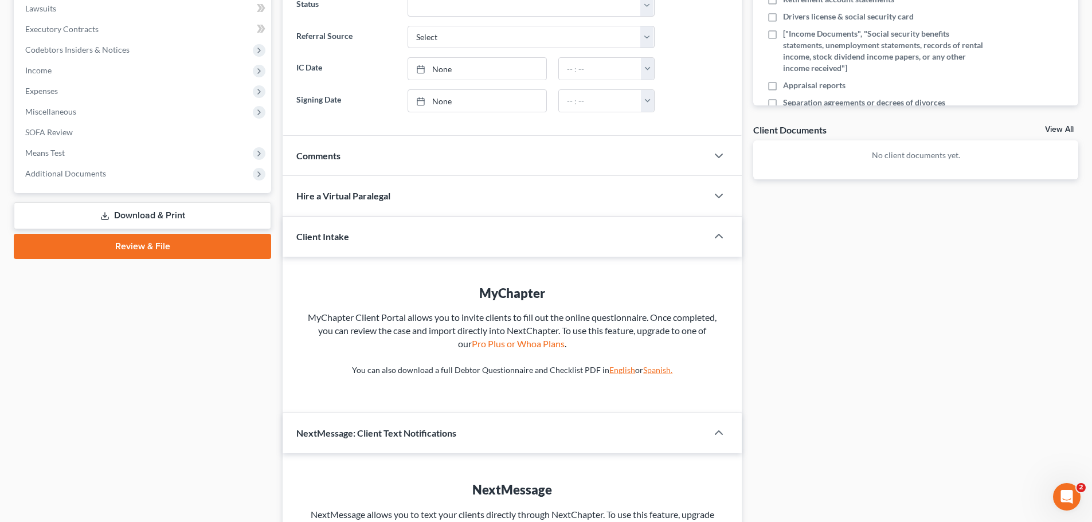
scroll to position [287, 0]
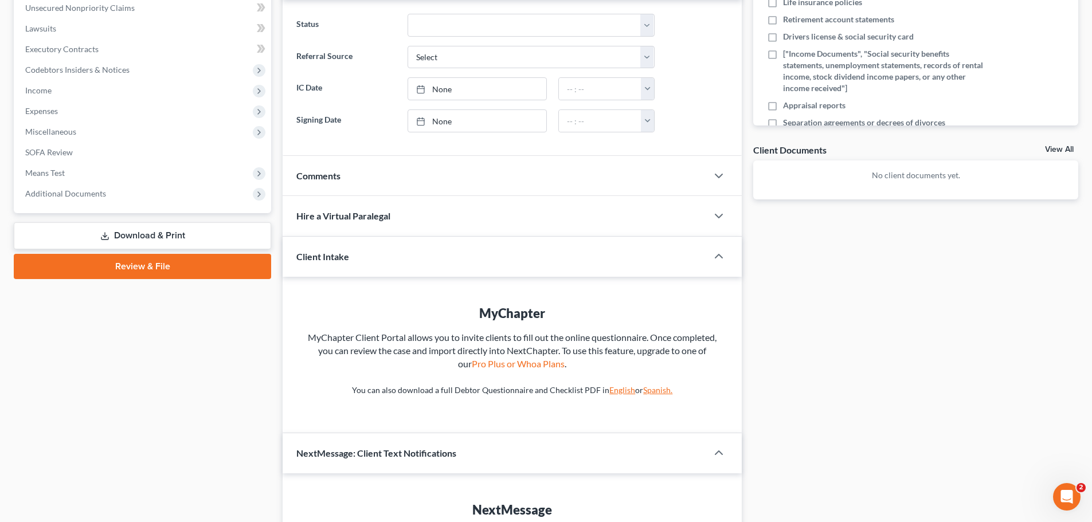
click at [167, 232] on link "Download & Print" at bounding box center [142, 235] width 257 height 27
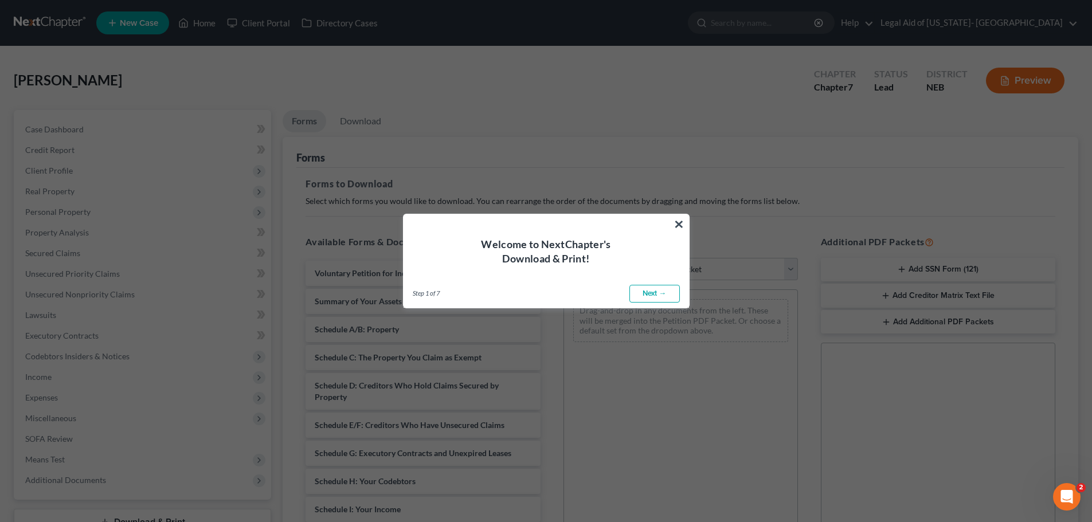
click at [654, 292] on link "Next →" at bounding box center [654, 294] width 50 height 18
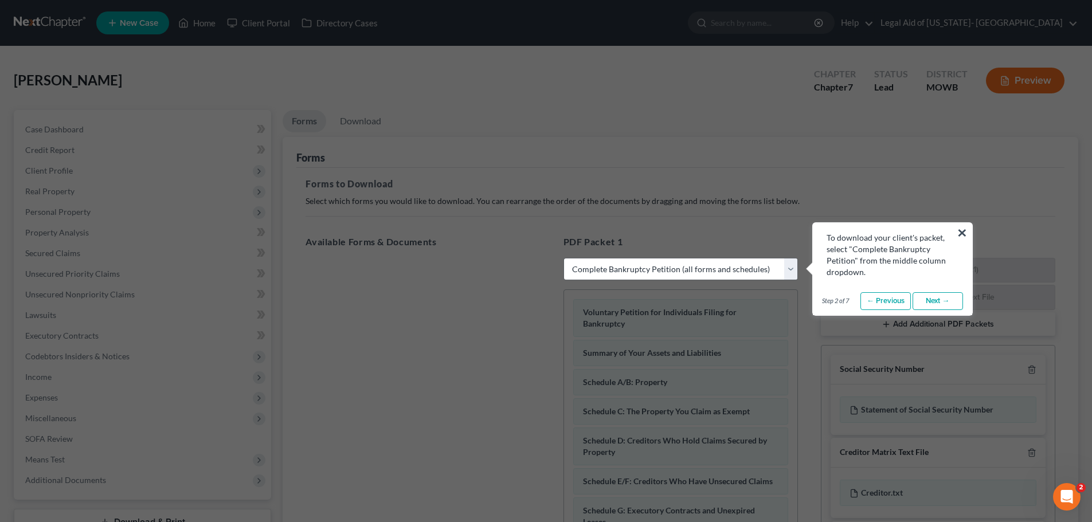
click at [933, 298] on link "Next →" at bounding box center [937, 301] width 50 height 18
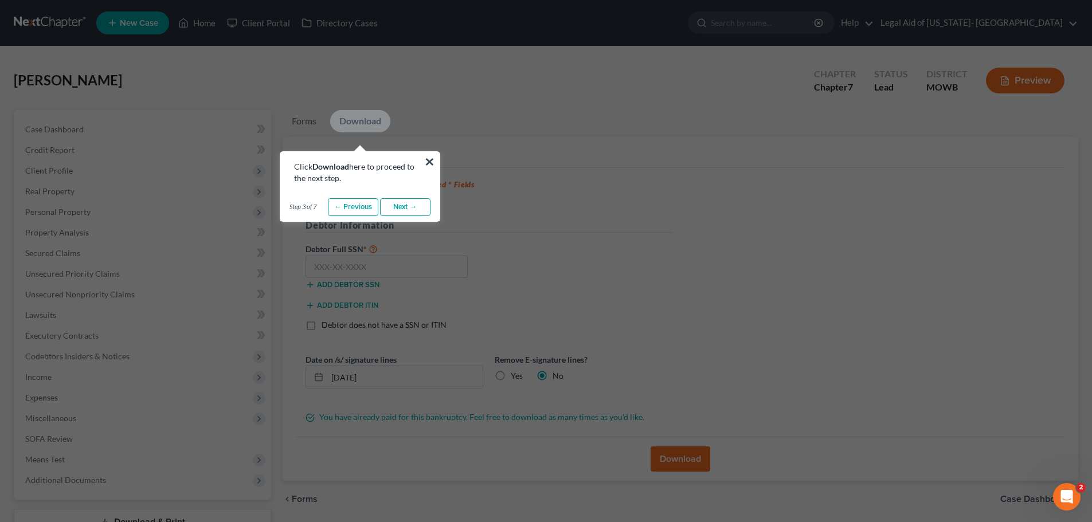
click at [405, 209] on link "Next →" at bounding box center [405, 207] width 50 height 18
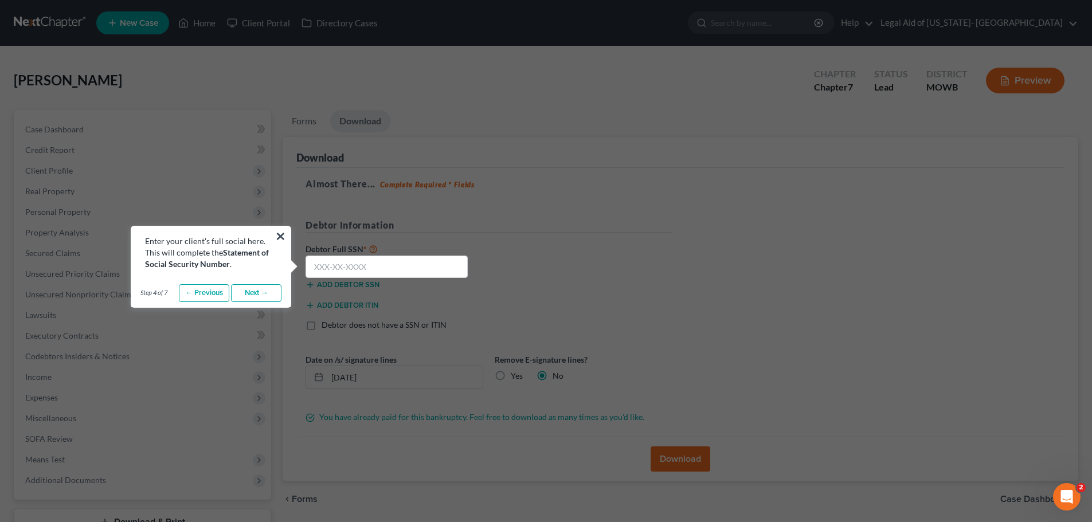
click at [258, 291] on link "Next →" at bounding box center [256, 293] width 50 height 18
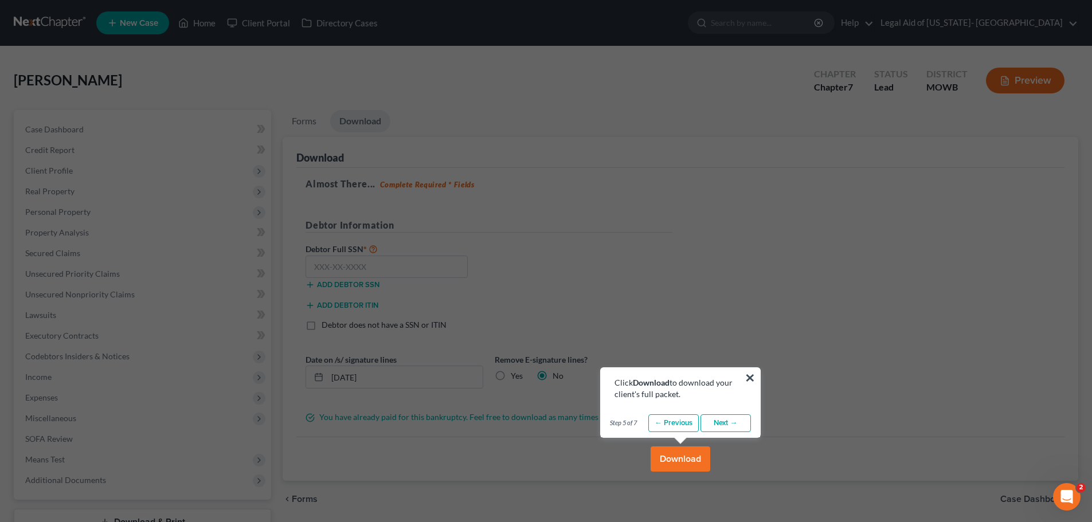
click at [732, 421] on link "Next →" at bounding box center [725, 423] width 50 height 18
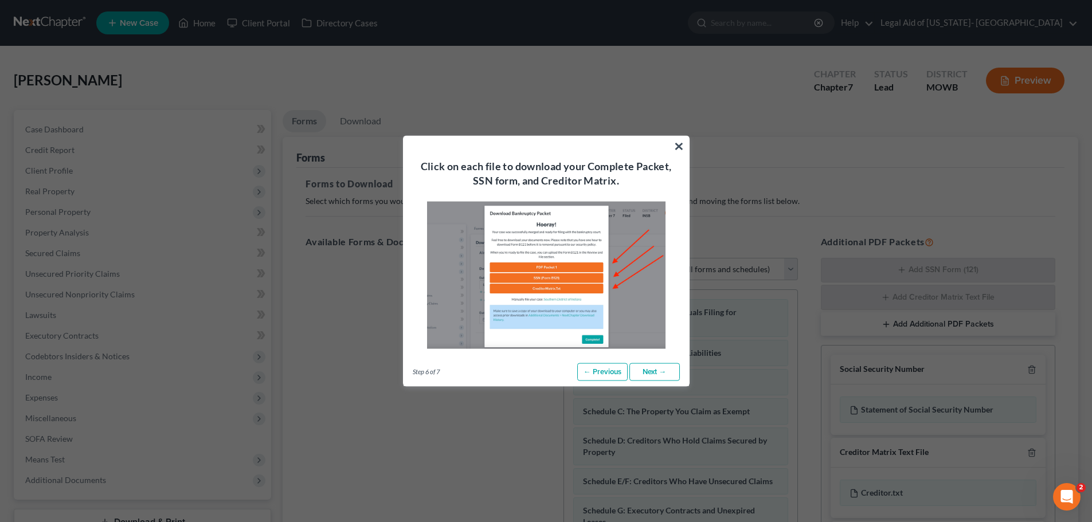
click at [656, 373] on link "Next →" at bounding box center [654, 372] width 50 height 18
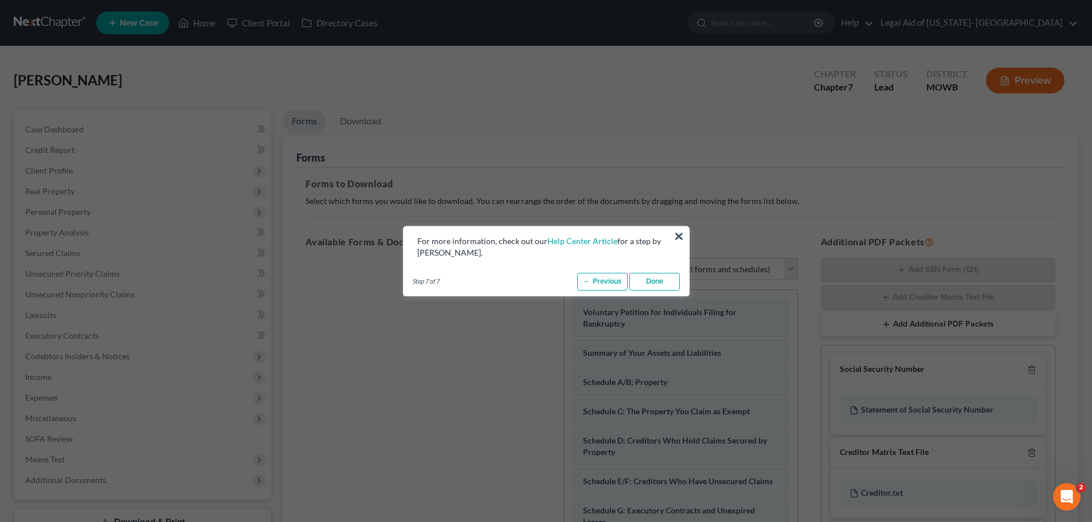
click at [664, 278] on link "Done" at bounding box center [654, 282] width 50 height 18
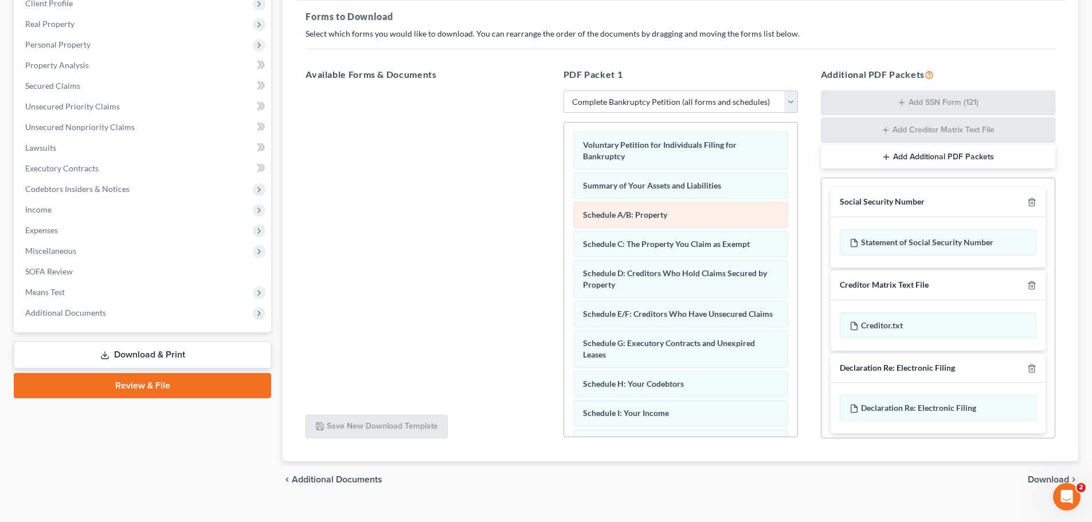
scroll to position [172, 0]
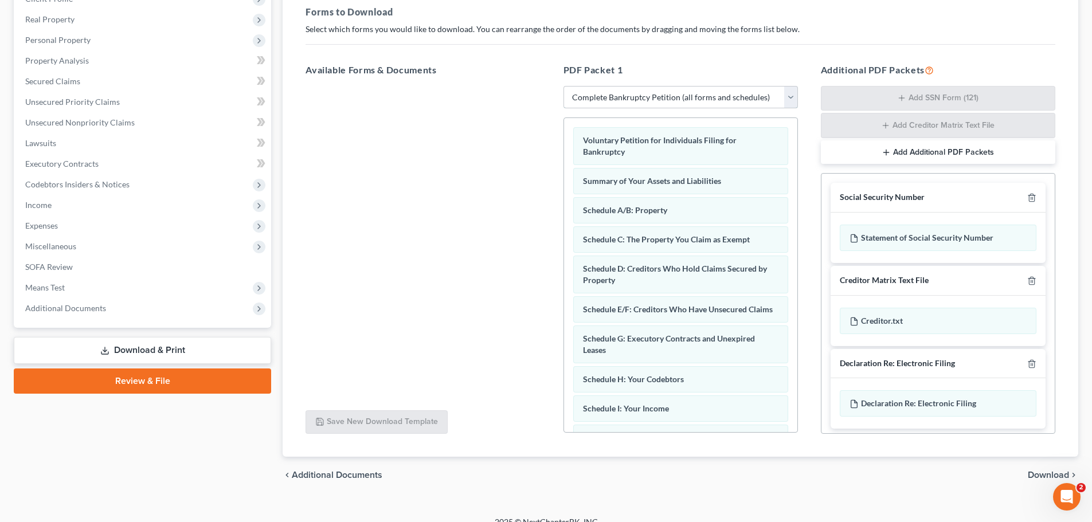
click at [677, 95] on select "Choose Default Petition PDF Packet Complete Bankruptcy Petition (all forms and …" at bounding box center [680, 97] width 234 height 23
click at [563, 86] on select "Choose Default Petition PDF Packet Complete Bankruptcy Petition (all forms and …" at bounding box center [680, 97] width 234 height 23
click at [665, 94] on select "Choose Default Petition PDF Packet Complete Bankruptcy Petition (all forms and …" at bounding box center [680, 97] width 234 height 23
select select "4"
click at [563, 86] on select "Choose Default Petition PDF Packet Complete Bankruptcy Petition (all forms and …" at bounding box center [680, 97] width 234 height 23
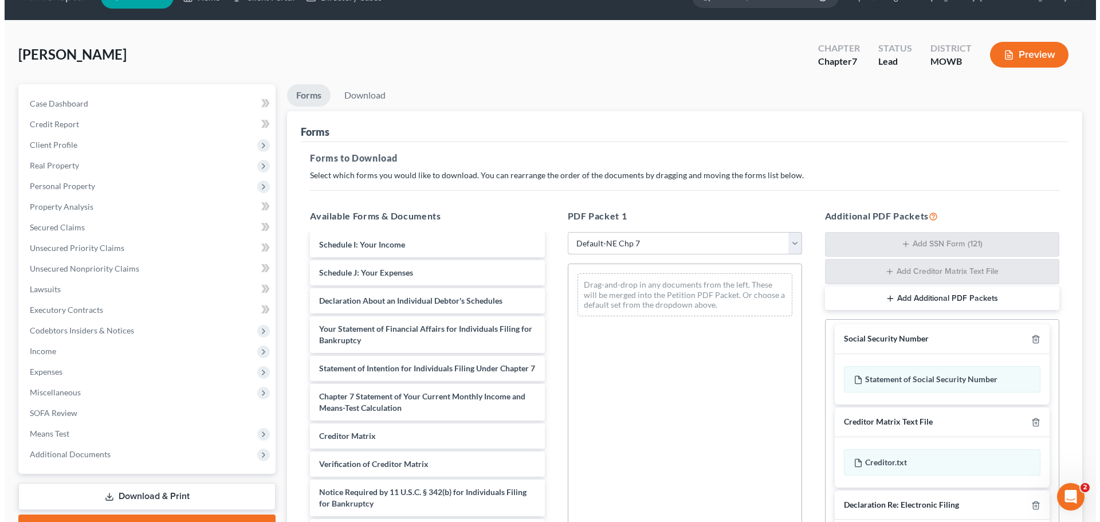
scroll to position [0, 0]
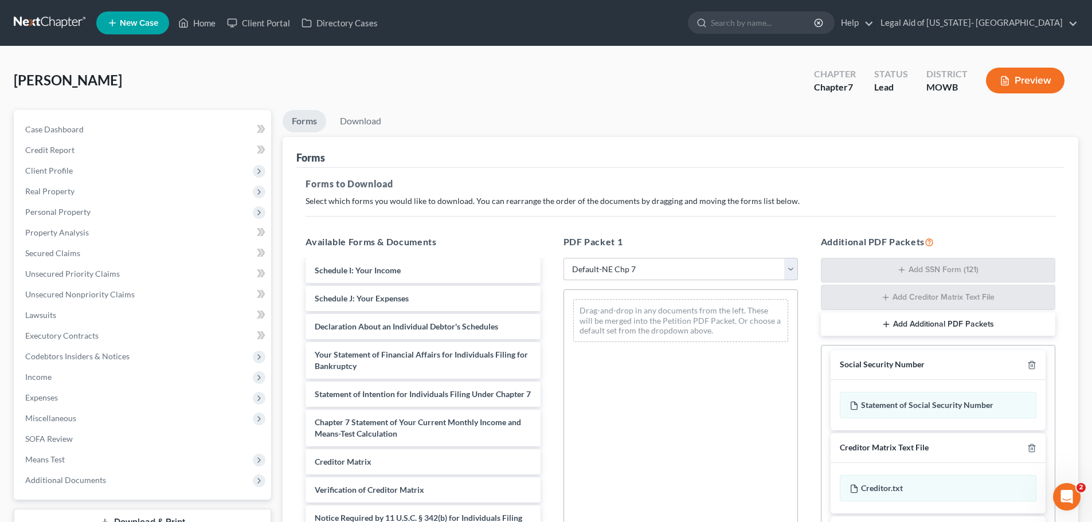
click at [1029, 84] on button "Preview" at bounding box center [1025, 81] width 79 height 26
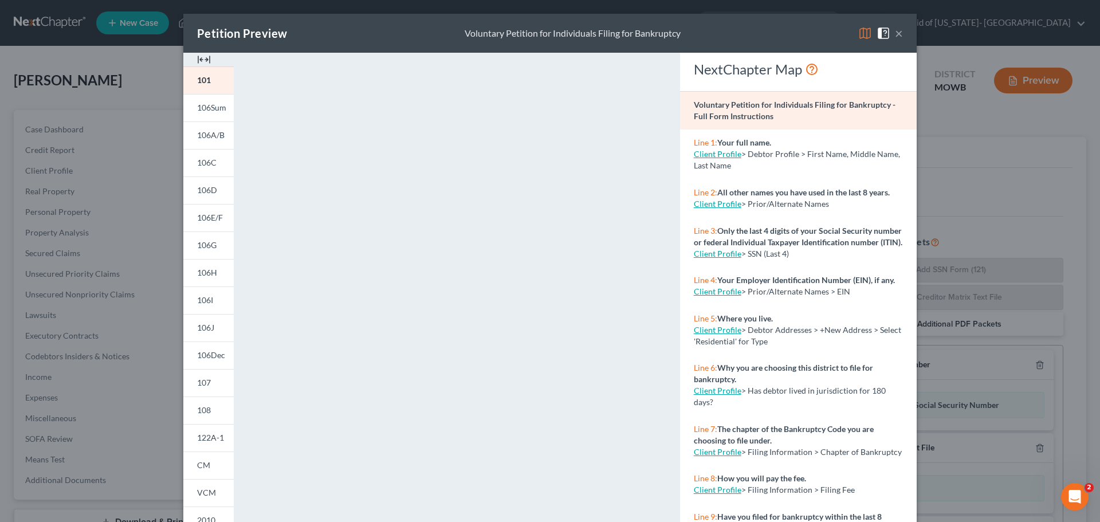
click at [861, 33] on img at bounding box center [865, 33] width 14 height 14
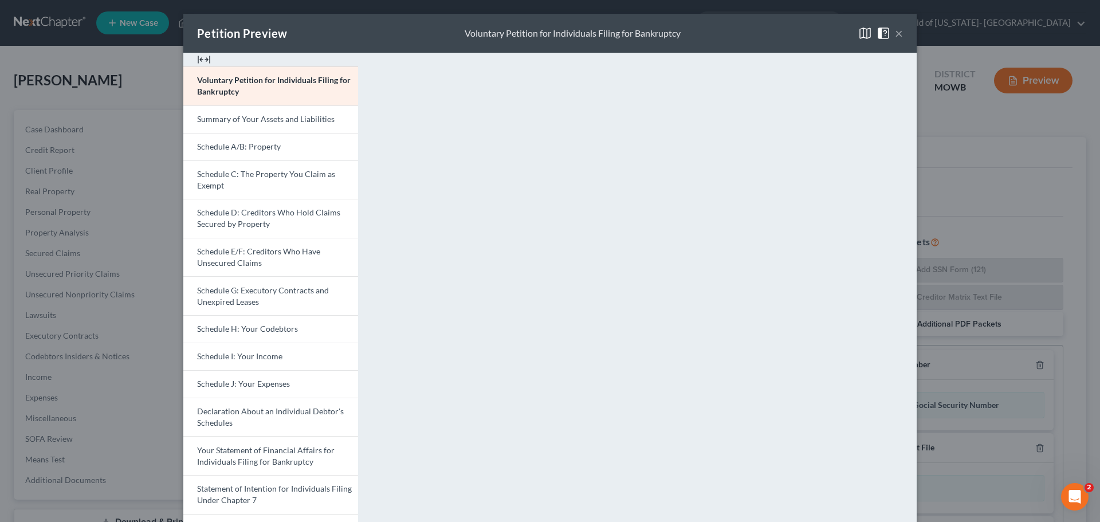
click at [858, 33] on img at bounding box center [865, 33] width 14 height 14
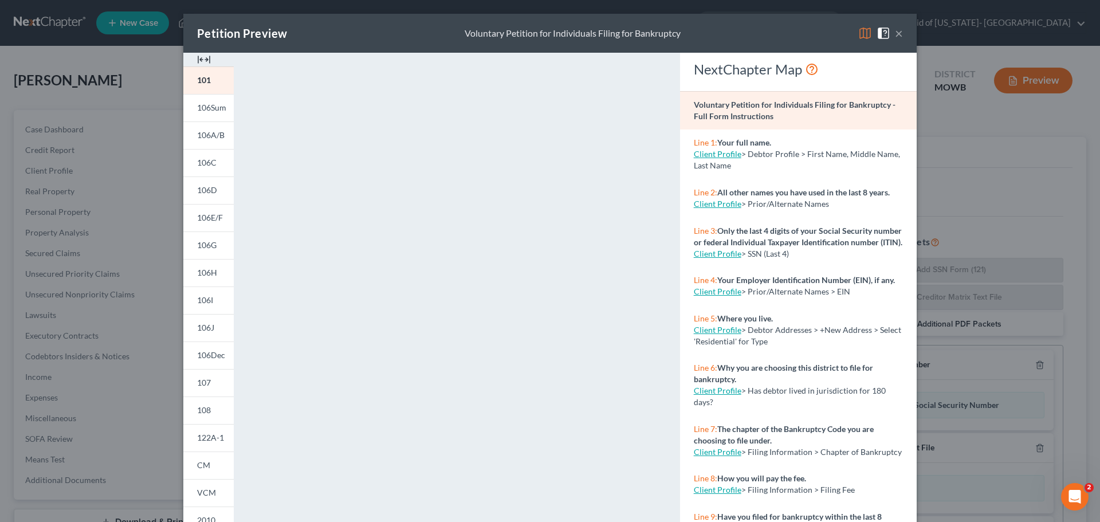
click at [858, 33] on img at bounding box center [865, 33] width 14 height 14
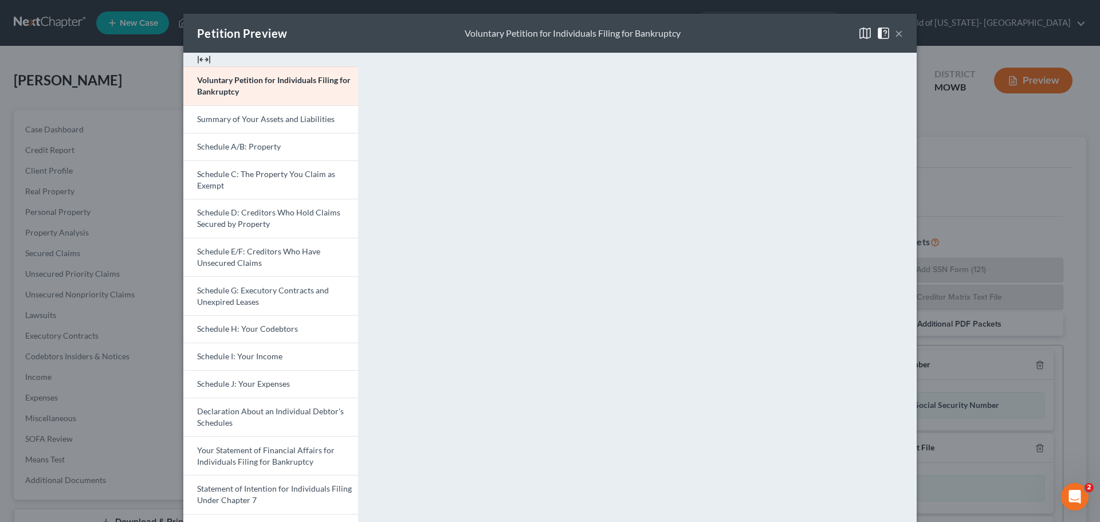
click at [200, 58] on img at bounding box center [204, 60] width 14 height 14
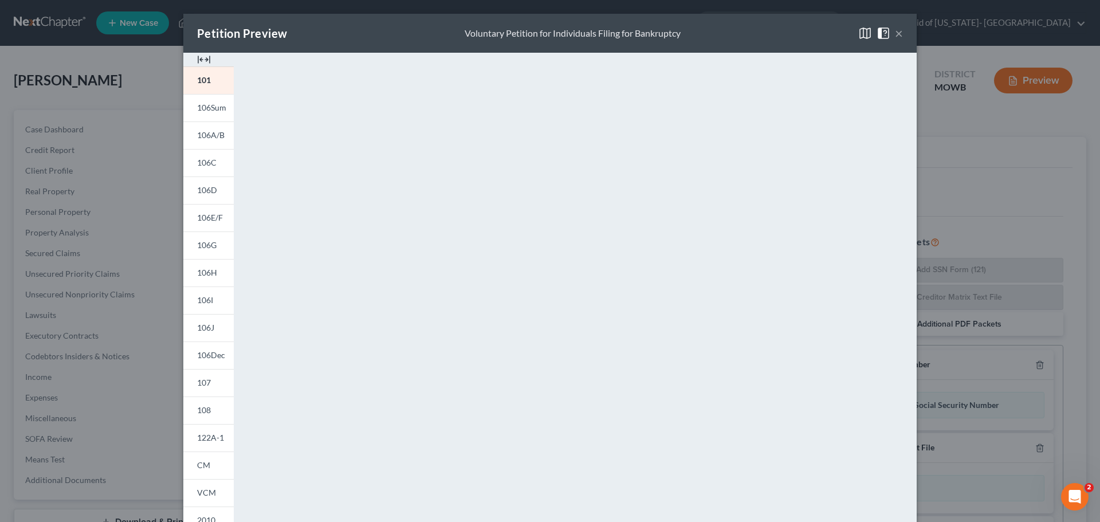
click at [200, 58] on img at bounding box center [204, 60] width 14 height 14
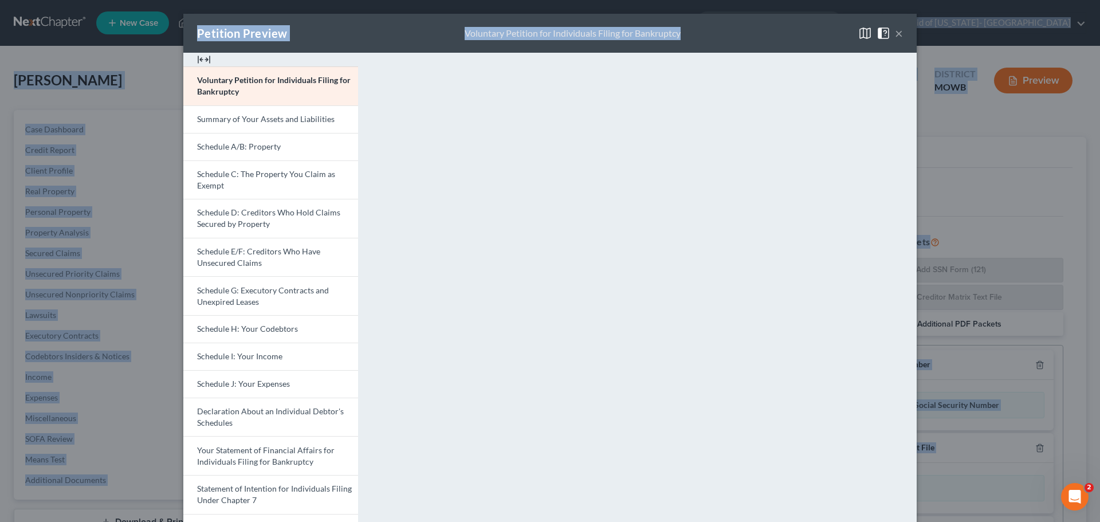
drag, startPoint x: 704, startPoint y: 31, endPoint x: 643, endPoint y: -62, distance: 110.6
click at [643, 0] on html "Home New Case Client Portal Directory Cases Legal Aid of [US_STATE]- [GEOGRAPHI…" at bounding box center [550, 354] width 1100 height 709
click at [709, 40] on div "Petition Preview Voluntary Petition for Individuals Filing for Bankruptcy ×" at bounding box center [549, 33] width 733 height 39
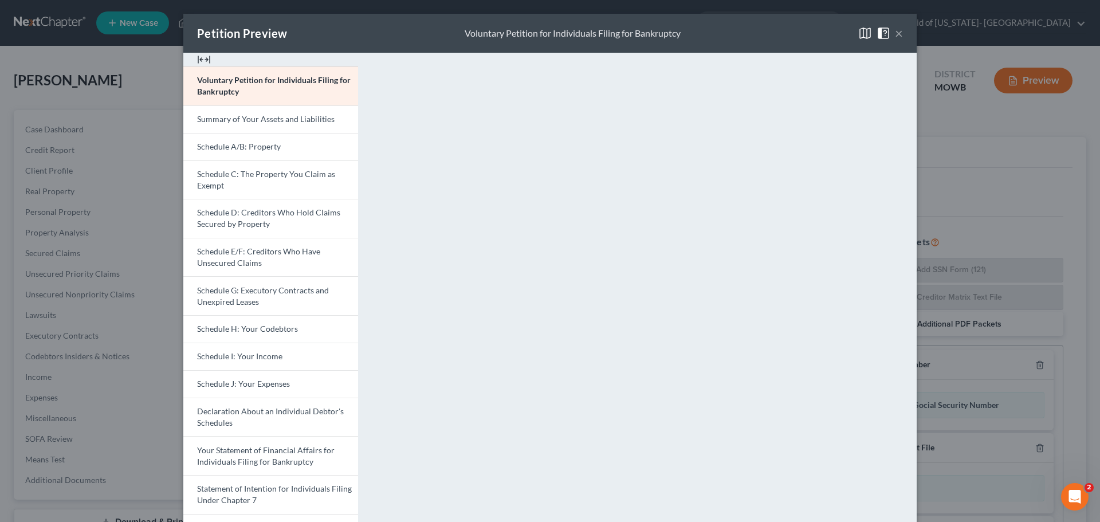
click at [138, 118] on div "Petition Preview Voluntary Petition for Individuals Filing for Bankruptcy × Vol…" at bounding box center [550, 261] width 1100 height 522
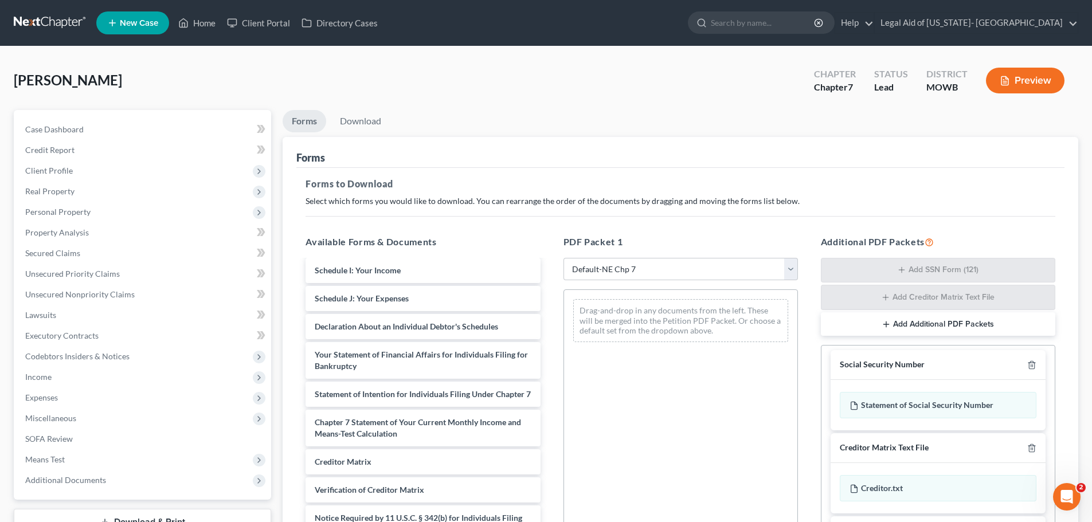
click at [1045, 76] on button "Preview" at bounding box center [1025, 81] width 79 height 26
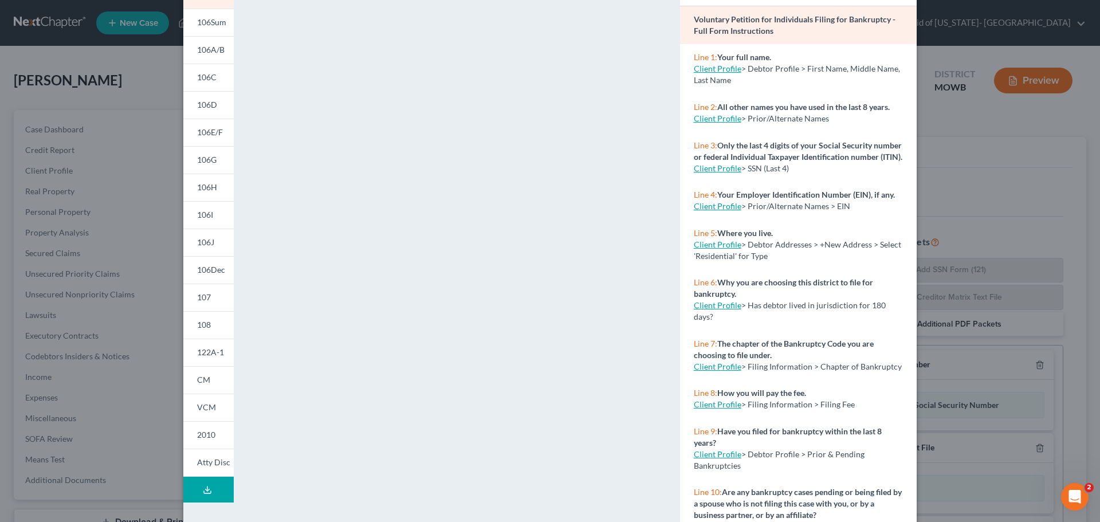
scroll to position [67, 0]
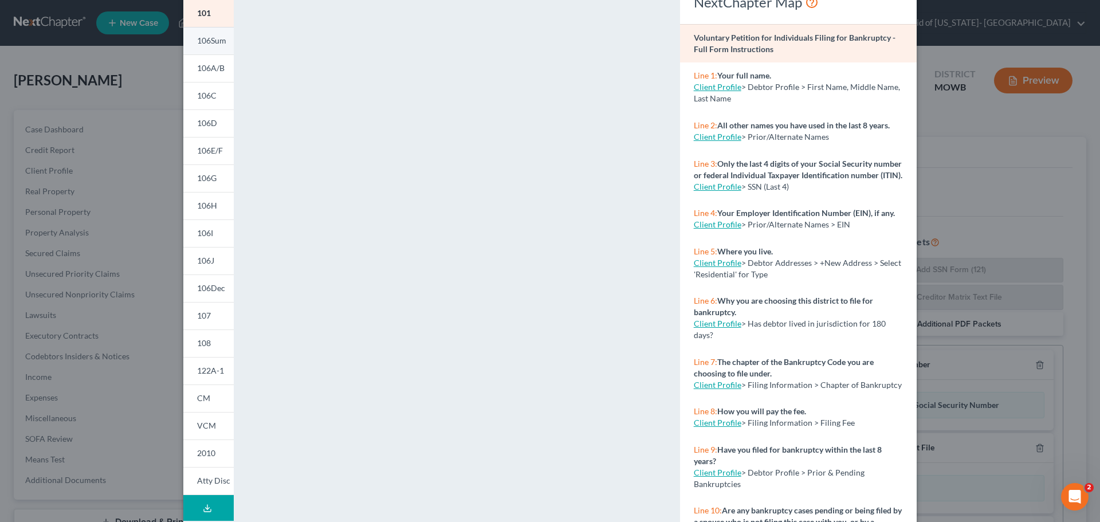
click at [189, 45] on link "106Sum" at bounding box center [208, 41] width 50 height 28
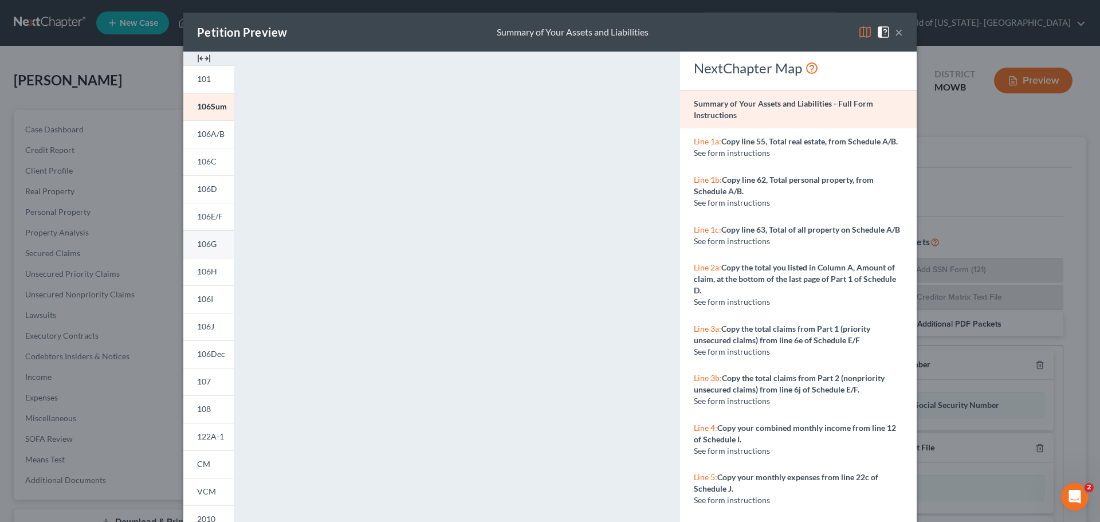
scroll to position [0, 0]
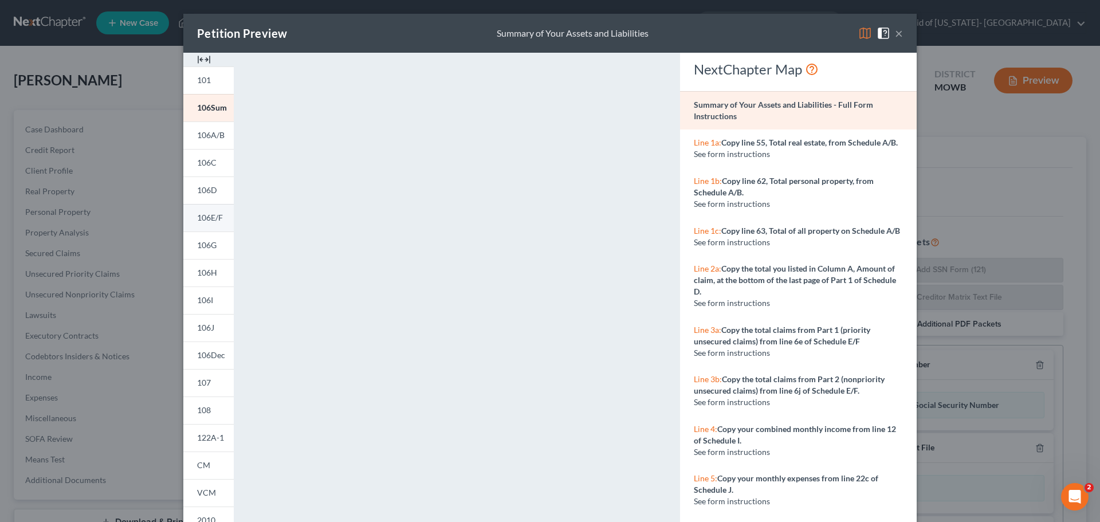
click at [198, 215] on span "106E/F" at bounding box center [210, 218] width 26 height 10
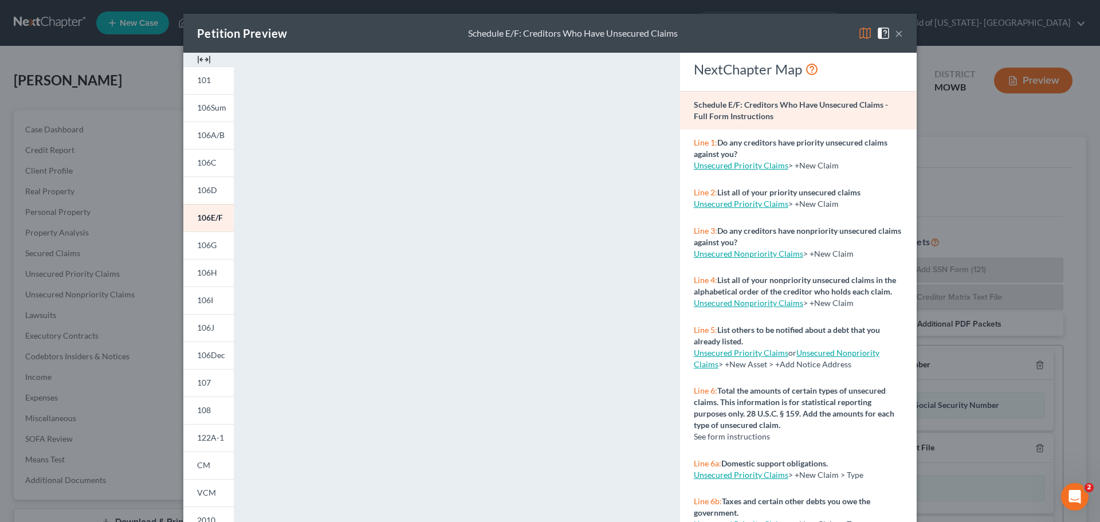
scroll to position [124, 0]
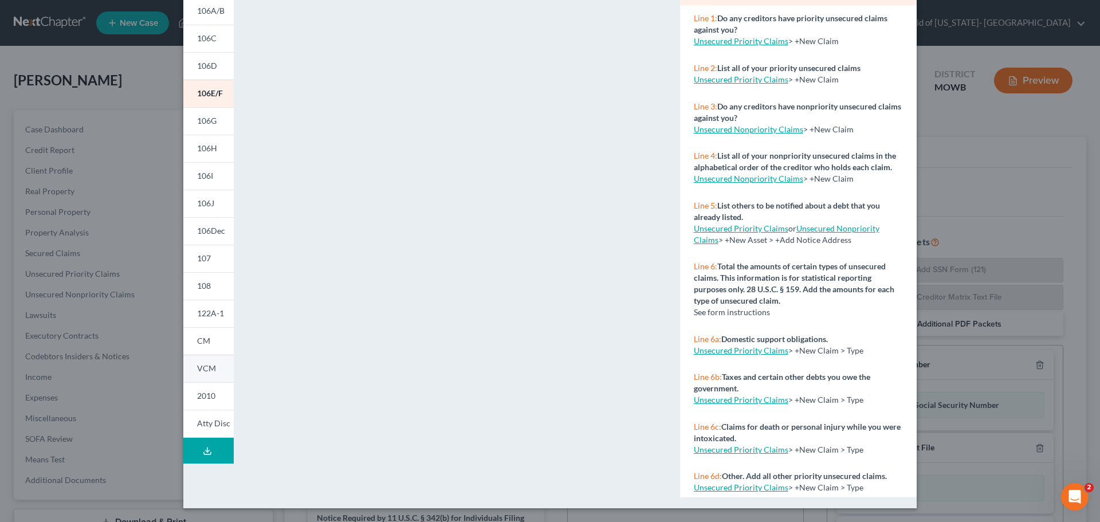
click at [197, 369] on span "VCM" at bounding box center [206, 368] width 19 height 10
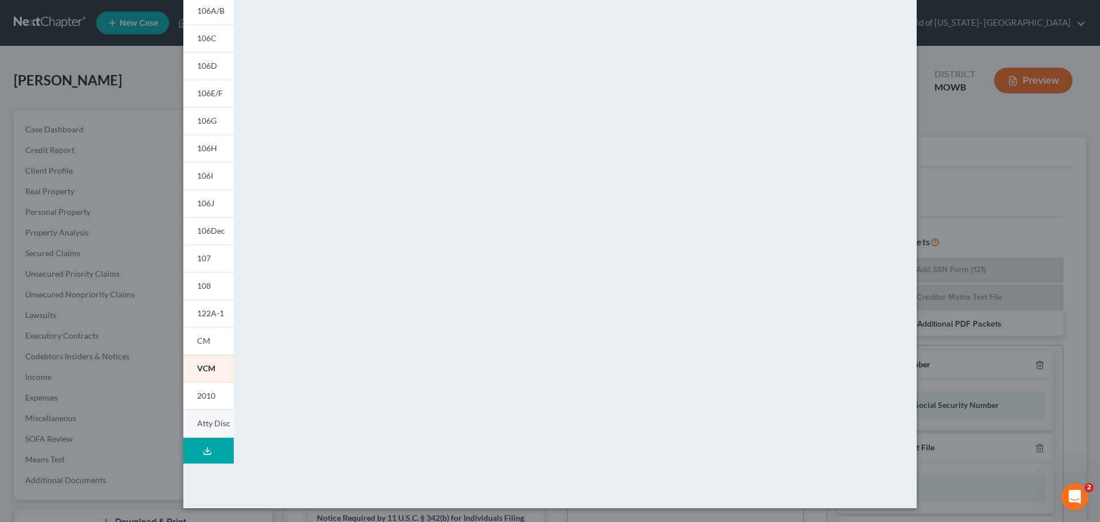
click at [205, 423] on span "Atty Disc" at bounding box center [213, 423] width 33 height 10
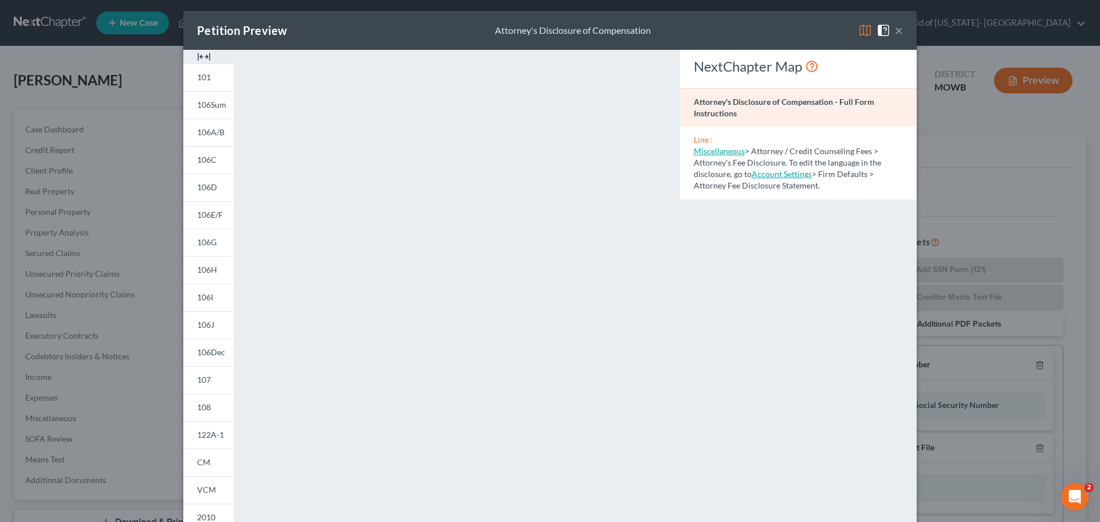
scroll to position [0, 0]
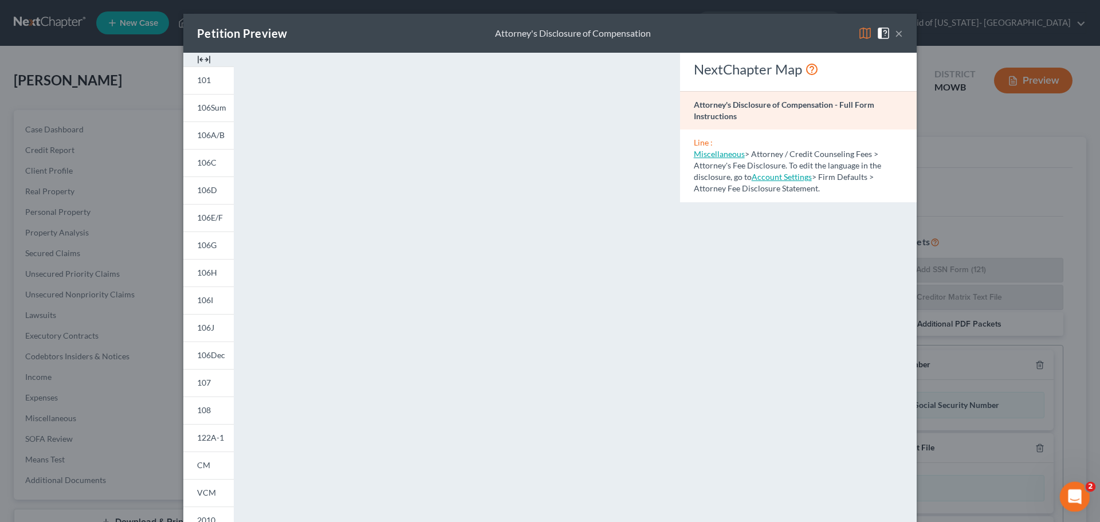
click at [1078, 495] on icon "Open Intercom Messenger" at bounding box center [1073, 495] width 19 height 19
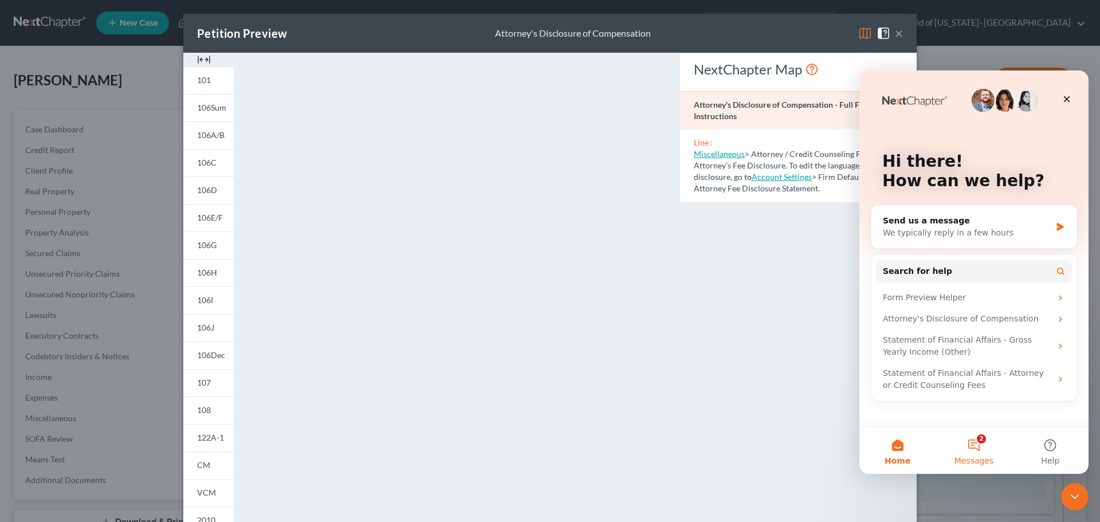
click at [982, 454] on button "2 Messages" at bounding box center [974, 451] width 76 height 46
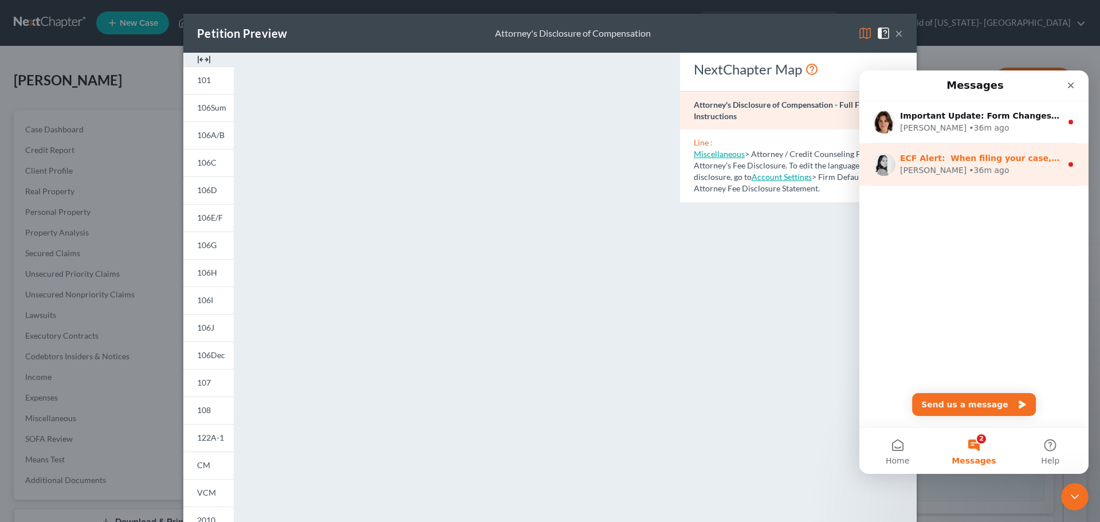
click at [969, 167] on div "• 36m ago" at bounding box center [989, 170] width 40 height 12
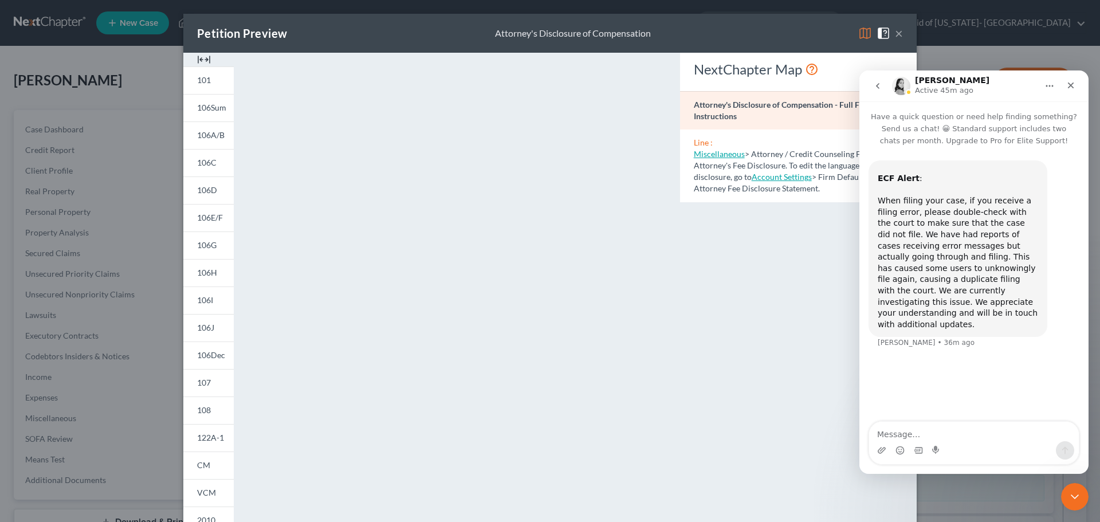
click at [873, 81] on icon "go back" at bounding box center [877, 85] width 9 height 9
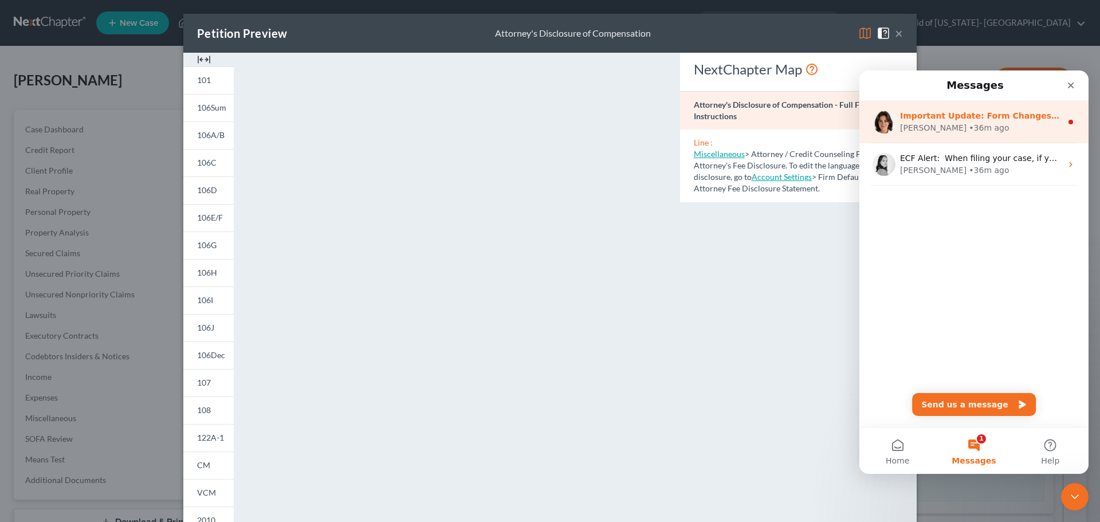
click at [969, 130] on div "• 36m ago" at bounding box center [989, 128] width 40 height 12
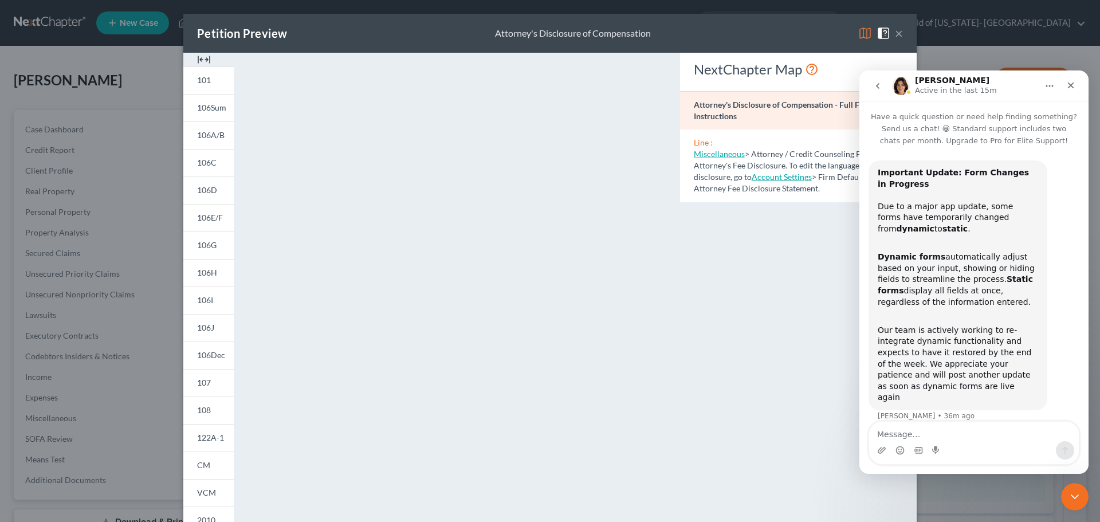
click at [877, 88] on icon "go back" at bounding box center [877, 85] width 9 height 9
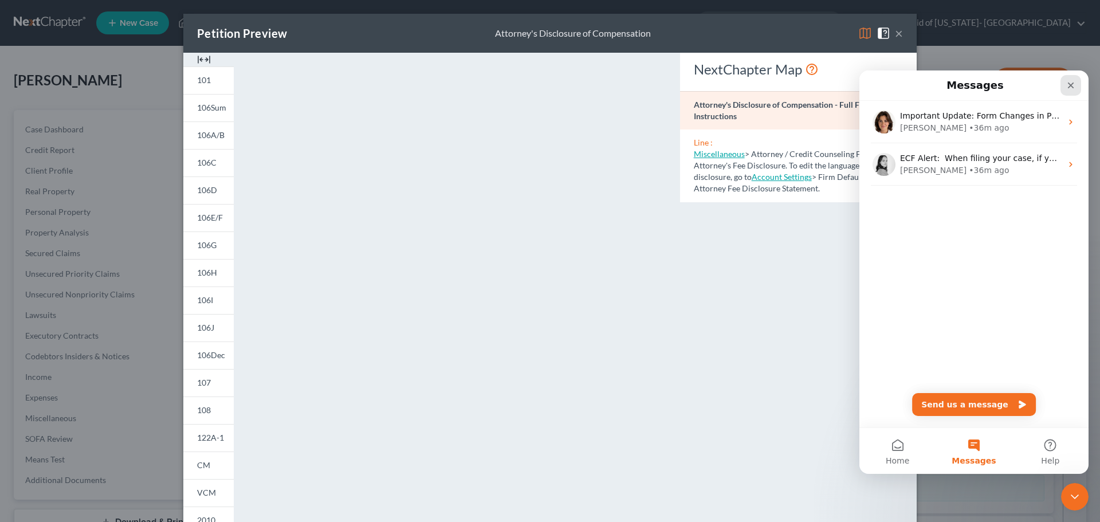
click at [1076, 85] on div "Close" at bounding box center [1071, 85] width 21 height 21
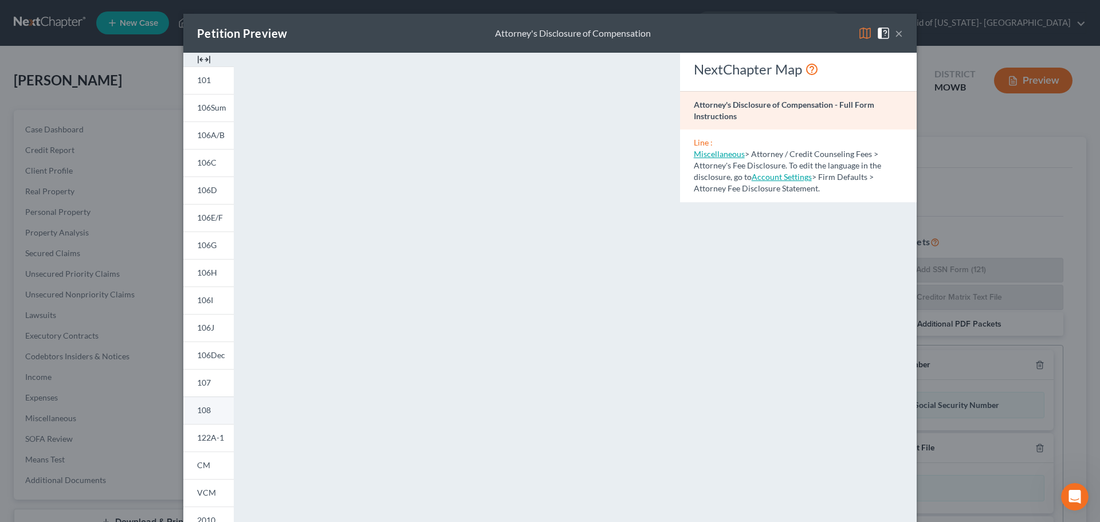
click at [197, 411] on span "108" at bounding box center [204, 410] width 14 height 10
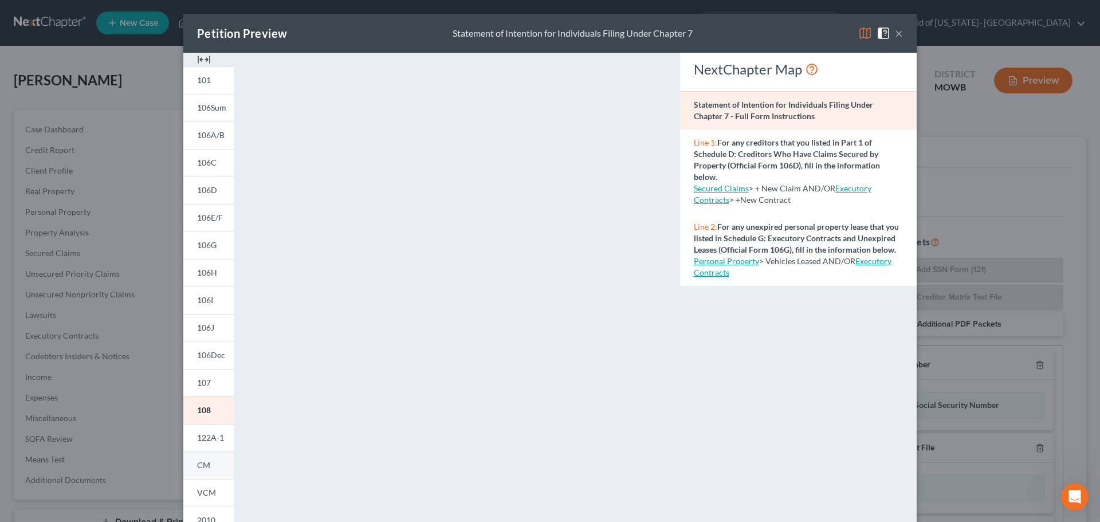
click at [199, 468] on span "CM" at bounding box center [203, 465] width 13 height 10
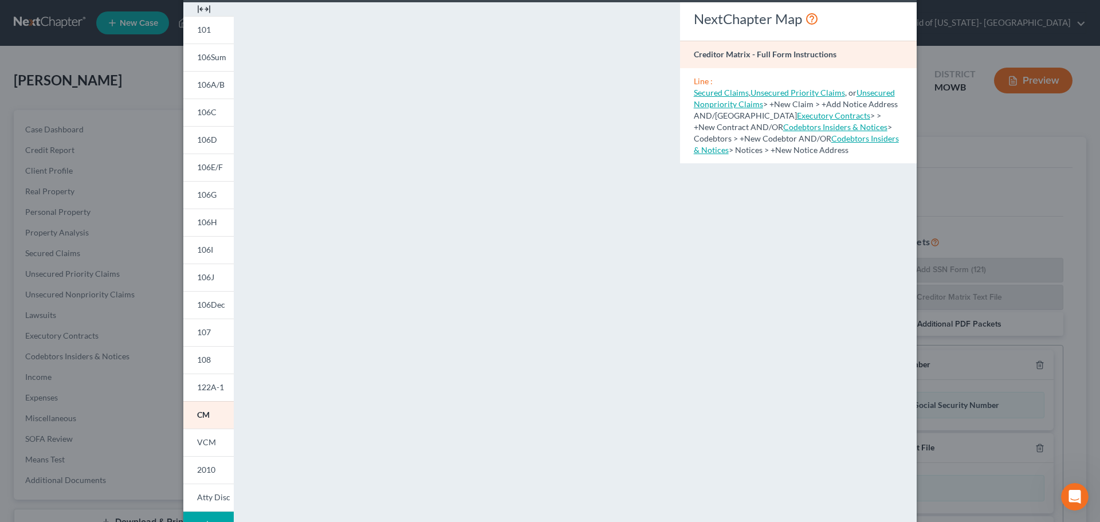
scroll to position [124, 0]
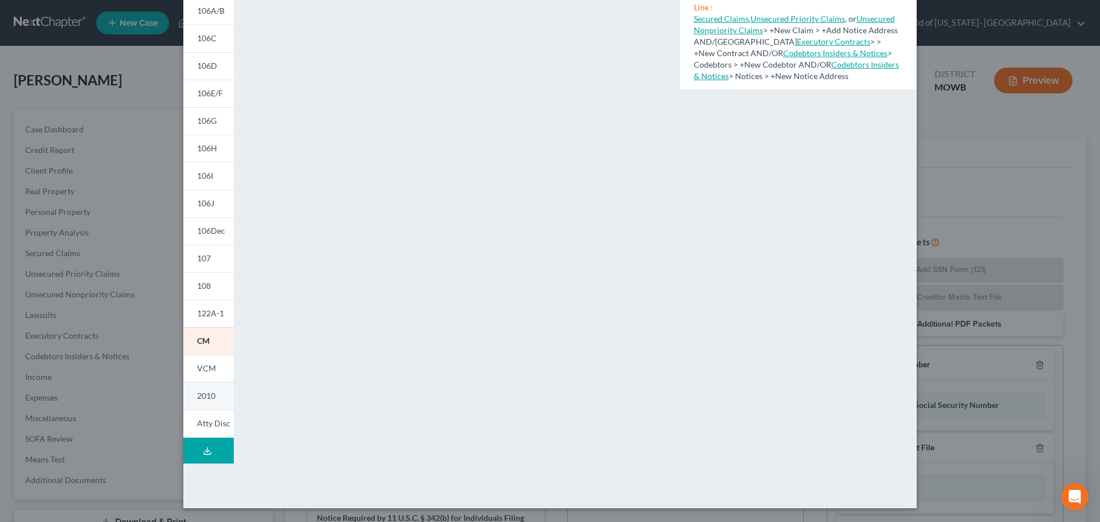
click at [207, 399] on span "2010" at bounding box center [206, 396] width 18 height 10
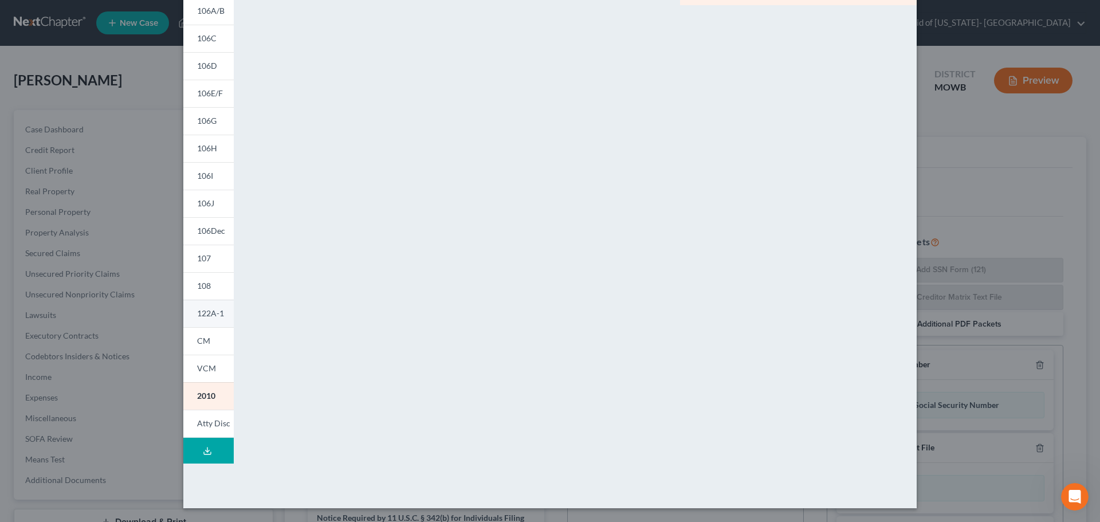
click at [197, 312] on span "122A-1" at bounding box center [210, 313] width 27 height 10
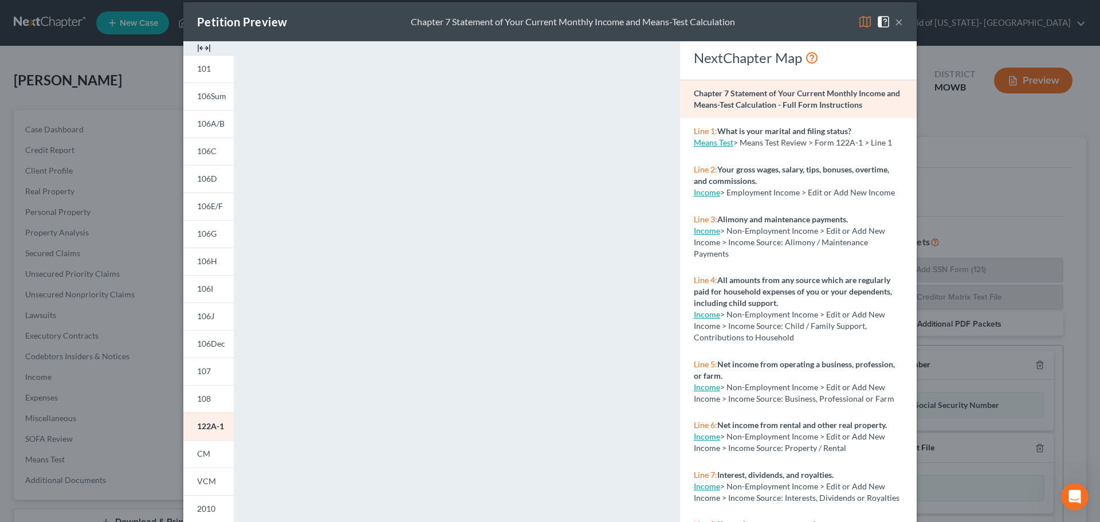
scroll to position [0, 0]
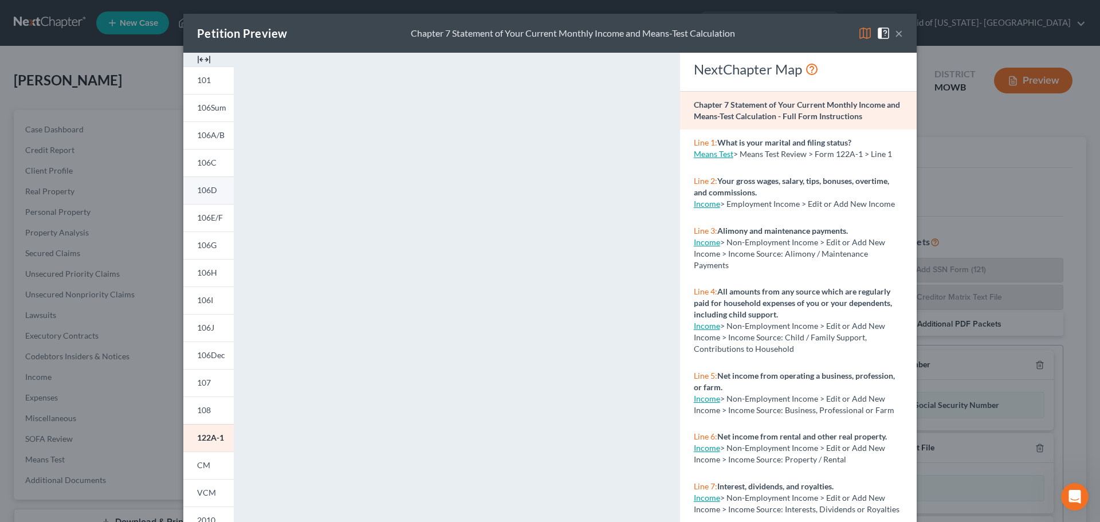
click at [190, 189] on link "106D" at bounding box center [208, 190] width 50 height 28
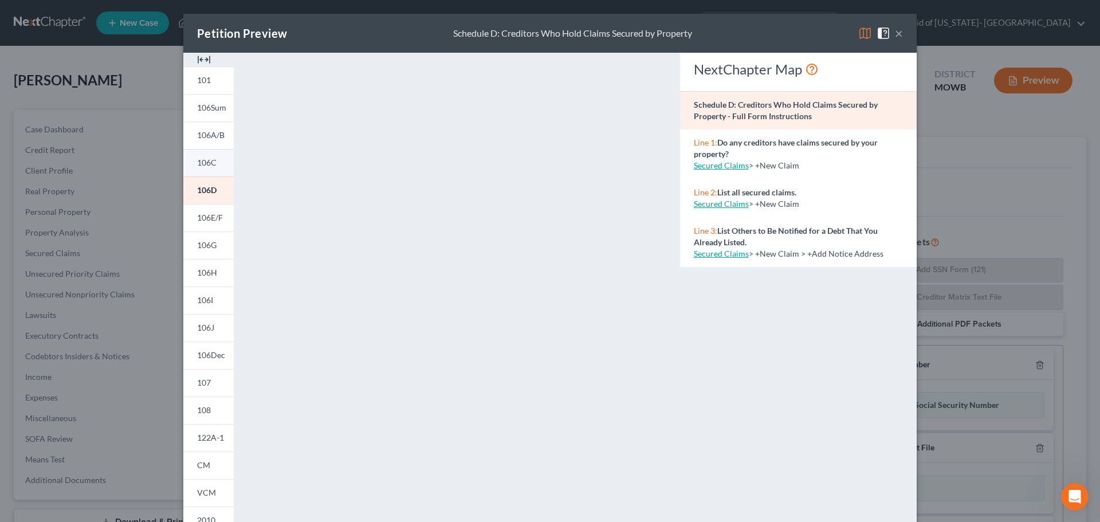
click at [208, 164] on span "106C" at bounding box center [206, 163] width 19 height 10
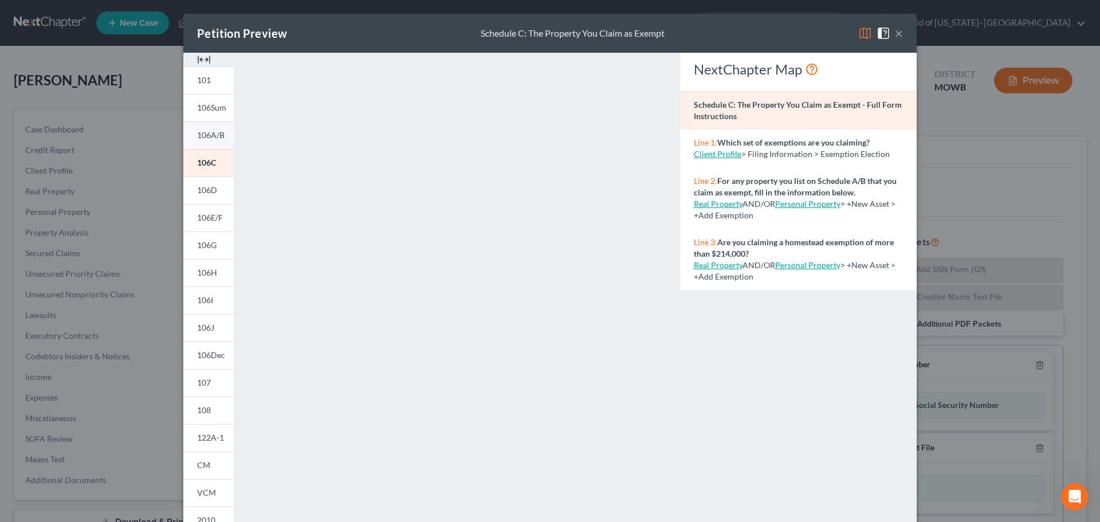
click at [204, 135] on span "106A/B" at bounding box center [211, 135] width 28 height 10
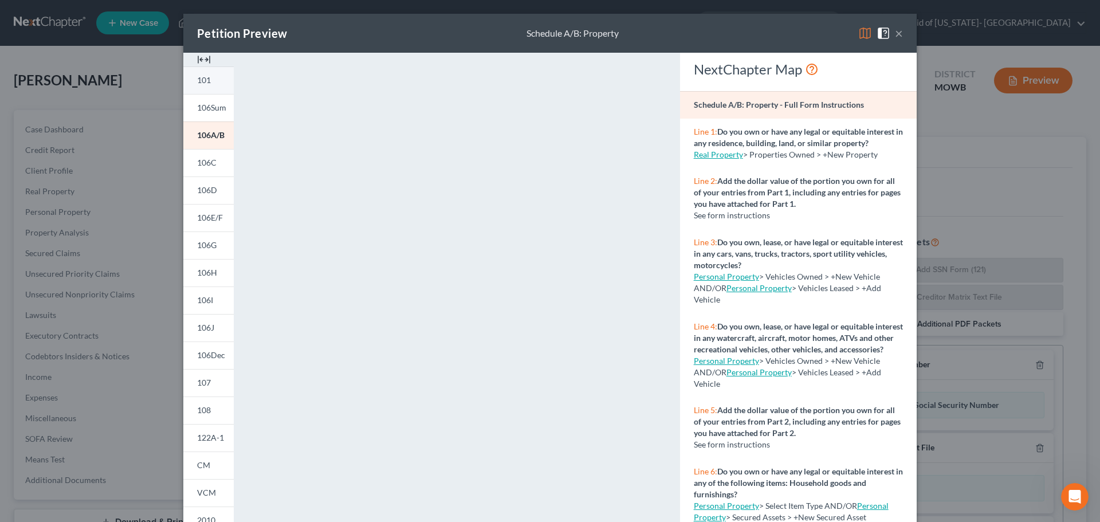
click at [206, 84] on span "101" at bounding box center [204, 80] width 14 height 10
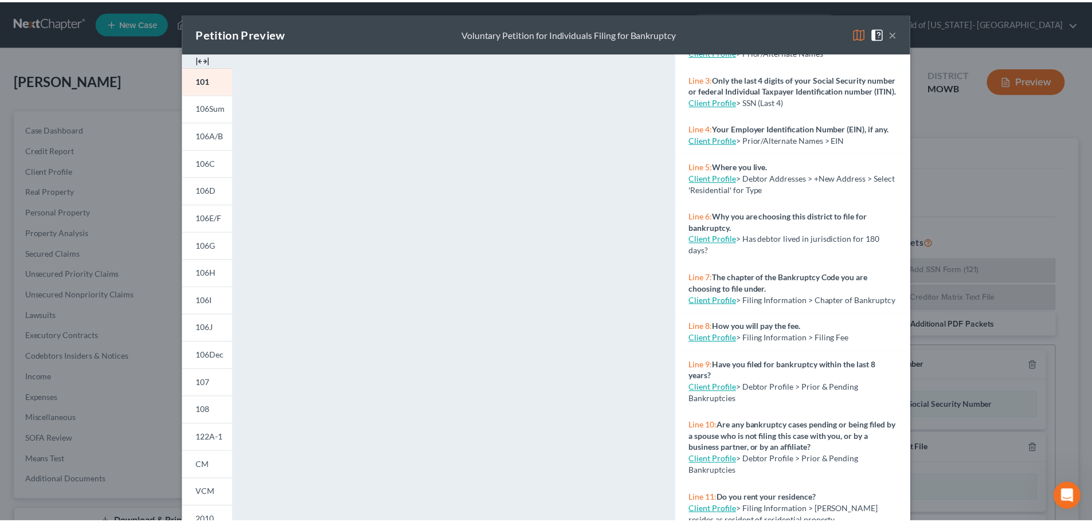
scroll to position [172, 0]
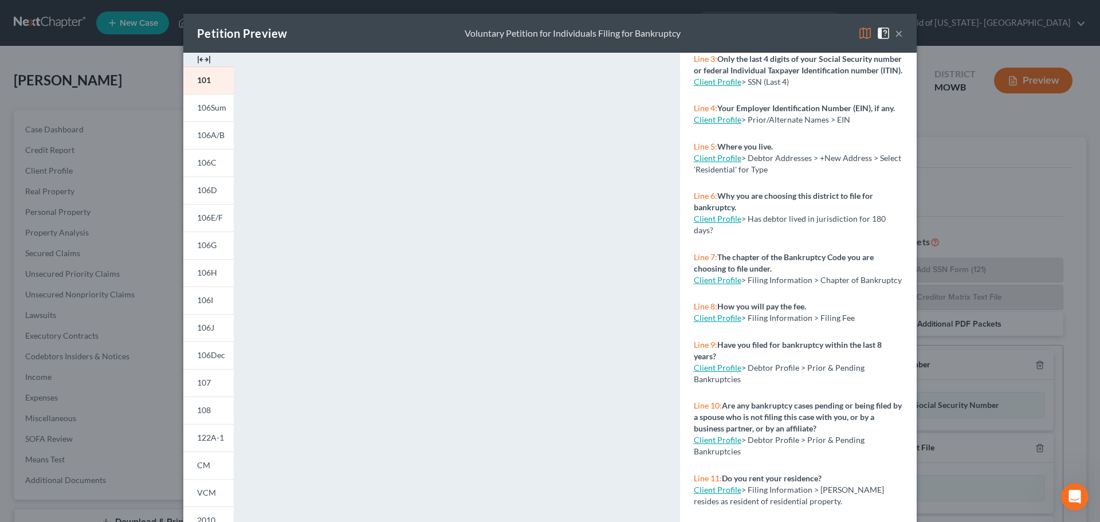
click at [713, 323] on link "Client Profile" at bounding box center [718, 318] width 48 height 10
select select "1"
select select "0"
select select "48"
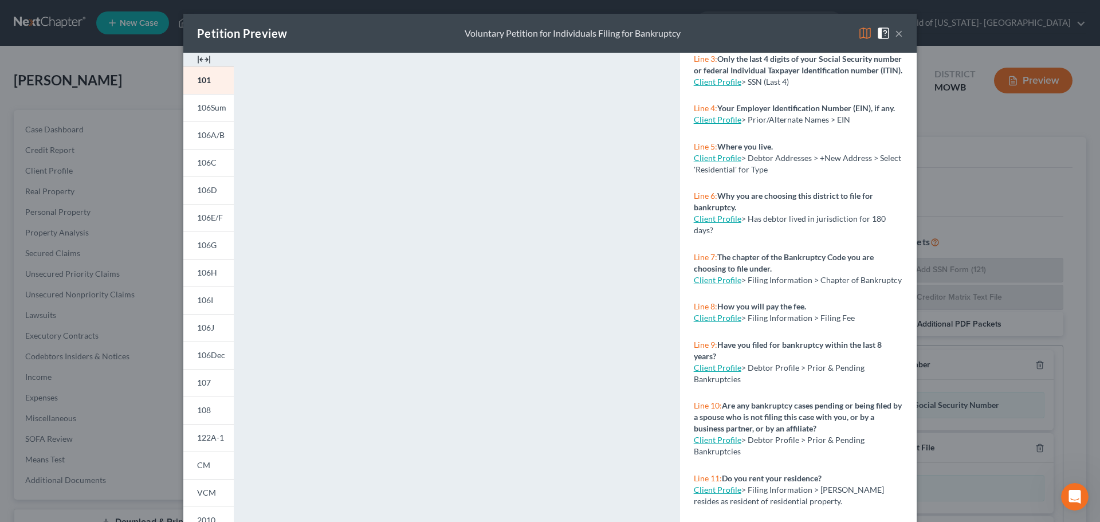
select select "30"
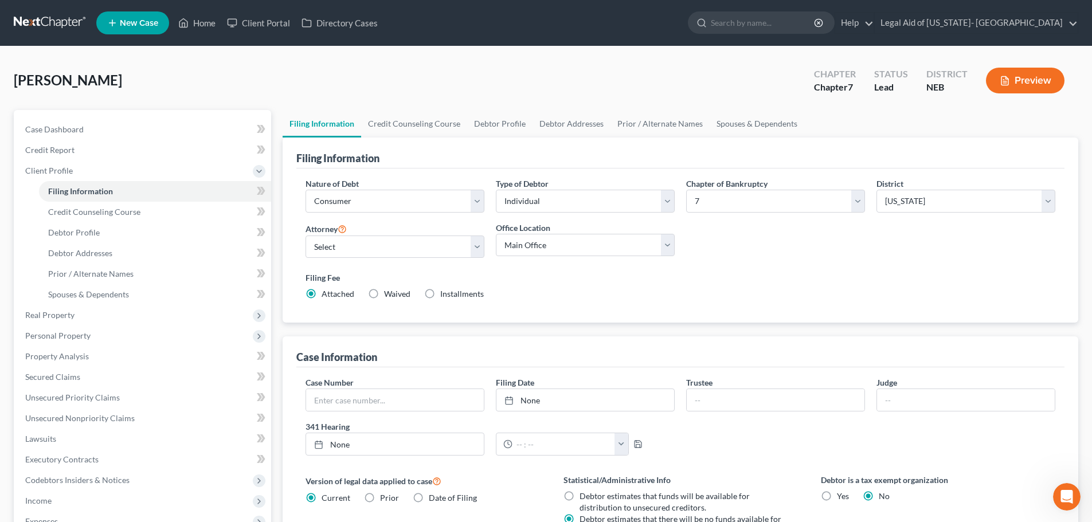
select select "1"
select select "0"
select select "48"
select select "0"
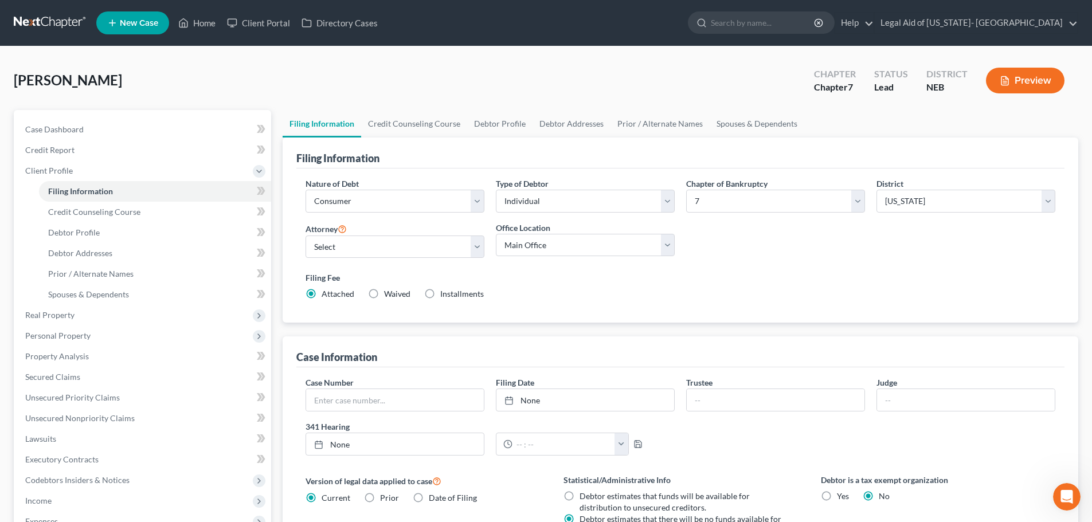
select select "30"
click at [440, 295] on label "Installments Installments" at bounding box center [462, 293] width 44 height 11
click at [445, 295] on input "Installments Installments" at bounding box center [448, 291] width 7 height 7
radio input "true"
radio input "false"
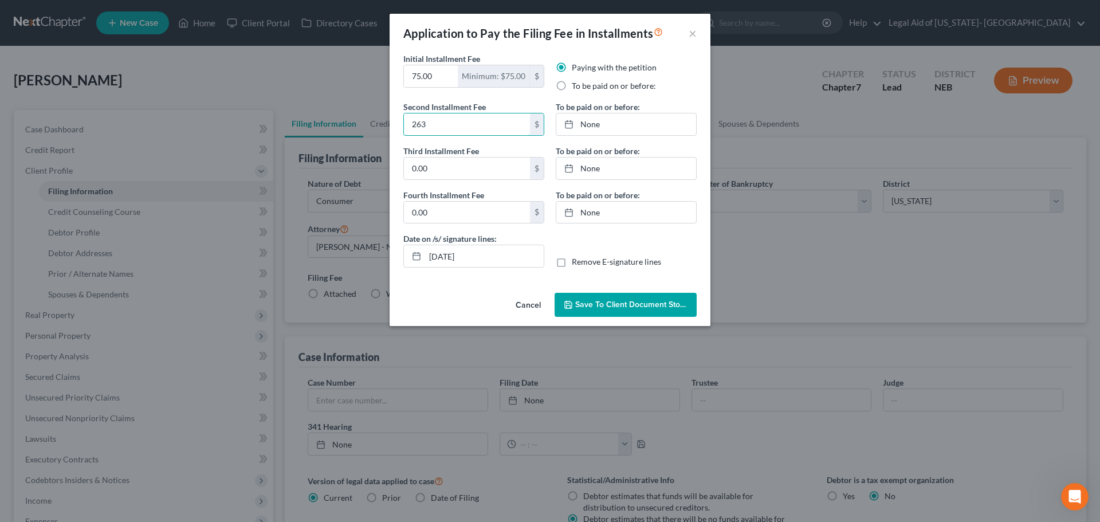
type input "263"
type input "[DATE]"
click at [619, 123] on link "[DATE]" at bounding box center [626, 124] width 140 height 22
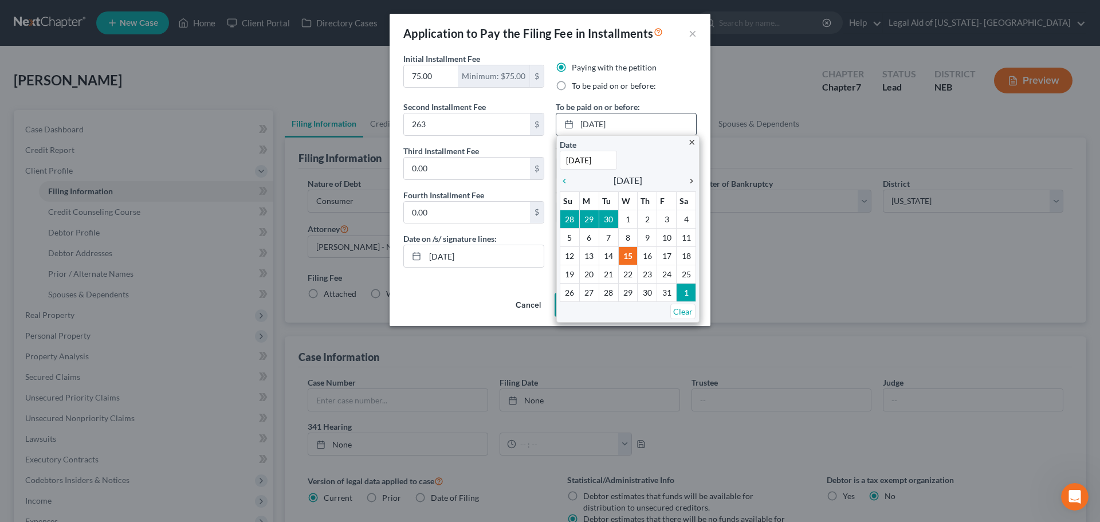
click at [694, 179] on icon "chevron_right" at bounding box center [688, 180] width 15 height 9
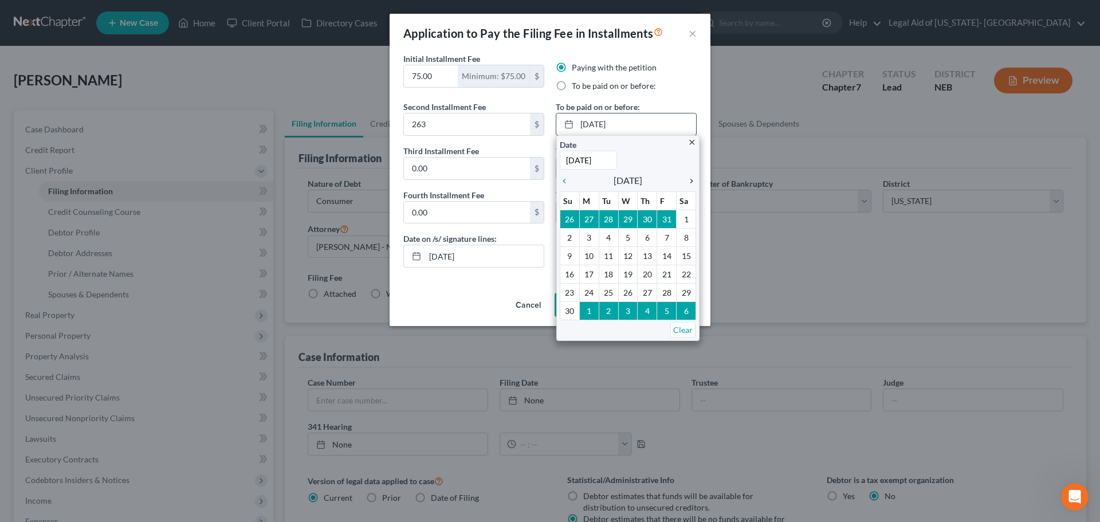
click at [694, 179] on icon "chevron_right" at bounding box center [688, 180] width 15 height 9
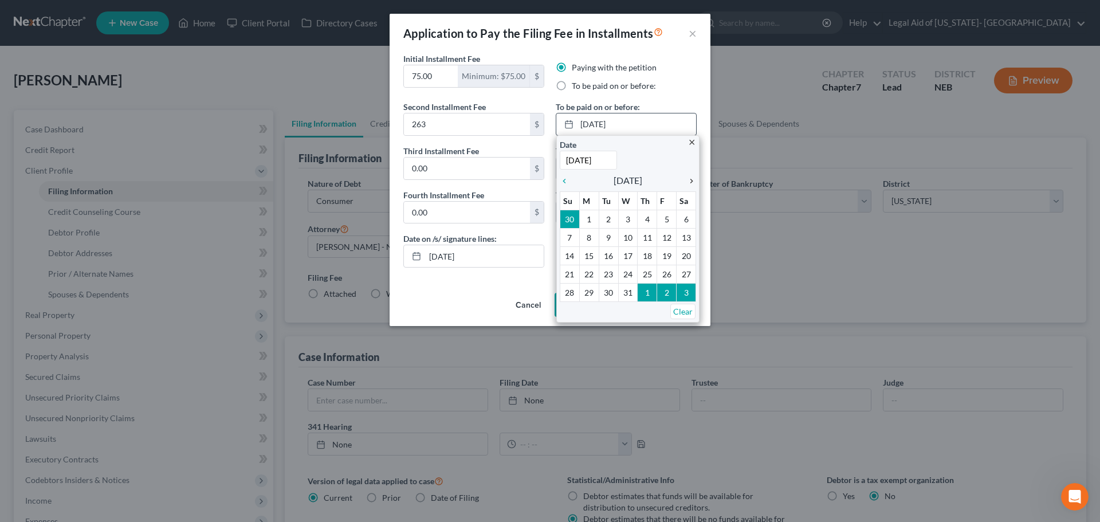
click at [694, 179] on icon "chevron_right" at bounding box center [688, 180] width 15 height 9
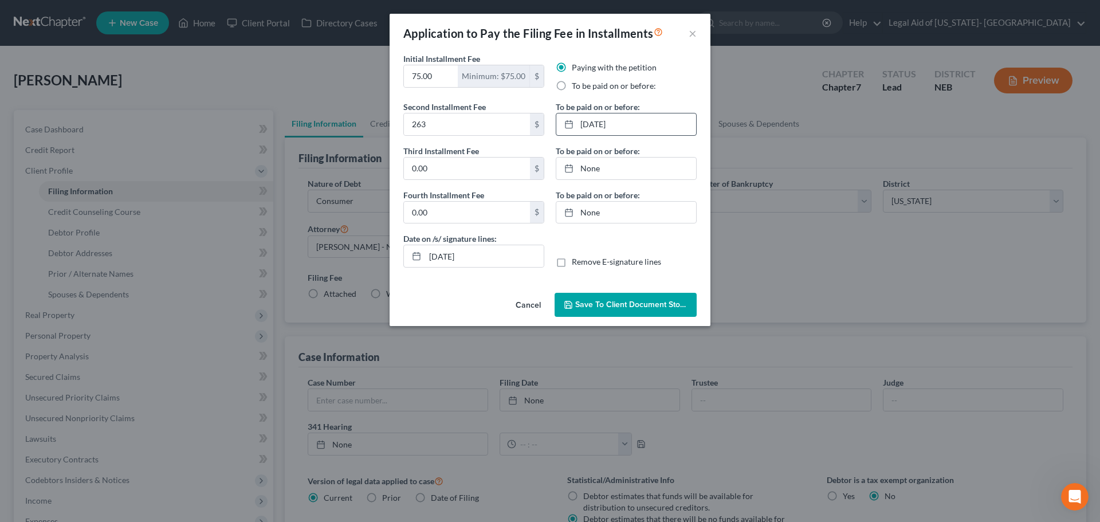
click at [606, 307] on span "Save to Client Document Storage" at bounding box center [635, 305] width 121 height 10
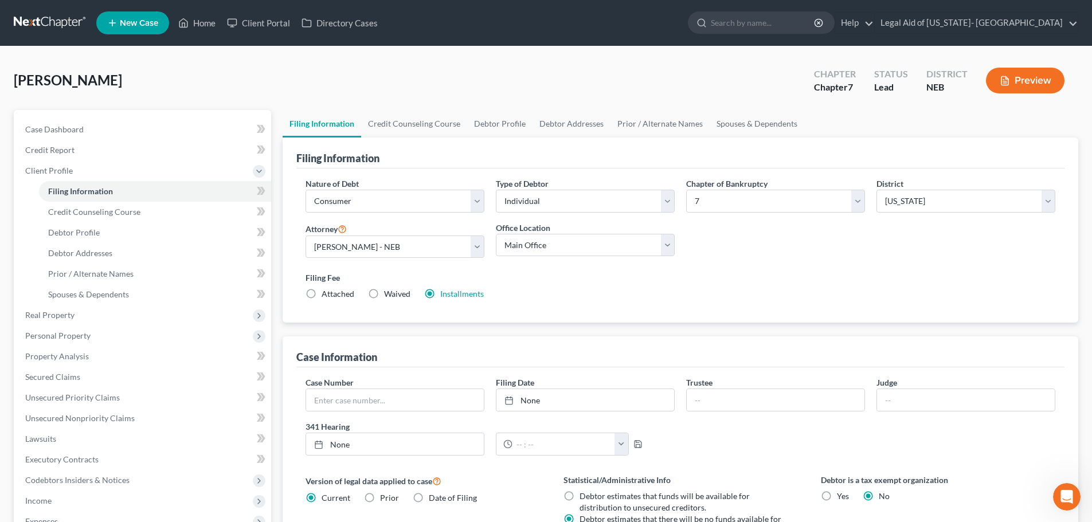
click at [1015, 77] on button "Preview" at bounding box center [1025, 81] width 79 height 26
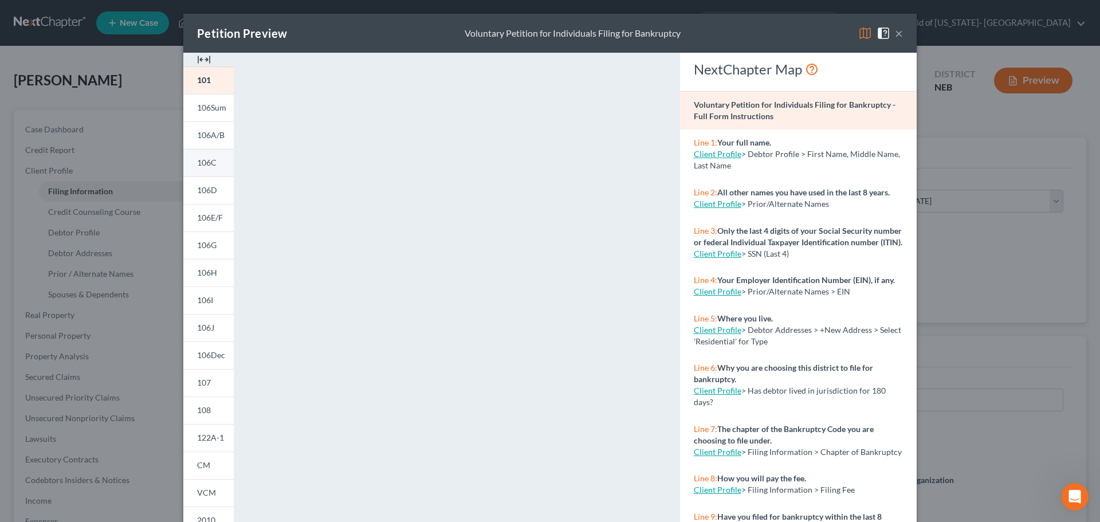
click at [211, 159] on span "106C" at bounding box center [206, 163] width 19 height 10
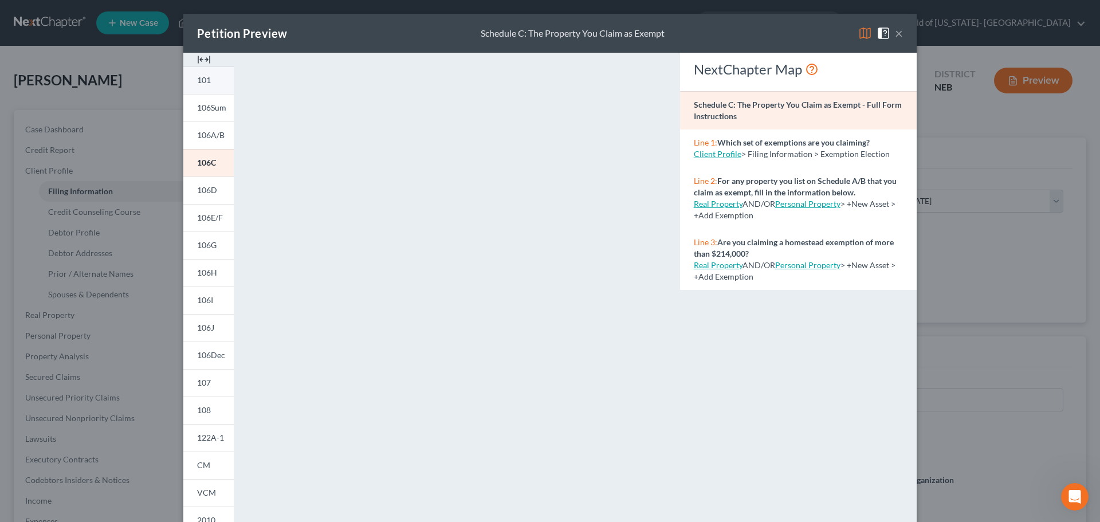
click at [200, 79] on span "101" at bounding box center [204, 80] width 14 height 10
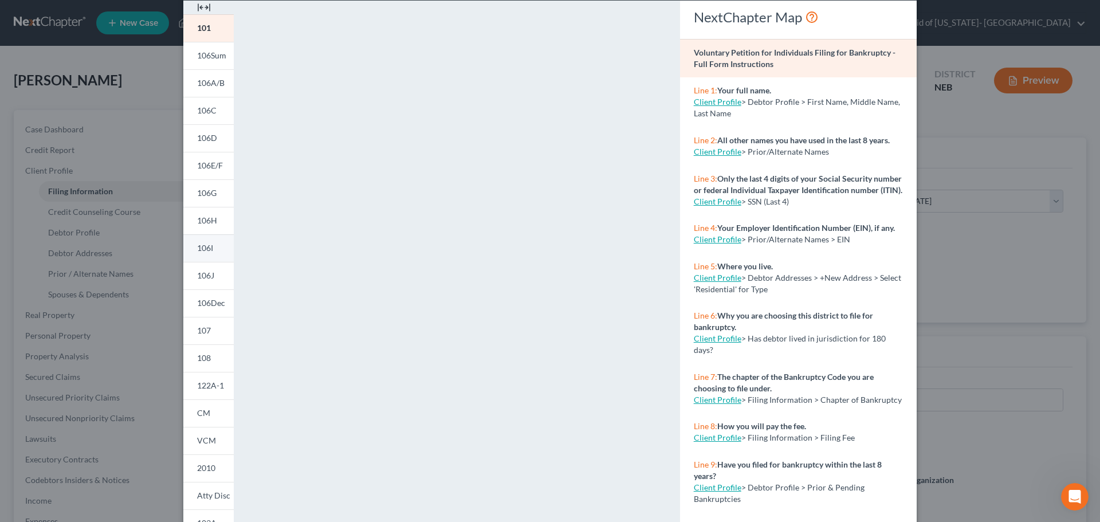
scroll to position [124, 0]
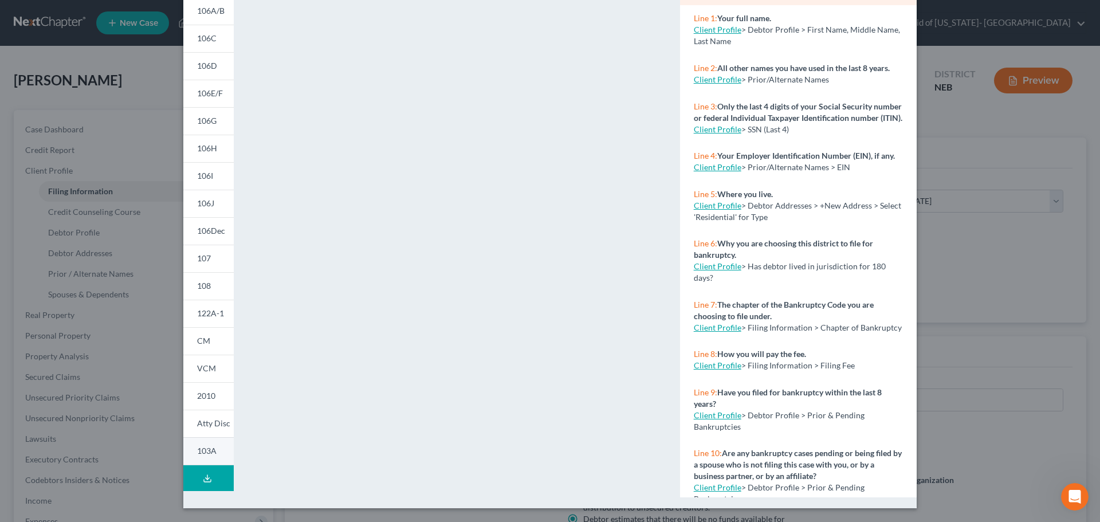
click at [206, 441] on link "103A" at bounding box center [208, 451] width 50 height 28
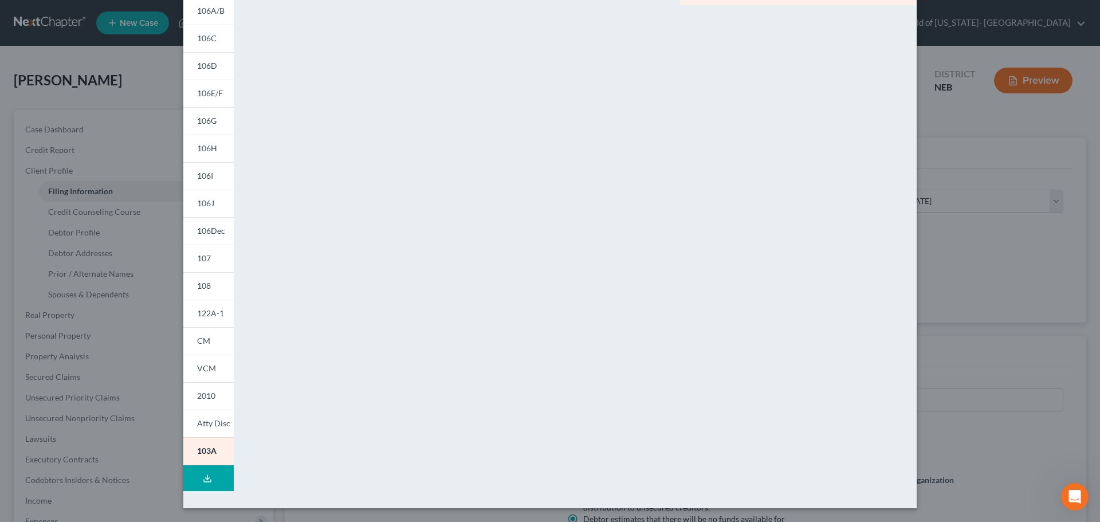
click at [206, 474] on icon at bounding box center [207, 478] width 9 height 9
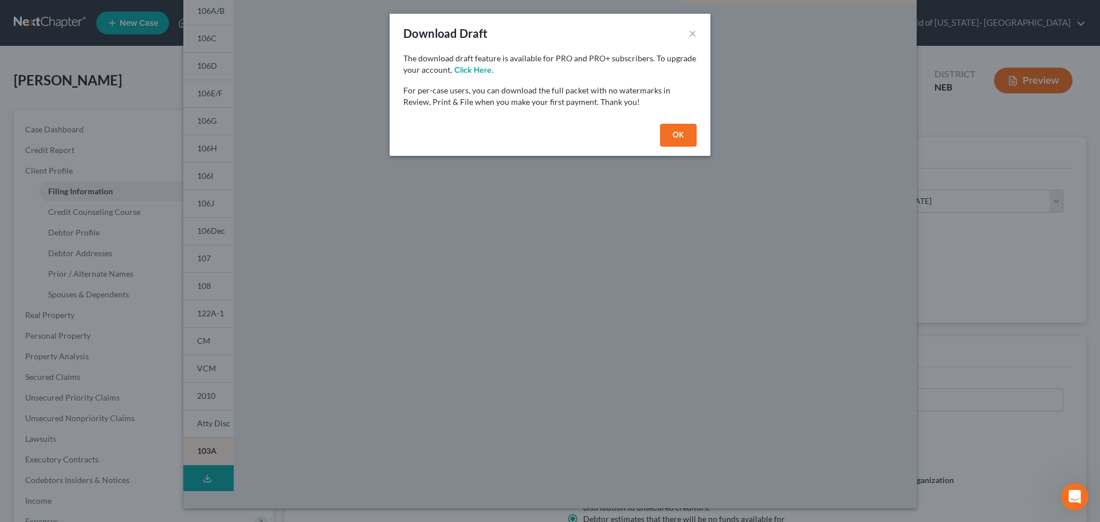
click at [684, 139] on button "OK" at bounding box center [678, 135] width 37 height 23
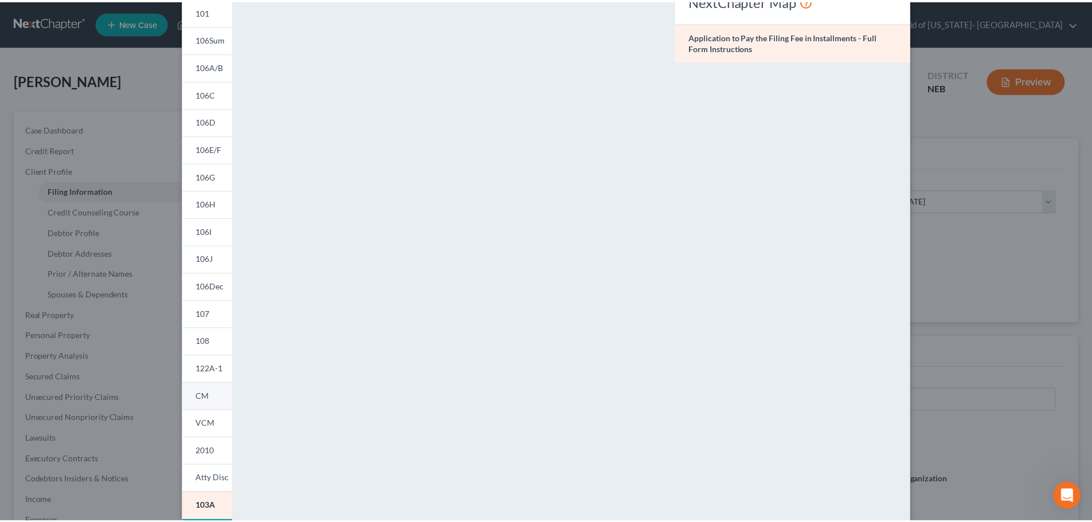
scroll to position [0, 0]
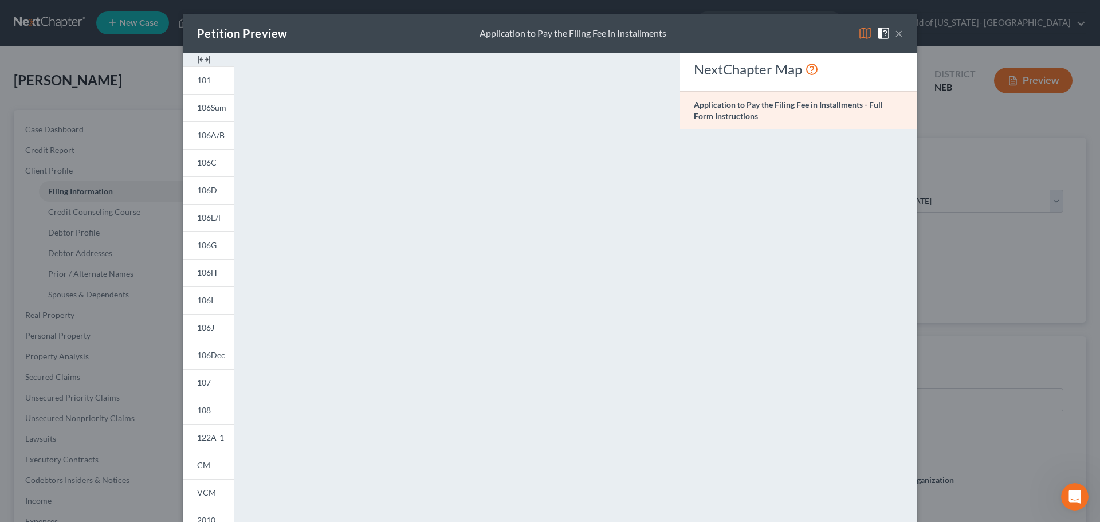
click at [897, 34] on button "×" at bounding box center [899, 33] width 8 height 14
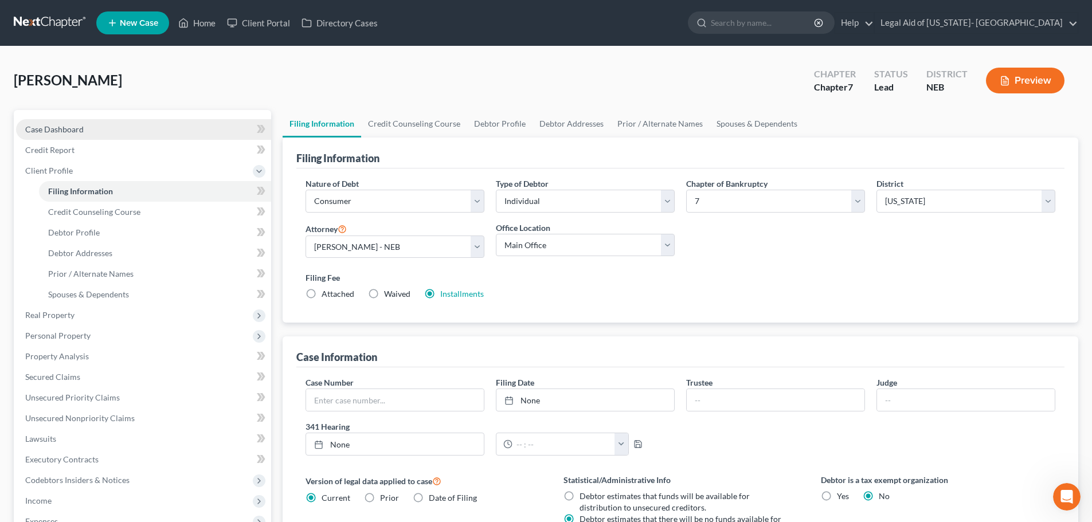
click at [58, 124] on span "Case Dashboard" at bounding box center [54, 129] width 58 height 10
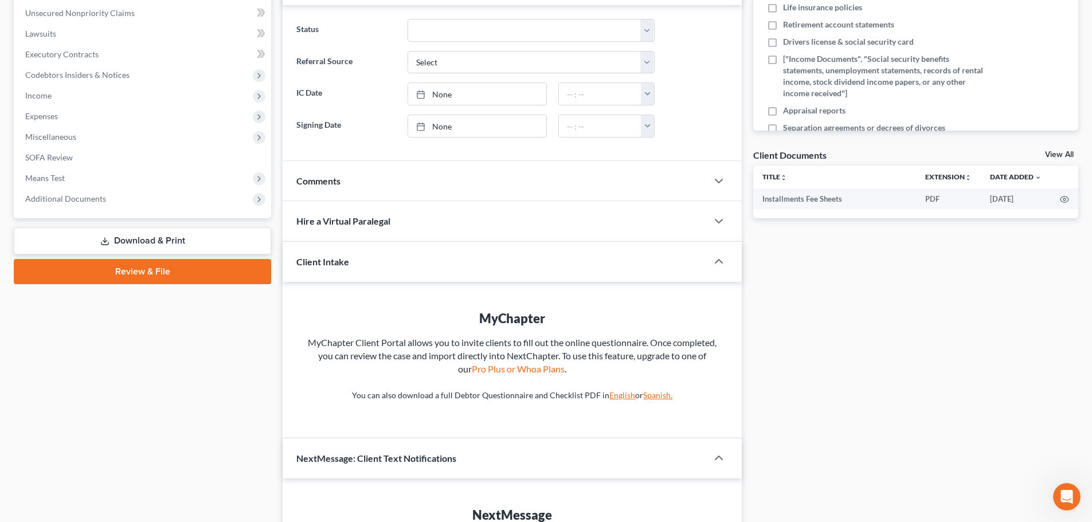
scroll to position [287, 0]
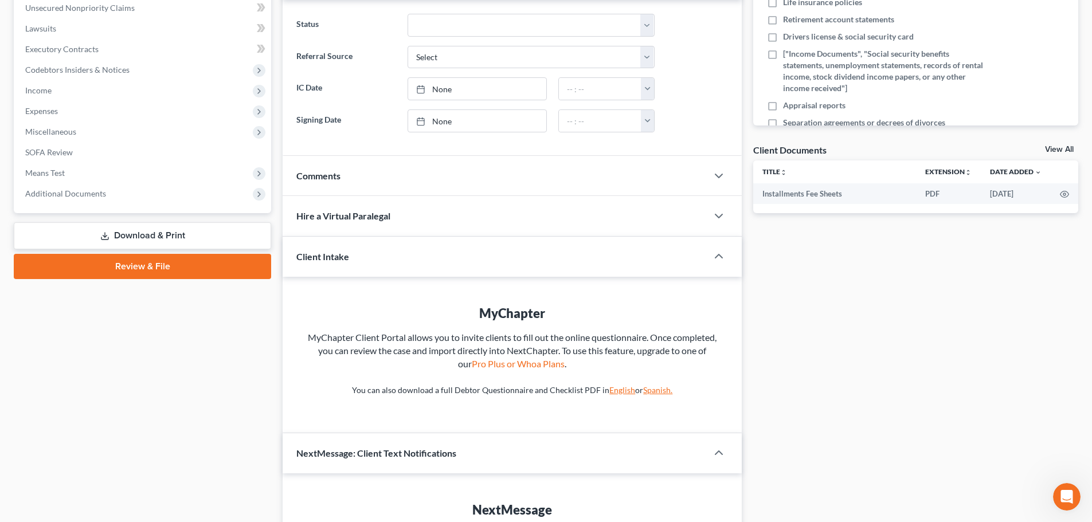
click at [164, 270] on link "Review & File" at bounding box center [142, 266] width 257 height 25
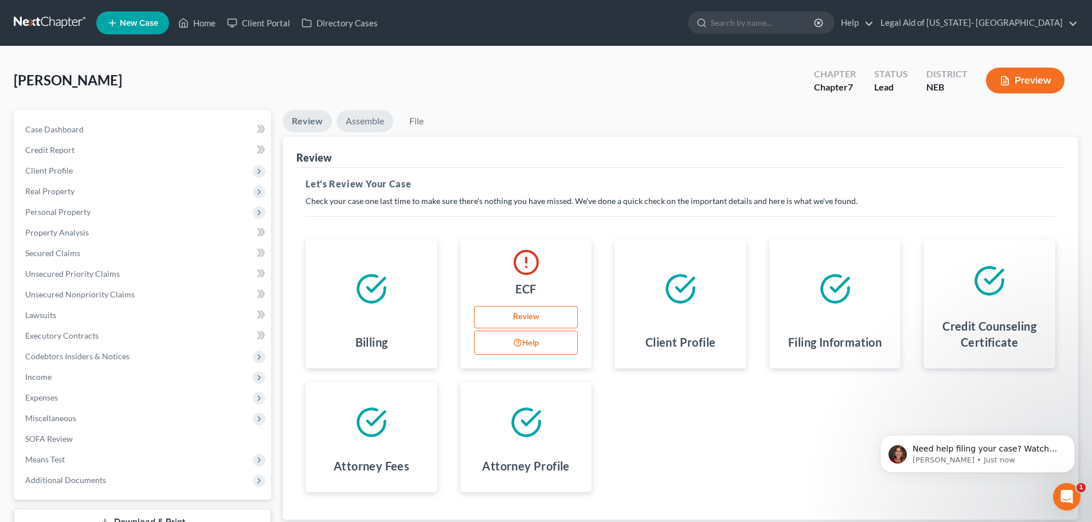
click at [355, 122] on link "Assemble" at bounding box center [364, 121] width 57 height 22
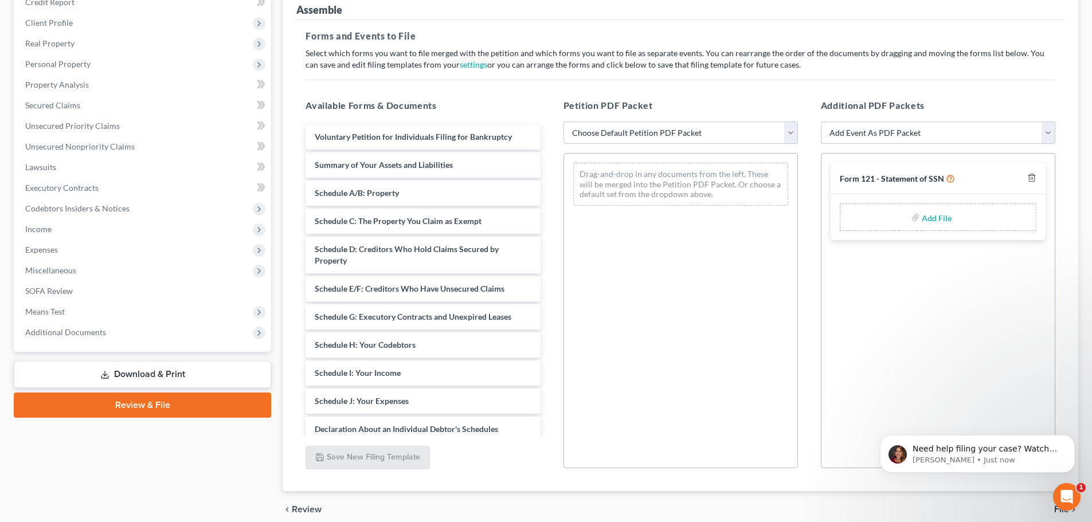
scroll to position [172, 0]
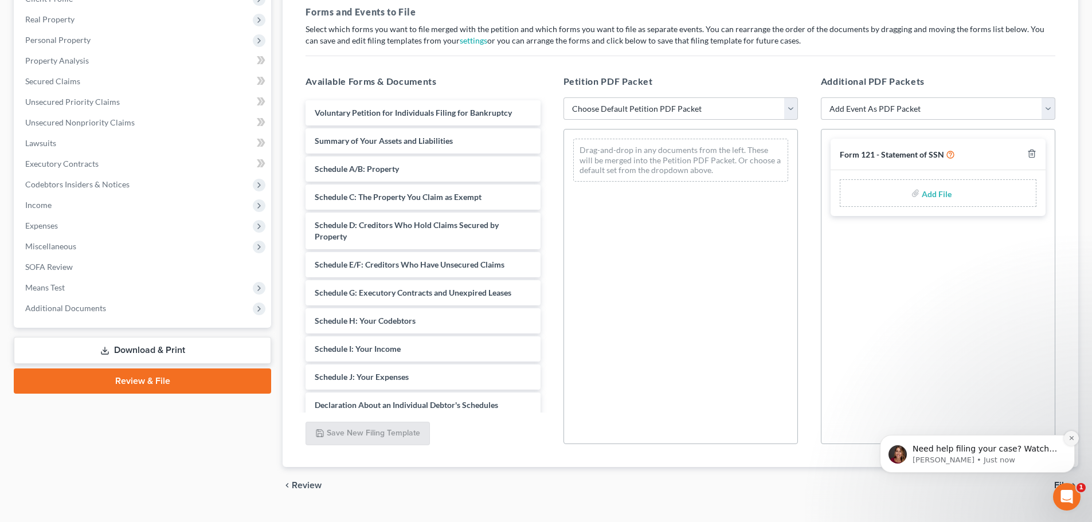
click at [1070, 439] on icon "Dismiss notification" at bounding box center [1071, 438] width 4 height 4
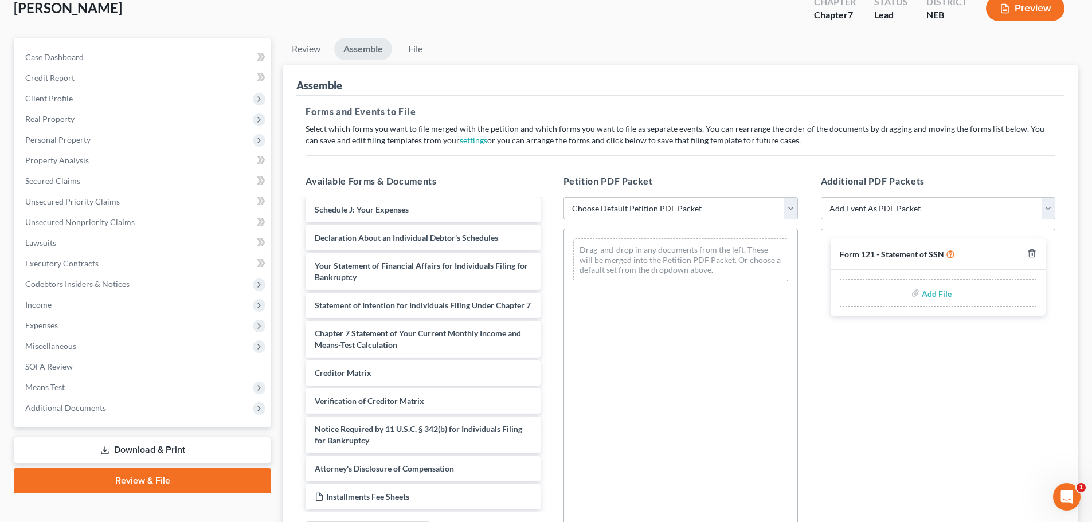
scroll to position [0, 0]
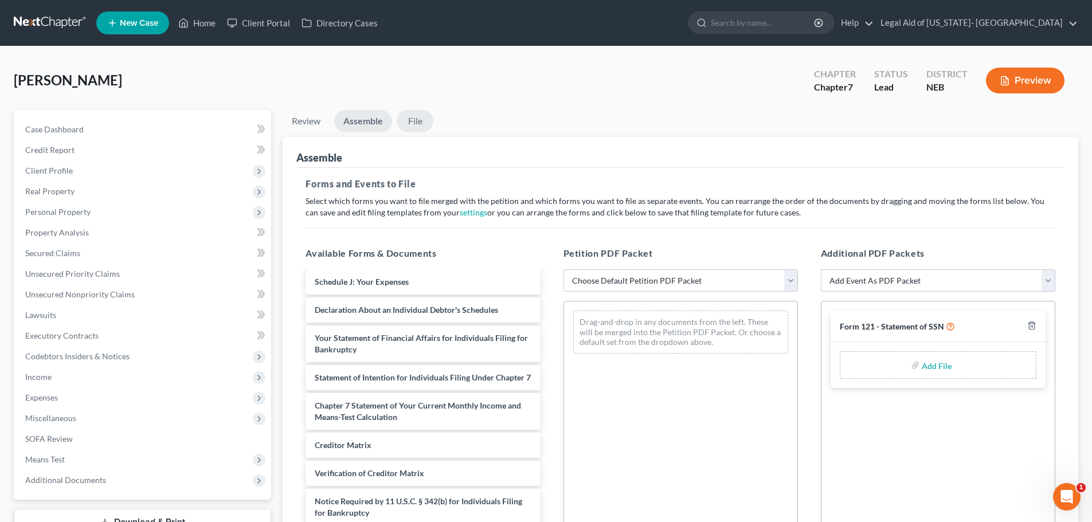
click at [422, 121] on link "File" at bounding box center [415, 121] width 37 height 22
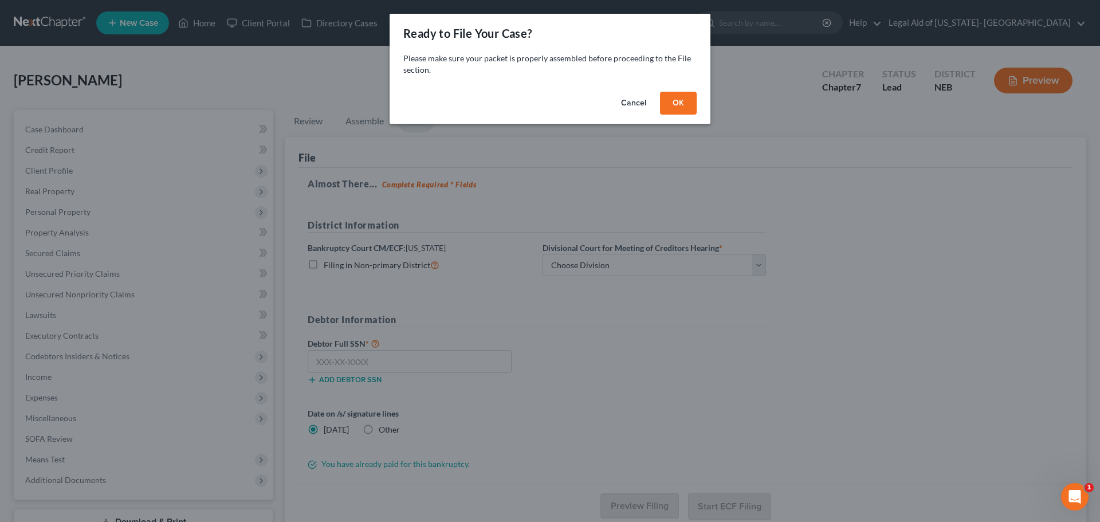
click at [630, 101] on button "Cancel" at bounding box center [634, 103] width 44 height 23
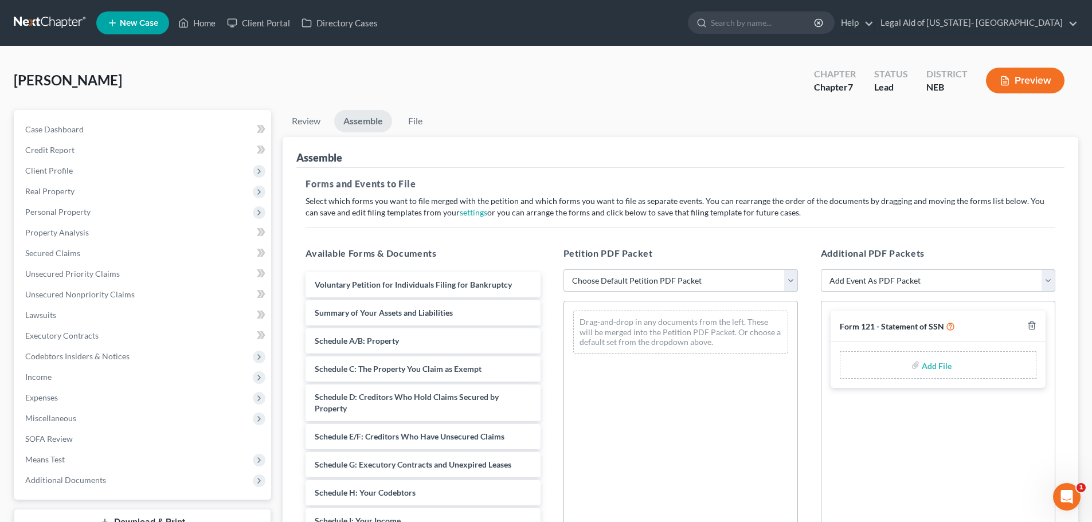
click at [788, 275] on select "Choose Default Petition PDF Packet Complete Bankruptcy Petition (all forms and …" at bounding box center [680, 280] width 234 height 23
select select "0"
click at [563, 269] on select "Choose Default Petition PDF Packet Complete Bankruptcy Petition (all forms and …" at bounding box center [680, 280] width 234 height 23
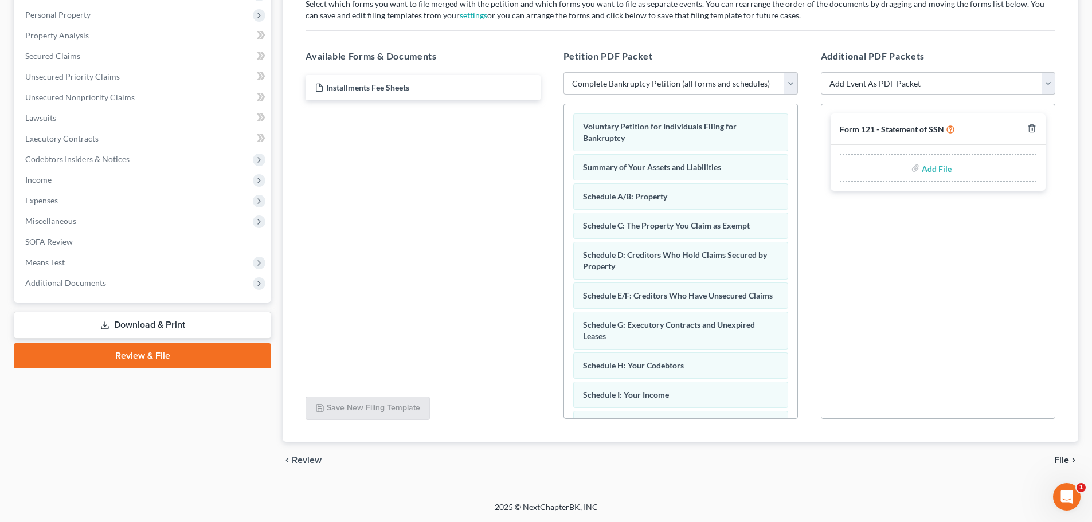
click at [924, 171] on input "file" at bounding box center [935, 168] width 28 height 21
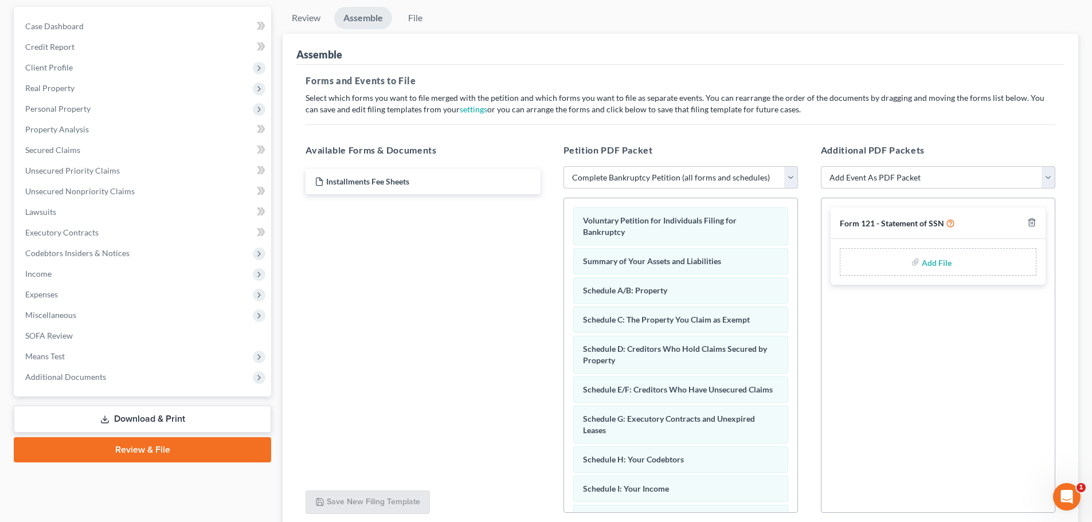
scroll to position [83, 0]
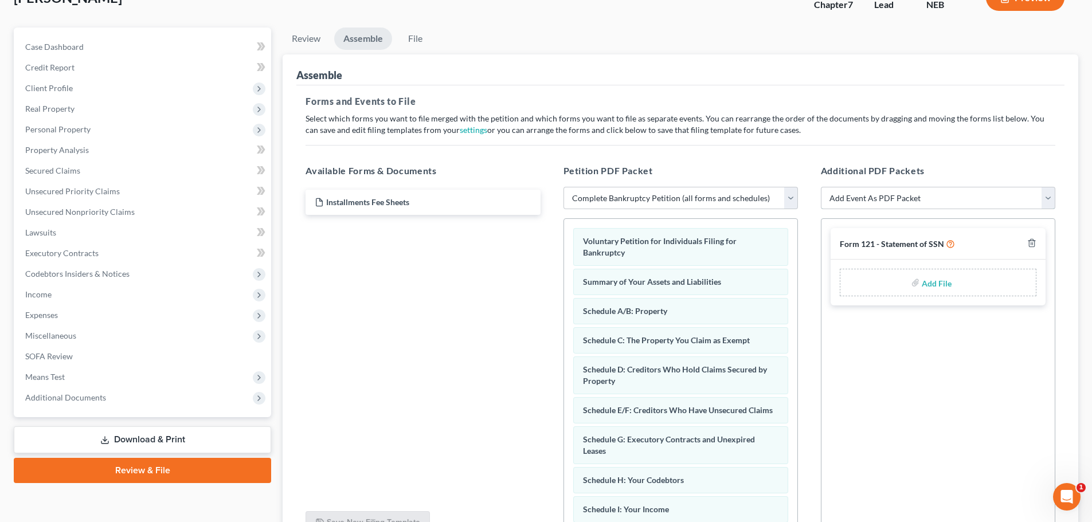
click at [1051, 193] on select "Add Event As PDF Packet Certificate of Credit Counseling for Debtor Certificate…" at bounding box center [938, 198] width 234 height 23
click at [1009, 171] on h5 "Additional PDF Packets" at bounding box center [938, 171] width 234 height 14
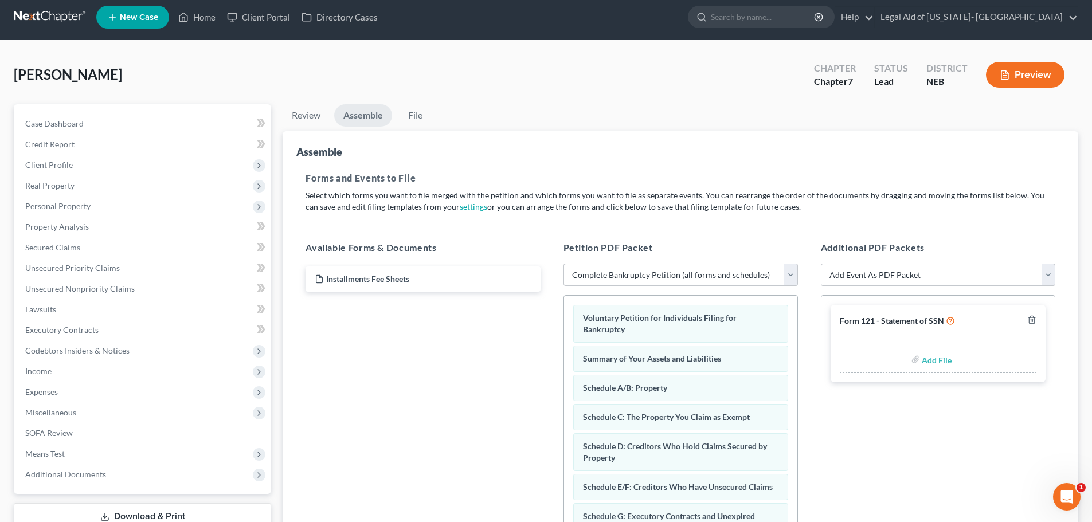
scroll to position [0, 0]
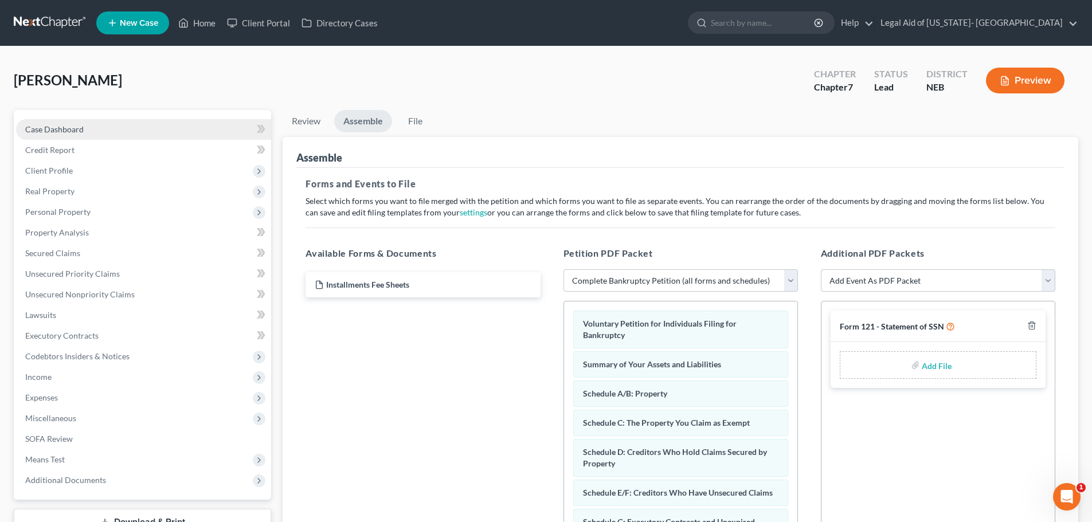
click at [61, 128] on span "Case Dashboard" at bounding box center [54, 129] width 58 height 10
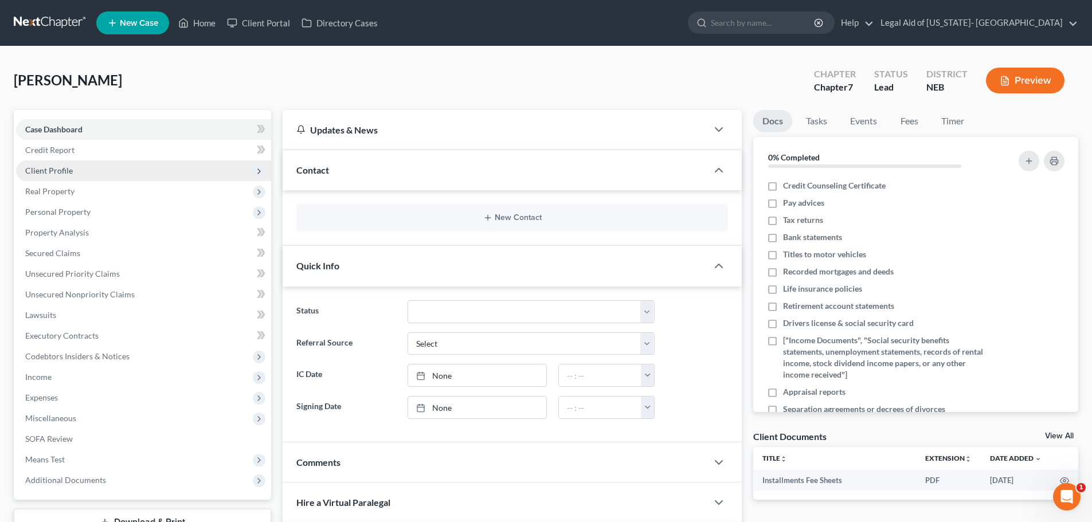
click at [83, 170] on span "Client Profile" at bounding box center [143, 170] width 255 height 21
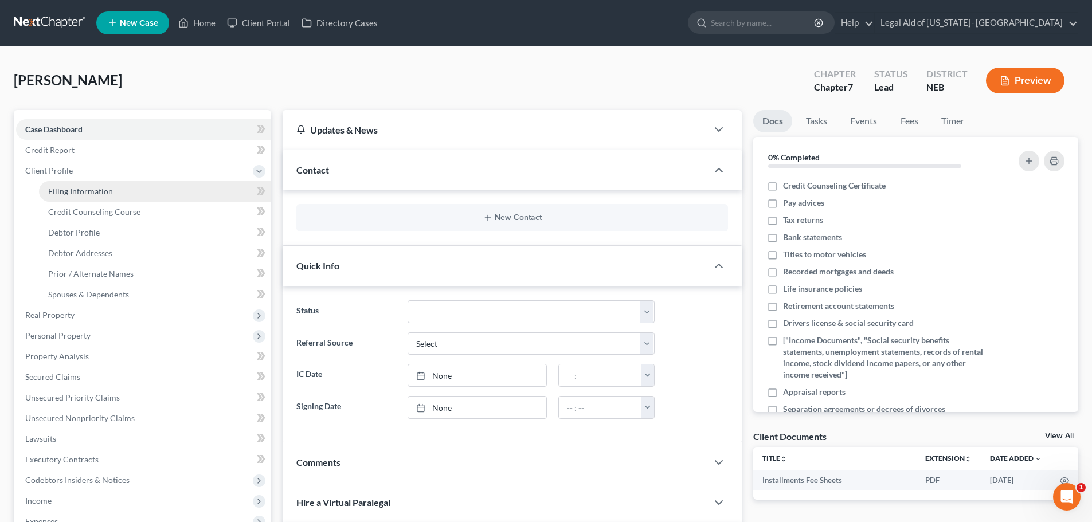
click at [86, 188] on span "Filing Information" at bounding box center [80, 191] width 65 height 10
select select "1"
select select "0"
select select "48"
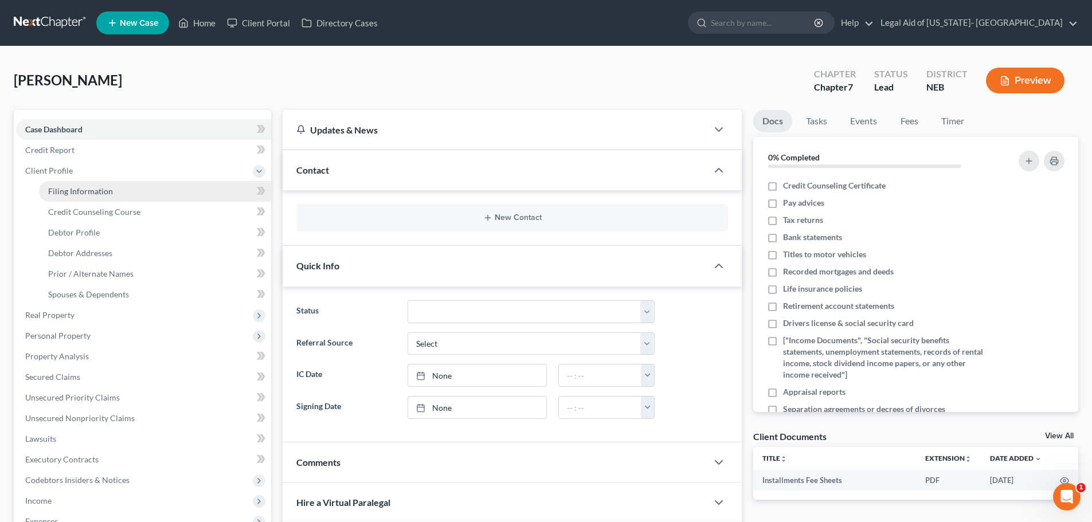
select select "0"
select select "30"
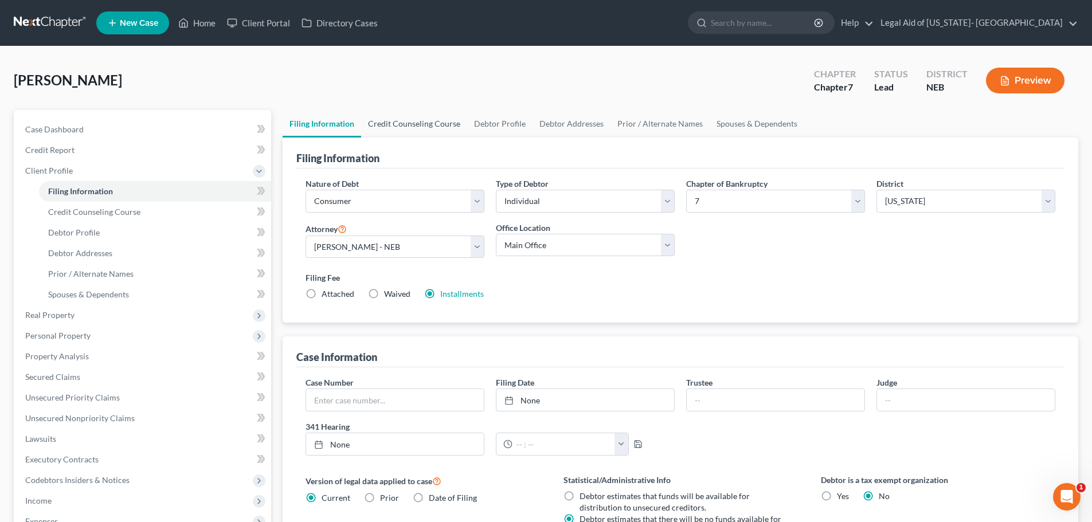
click at [415, 125] on link "Credit Counseling Course" at bounding box center [414, 124] width 106 height 28
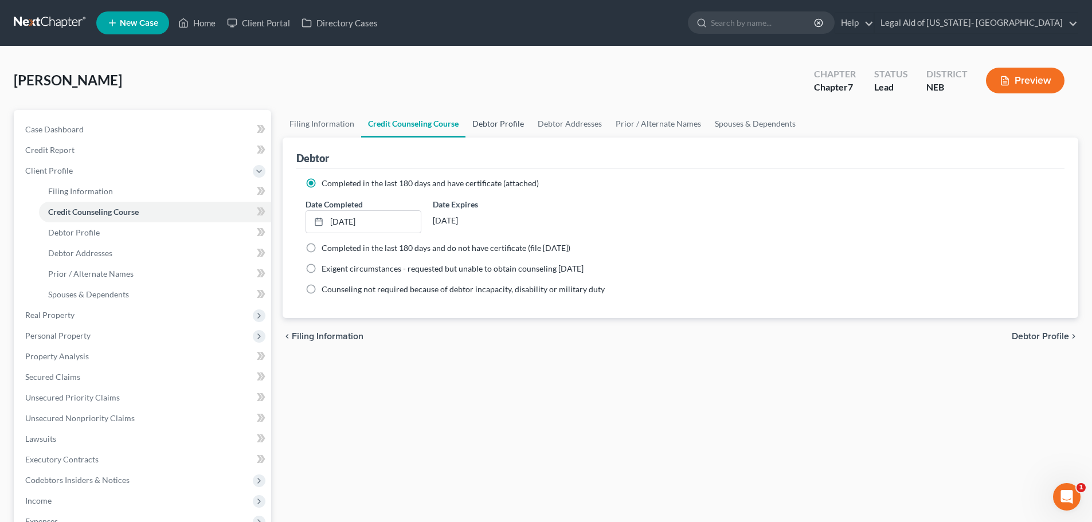
click at [496, 120] on link "Debtor Profile" at bounding box center [497, 124] width 65 height 28
select select "1"
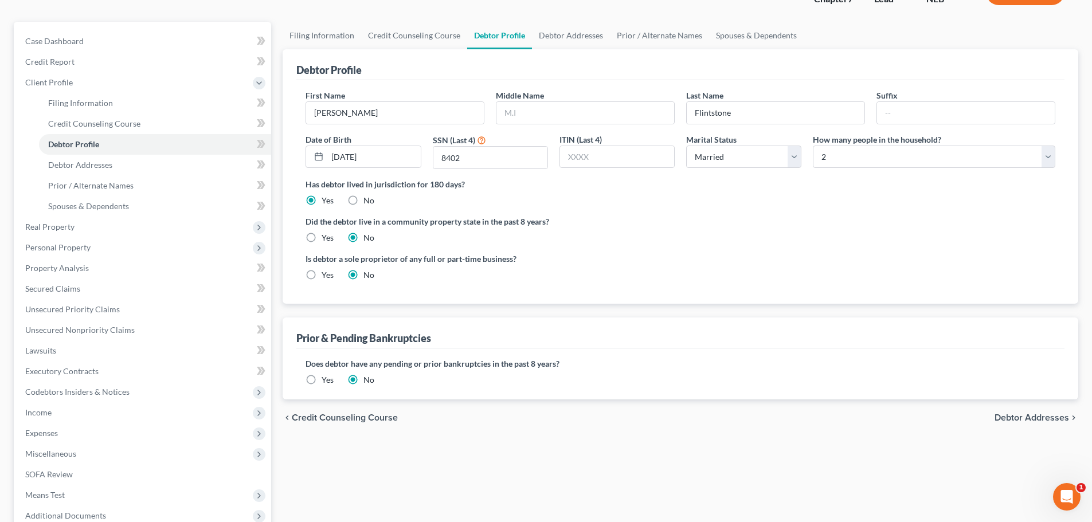
scroll to position [172, 0]
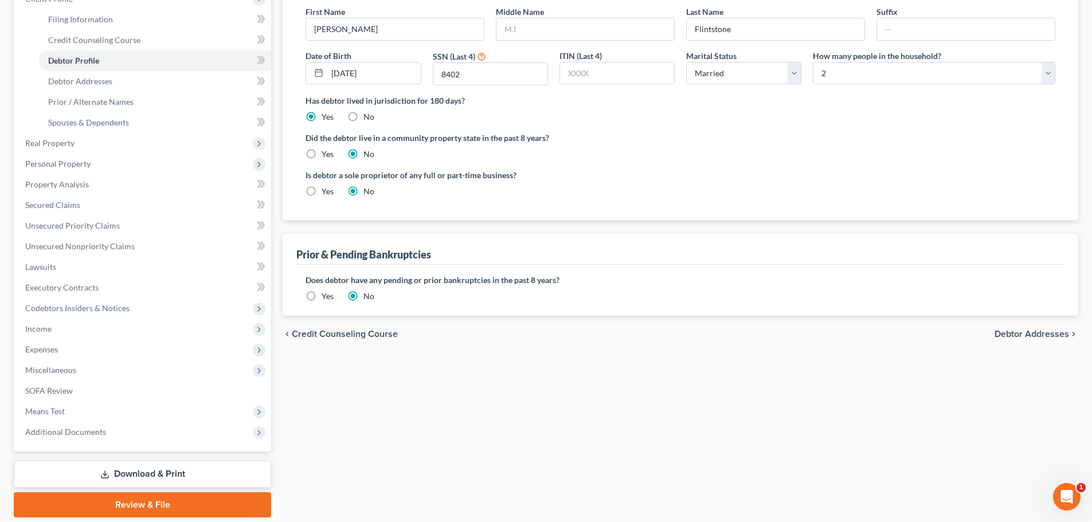
click at [1023, 335] on span "Debtor Addresses" at bounding box center [1031, 333] width 74 height 9
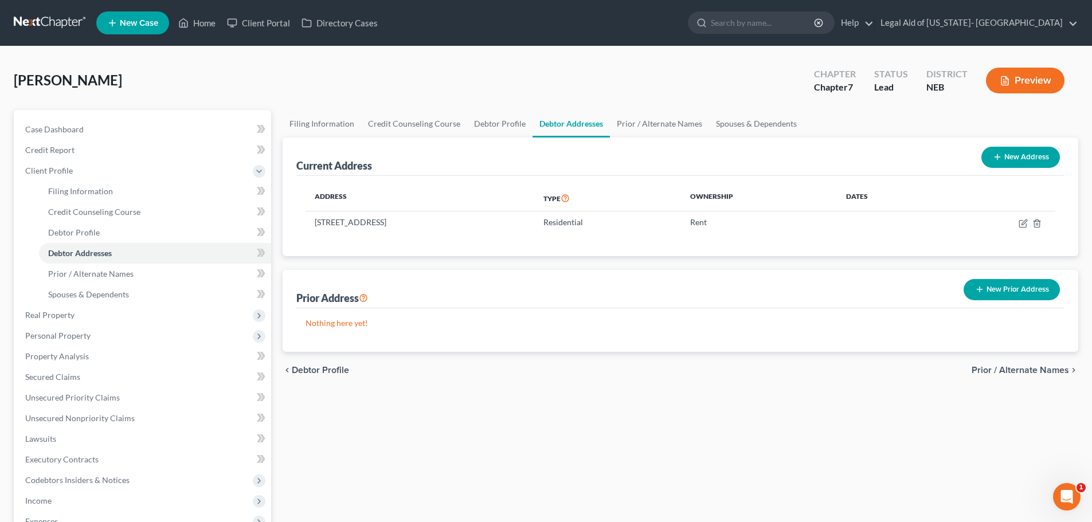
click at [1023, 366] on span "Prior / Alternate Names" at bounding box center [1019, 370] width 97 height 9
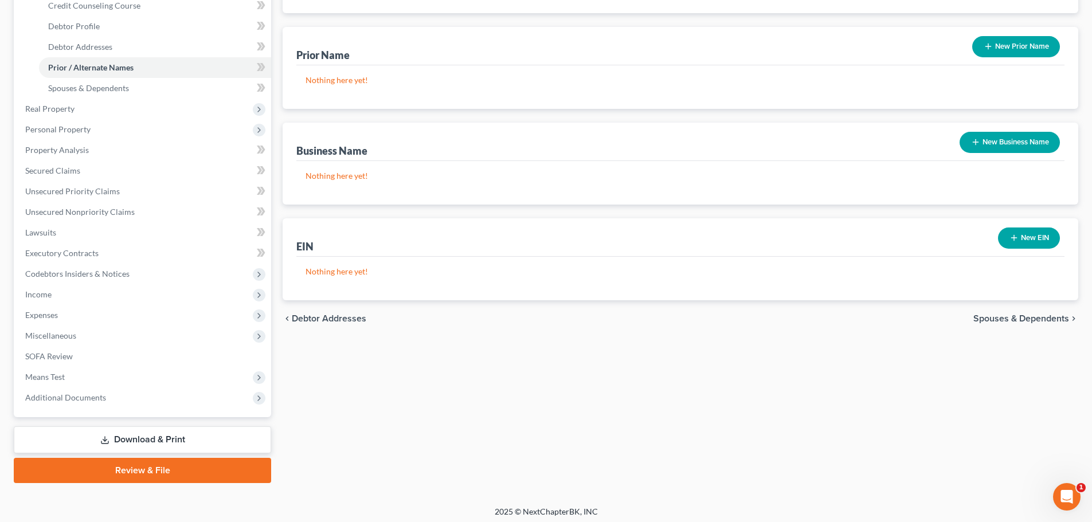
scroll to position [211, 0]
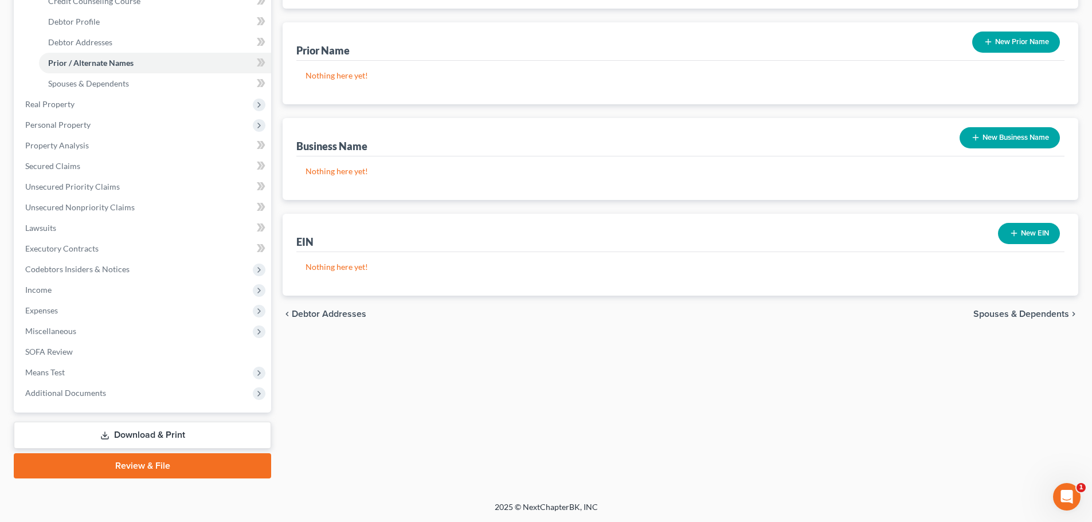
click at [1050, 311] on span "Spouses & Dependents" at bounding box center [1021, 313] width 96 height 9
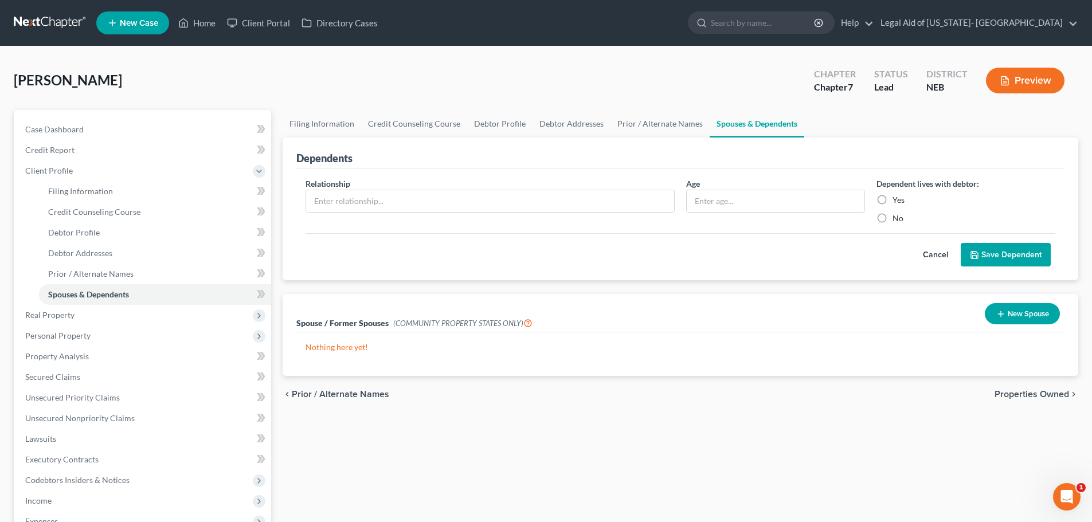
click at [1029, 395] on span "Properties Owned" at bounding box center [1031, 394] width 74 height 9
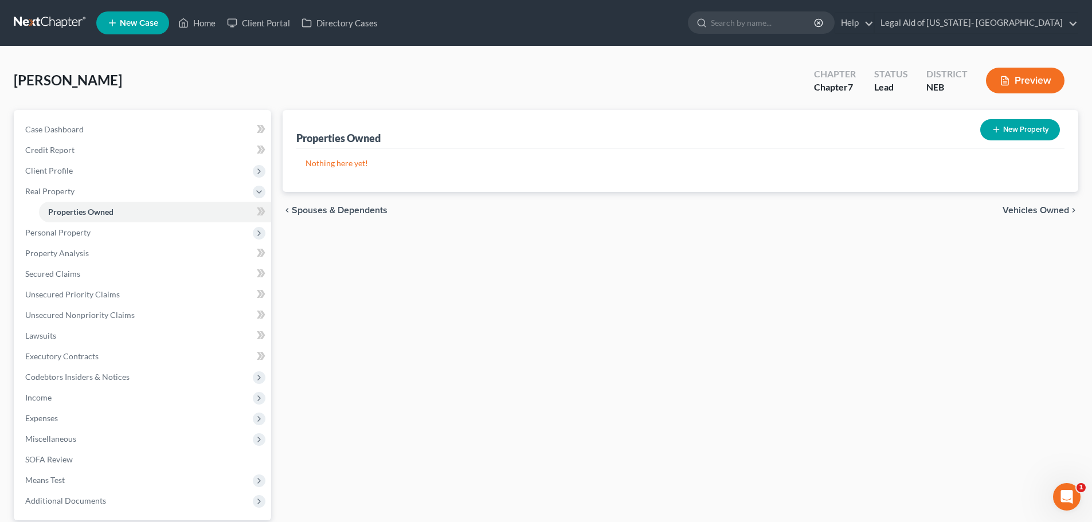
click at [1022, 131] on button "New Property" at bounding box center [1020, 129] width 80 height 21
select select "30"
select select "27"
select select "0"
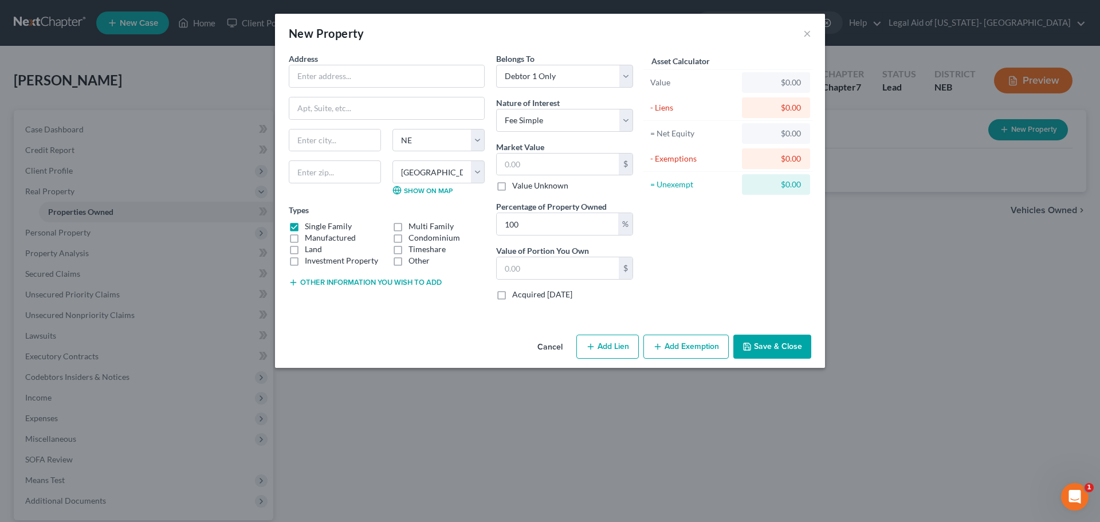
click at [558, 341] on button "Cancel" at bounding box center [550, 347] width 44 height 23
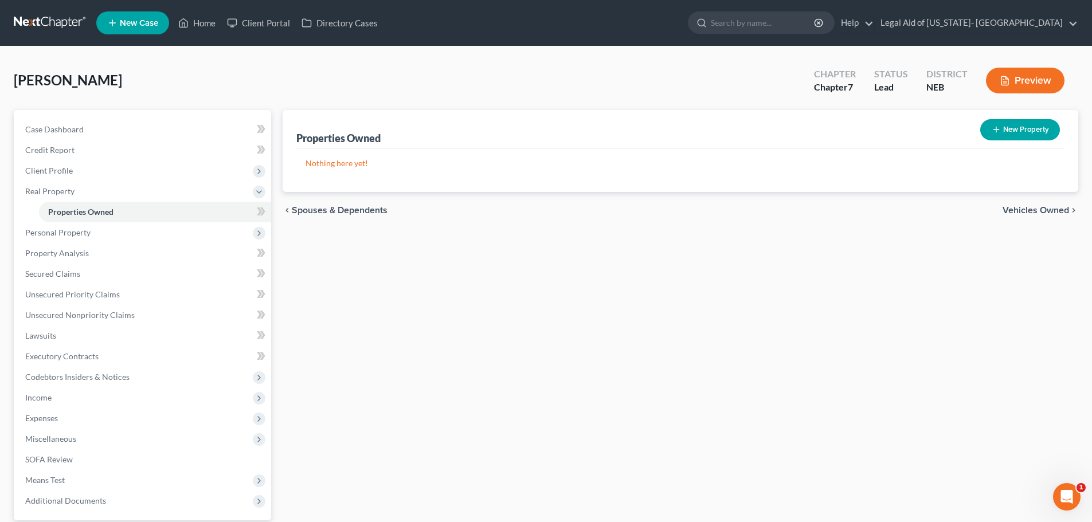
click at [1040, 214] on span "Vehicles Owned" at bounding box center [1035, 210] width 66 height 9
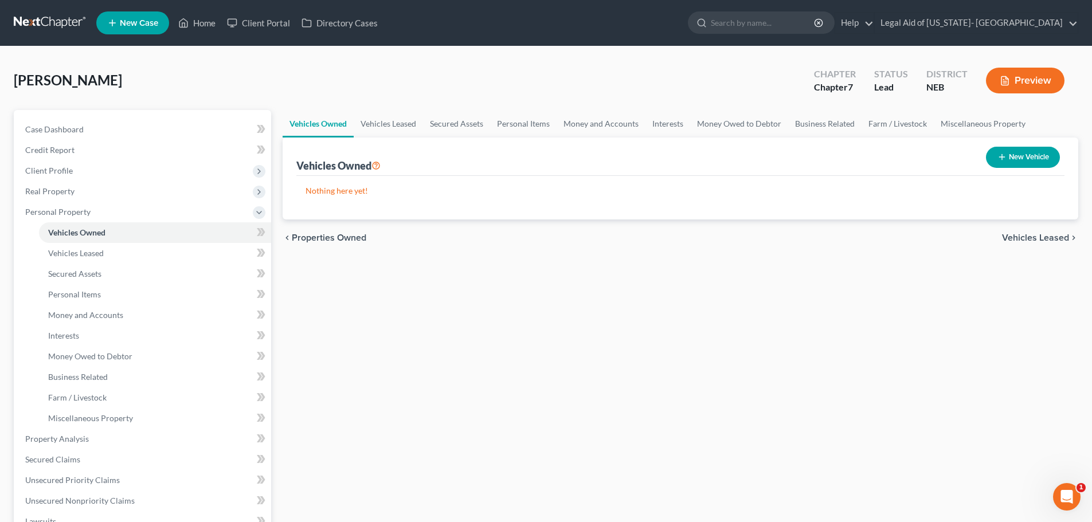
click at [1037, 155] on button "New Vehicle" at bounding box center [1023, 157] width 74 height 21
select select "0"
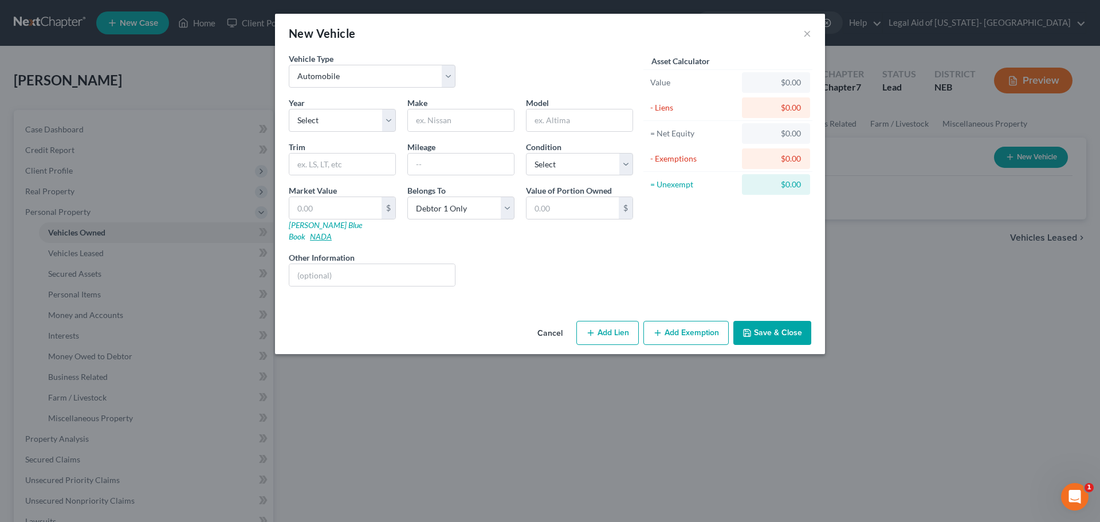
click at [332, 231] on link "NADA" at bounding box center [321, 236] width 22 height 10
click at [319, 225] on link "[PERSON_NAME] Blue Book" at bounding box center [325, 230] width 73 height 21
click at [541, 322] on button "Cancel" at bounding box center [550, 333] width 44 height 23
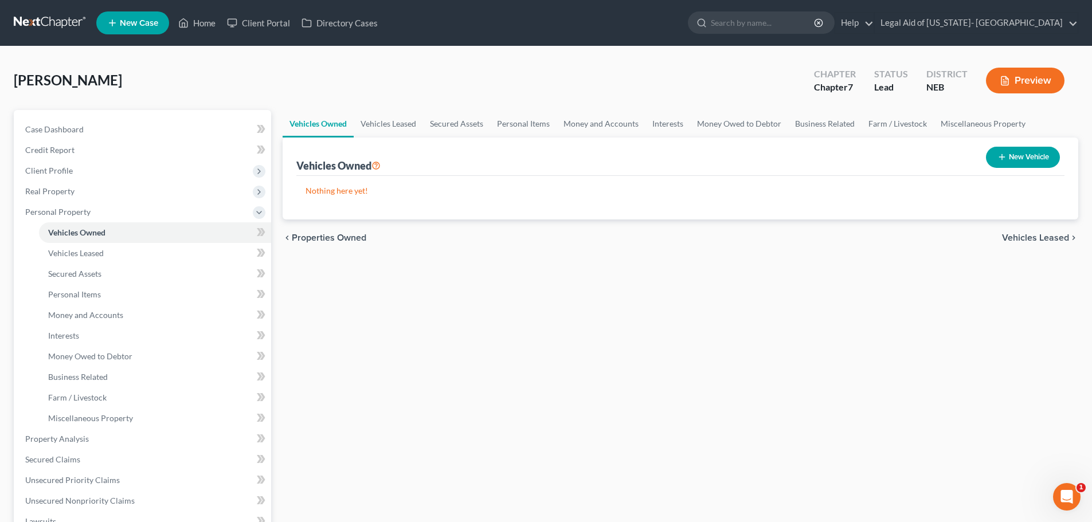
click at [1040, 237] on span "Vehicles Leased" at bounding box center [1035, 237] width 67 height 9
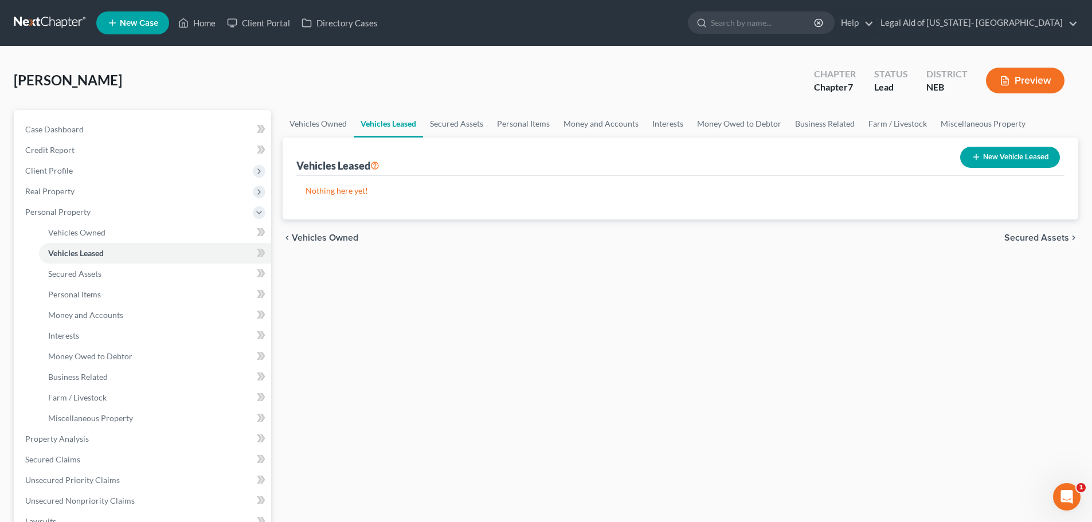
click at [1039, 239] on span "Secured Assets" at bounding box center [1036, 237] width 65 height 9
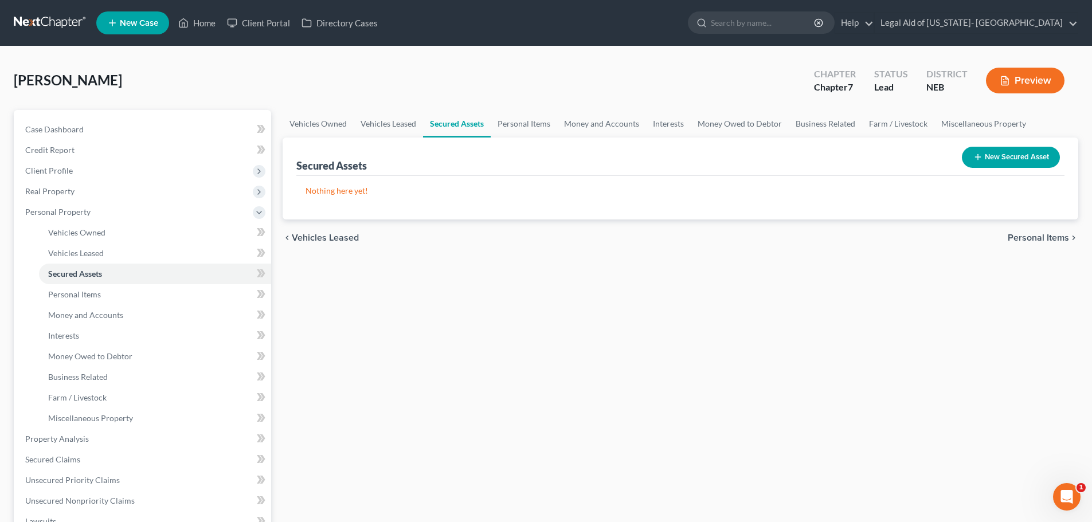
click at [1039, 239] on span "Personal Items" at bounding box center [1037, 237] width 61 height 9
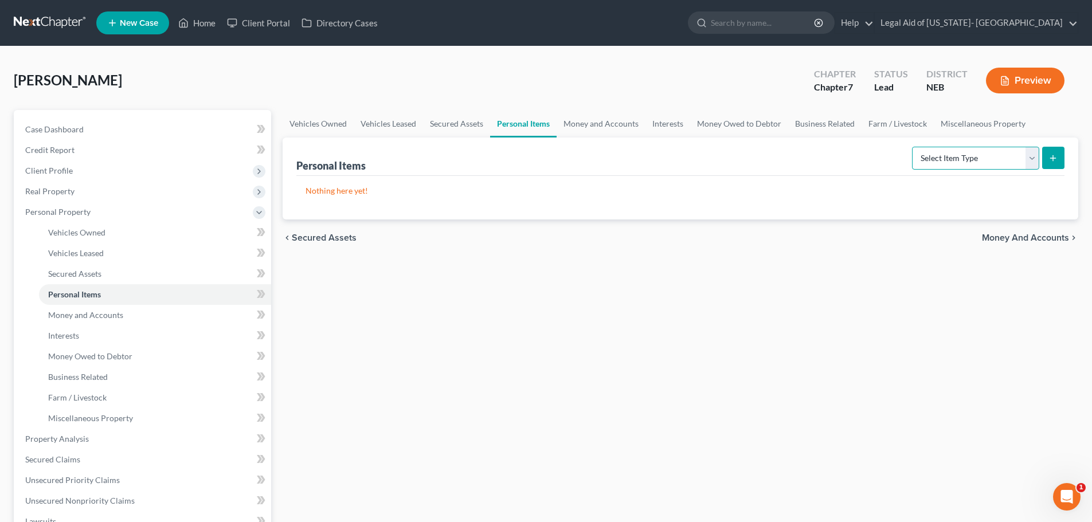
click at [1027, 157] on select "Select Item Type Clothing Collectibles Of Value Electronics Firearms Household …" at bounding box center [975, 158] width 127 height 23
select select "household_goods"
click at [913, 147] on select "Select Item Type Clothing Collectibles Of Value Electronics Firearms Household …" at bounding box center [975, 158] width 127 height 23
click at [1049, 160] on icon "submit" at bounding box center [1052, 158] width 9 height 9
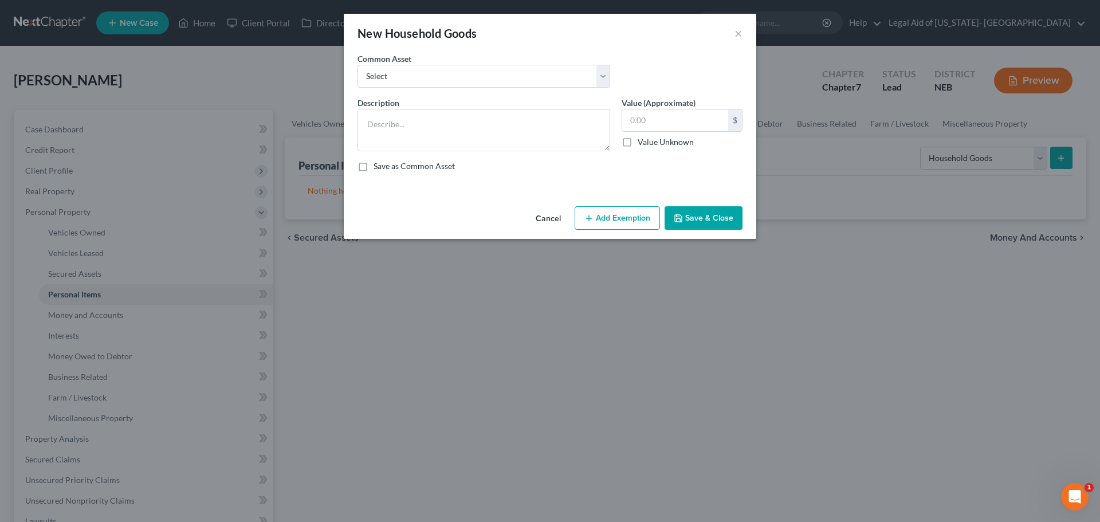
click at [551, 217] on button "Cancel" at bounding box center [549, 218] width 44 height 23
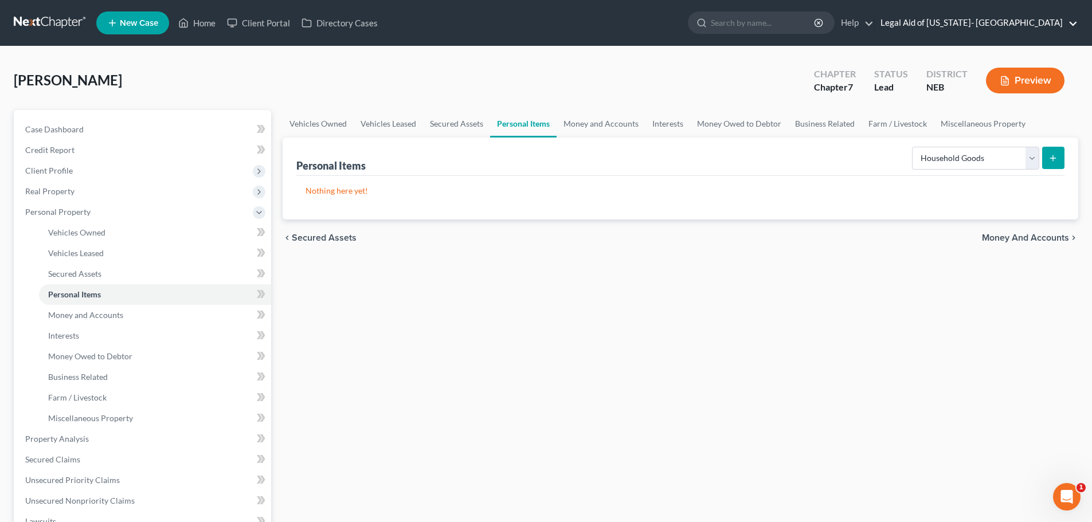
click at [1018, 23] on link "Legal Aid of [US_STATE]- [GEOGRAPHIC_DATA]" at bounding box center [975, 23] width 203 height 21
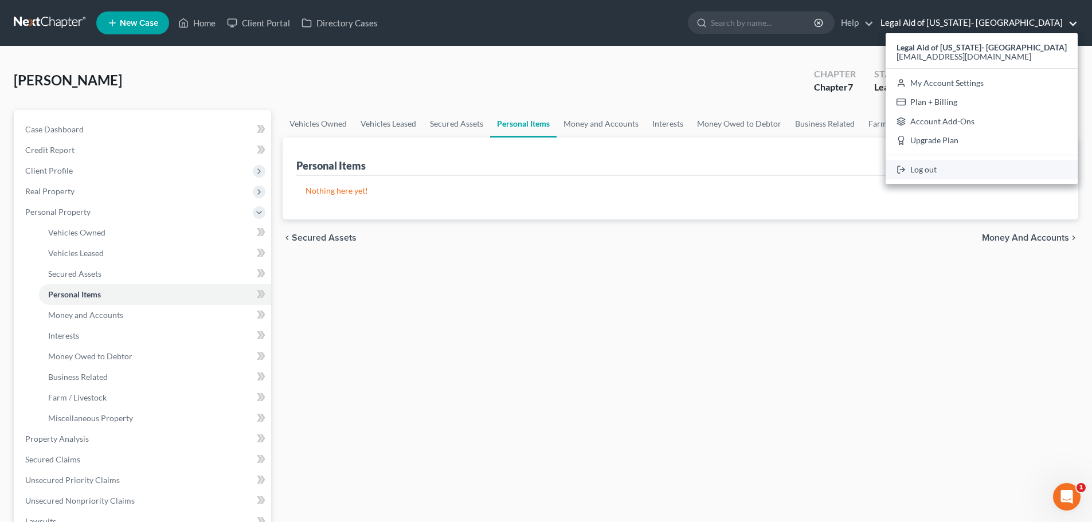
click at [960, 171] on link "Log out" at bounding box center [981, 169] width 192 height 19
